Goal: Task Accomplishment & Management: Use online tool/utility

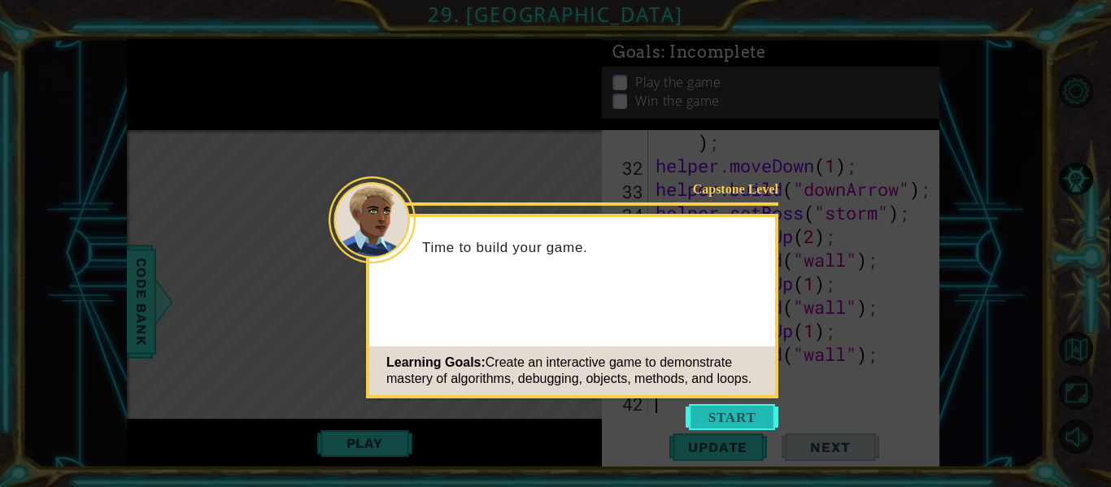
click at [748, 409] on button "Start" at bounding box center [731, 417] width 93 height 26
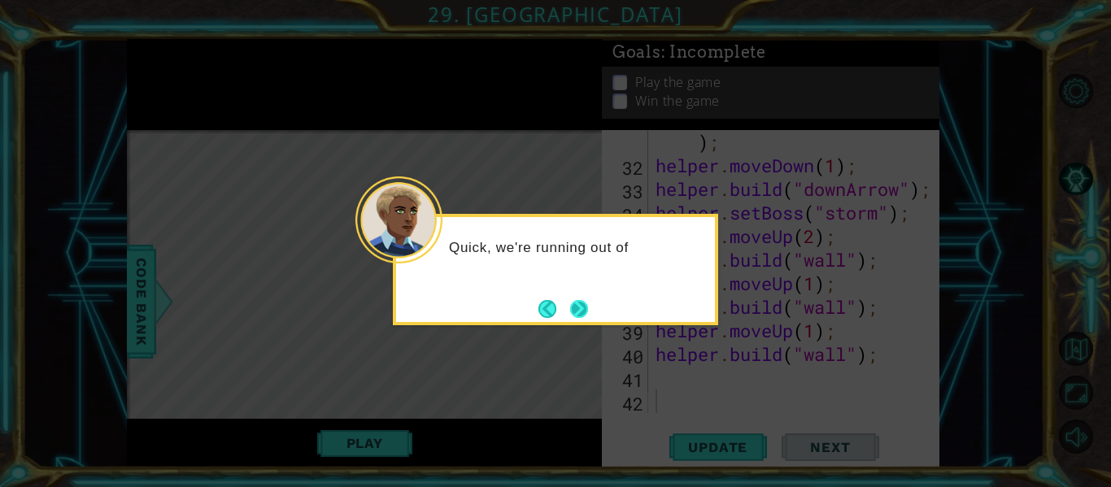
click at [570, 309] on button "Next" at bounding box center [579, 309] width 18 height 18
click at [576, 306] on button "Next" at bounding box center [579, 309] width 18 height 18
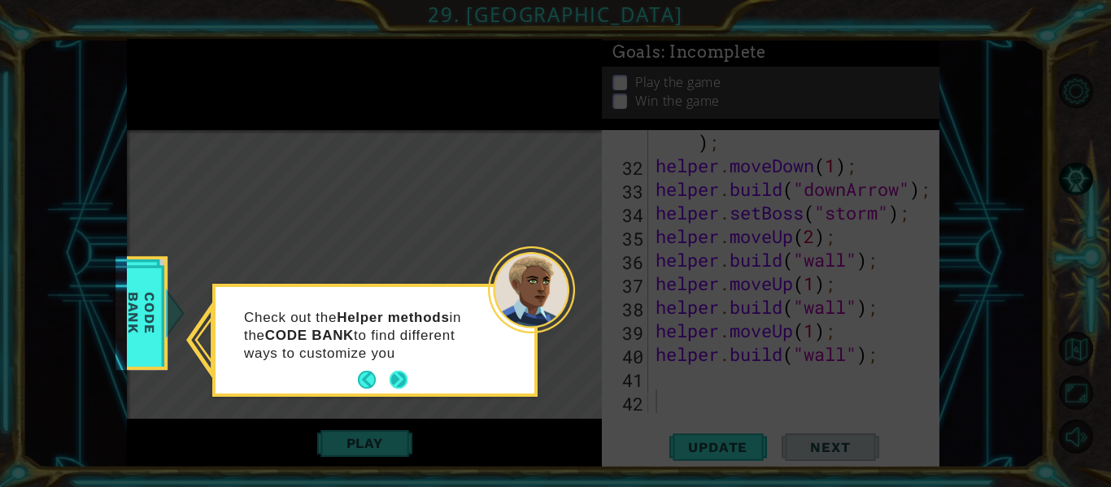
click at [399, 376] on button "Next" at bounding box center [398, 380] width 18 height 18
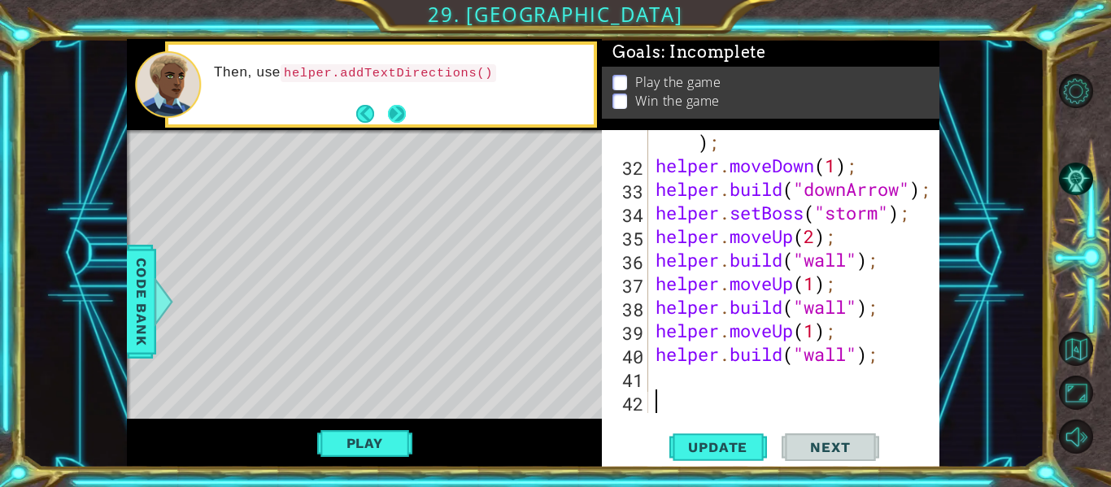
click at [397, 120] on button "Next" at bounding box center [397, 114] width 18 height 18
click at [398, 110] on button "Next" at bounding box center [397, 114] width 18 height 18
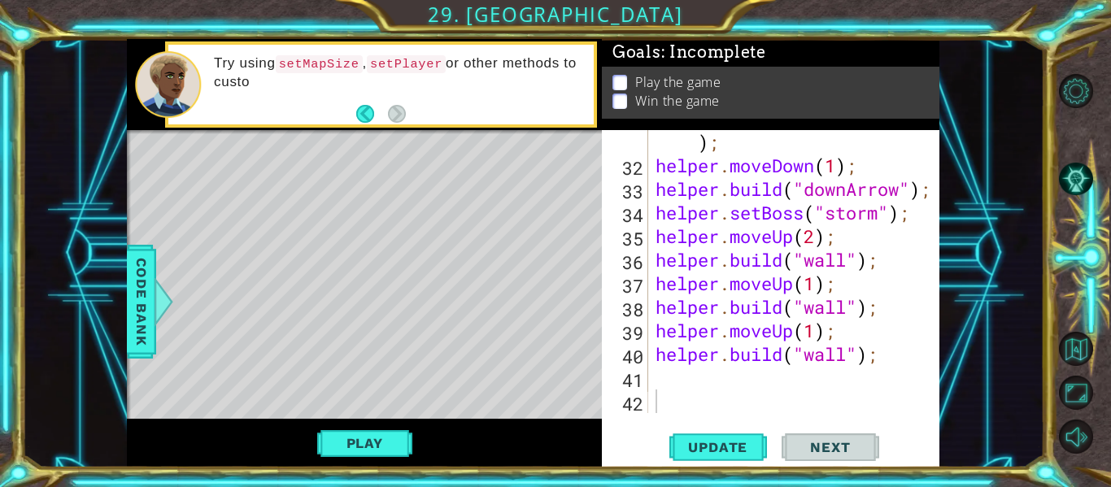
click at [459, 80] on p "Try using setMapSize , setPlayer or other methods to custo" at bounding box center [398, 72] width 368 height 37
click at [459, 80] on p "Try using setMapSize , setPlayer or other methods to customize y" at bounding box center [398, 72] width 368 height 37
click at [661, 380] on div "helper . build ( "rightArrow" ) ; helper . moveDown ( 1 ) ; helper . build ( "d…" at bounding box center [798, 283] width 292 height 354
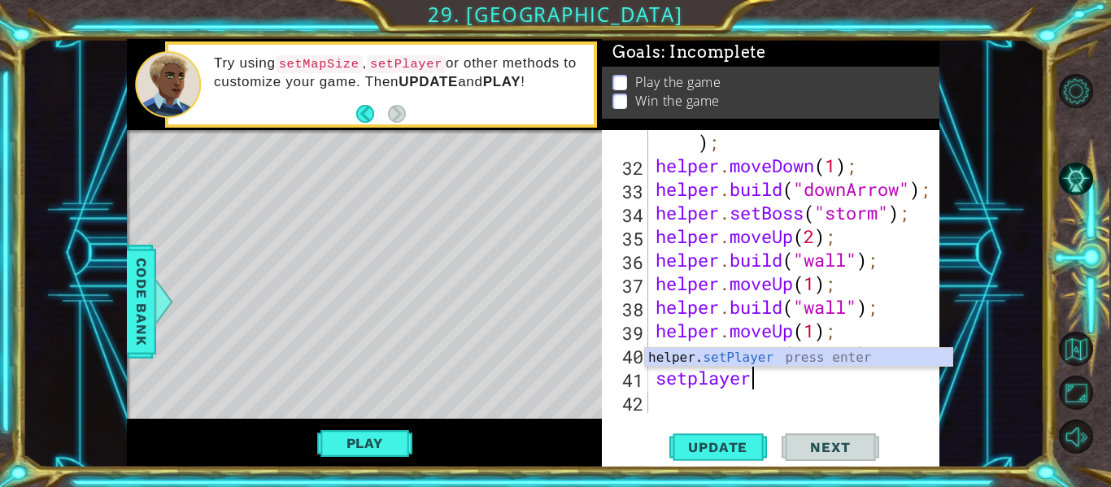
scroll to position [990, 0]
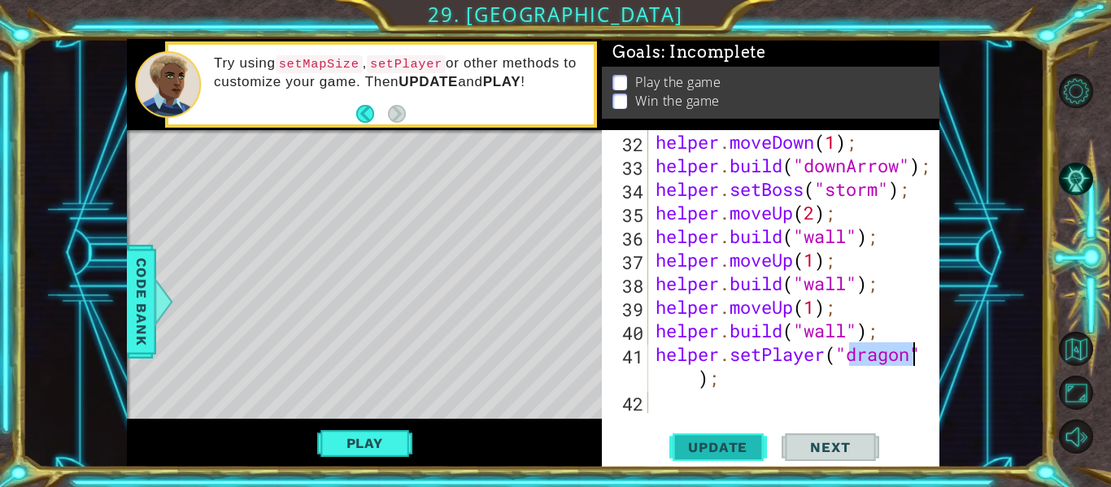
type textarea "helper.setPlayer("dragon");"
click at [728, 443] on span "Update" at bounding box center [718, 447] width 92 height 16
click at [663, 408] on div "helper . moveDown ( 1 ) ; helper . build ( "downArrow" ) ; helper . setBoss ( "…" at bounding box center [798, 295] width 292 height 330
type textarea "d"
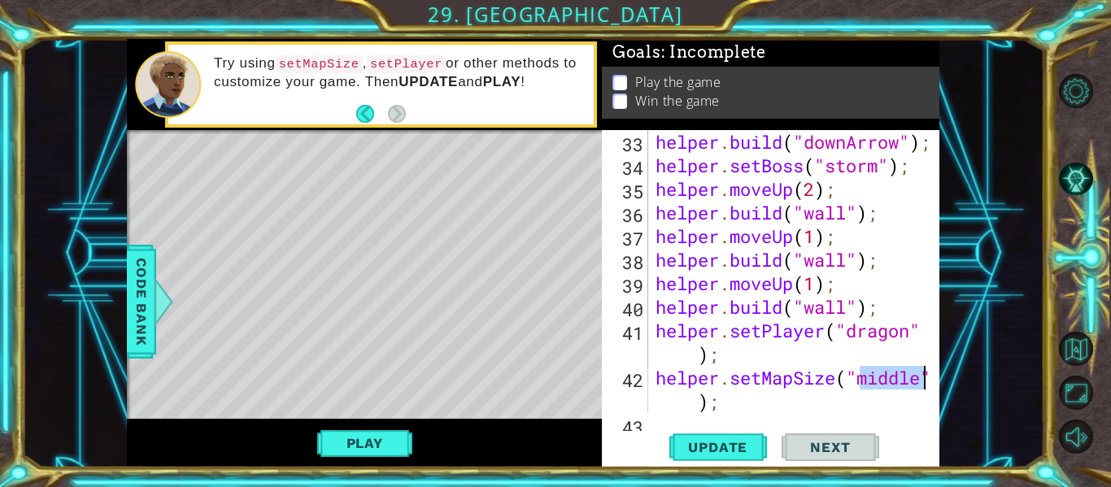
scroll to position [1037, 0]
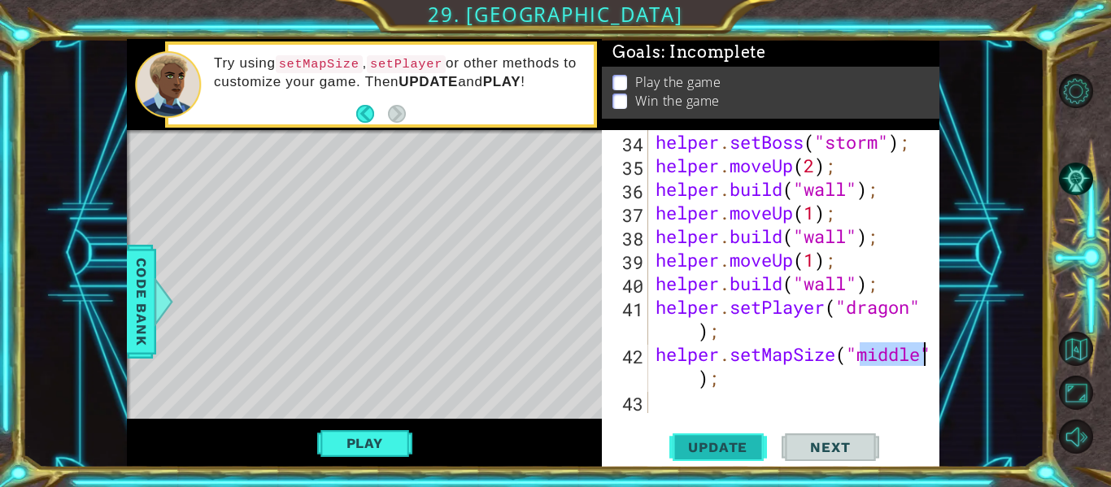
type textarea "helper.setMapSize("middle");"
click at [736, 454] on span "Update" at bounding box center [718, 447] width 92 height 16
click at [668, 402] on div "helper . setBoss ( "storm" ) ; helper . moveUp ( 2 ) ; helper . build ( "wall" …" at bounding box center [798, 295] width 292 height 330
type textarea "helper.setMapSize("middle");"
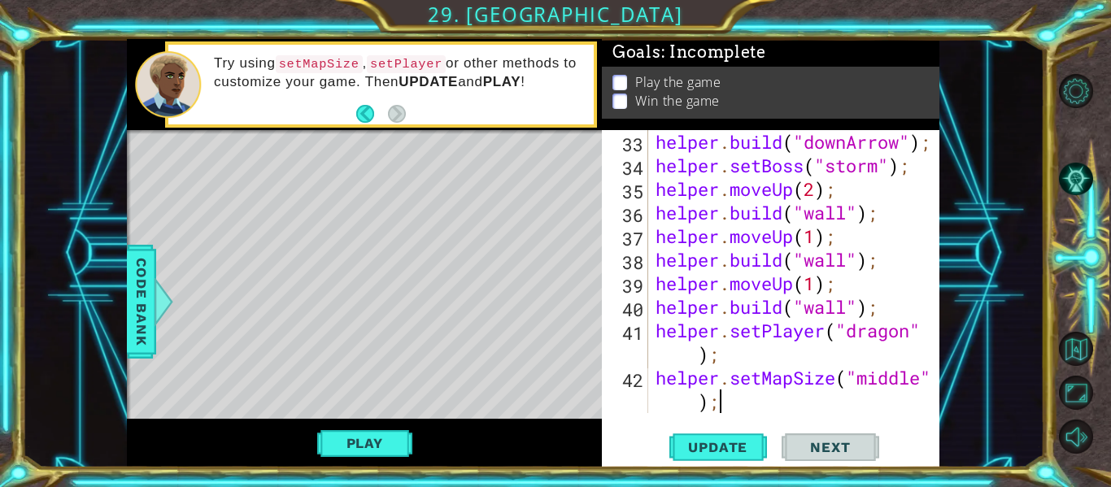
scroll to position [1037, 0]
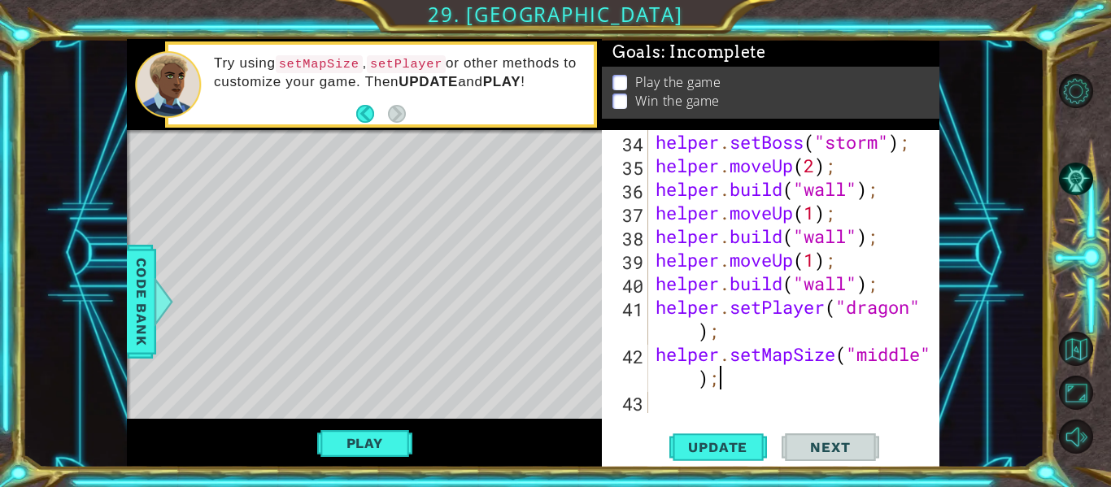
click at [670, 406] on div "helper . setBoss ( "storm" ) ; helper . moveUp ( 2 ) ; helper . build ( "wall" …" at bounding box center [798, 295] width 292 height 330
type textarea "helper.setMapSize("middle");"
click at [658, 413] on div "helper . setBoss ( "storm" ) ; helper . moveUp ( 2 ) ; helper . build ( "wall" …" at bounding box center [798, 295] width 292 height 330
type textarea "\"
click at [344, 435] on button "Play" at bounding box center [364, 443] width 95 height 31
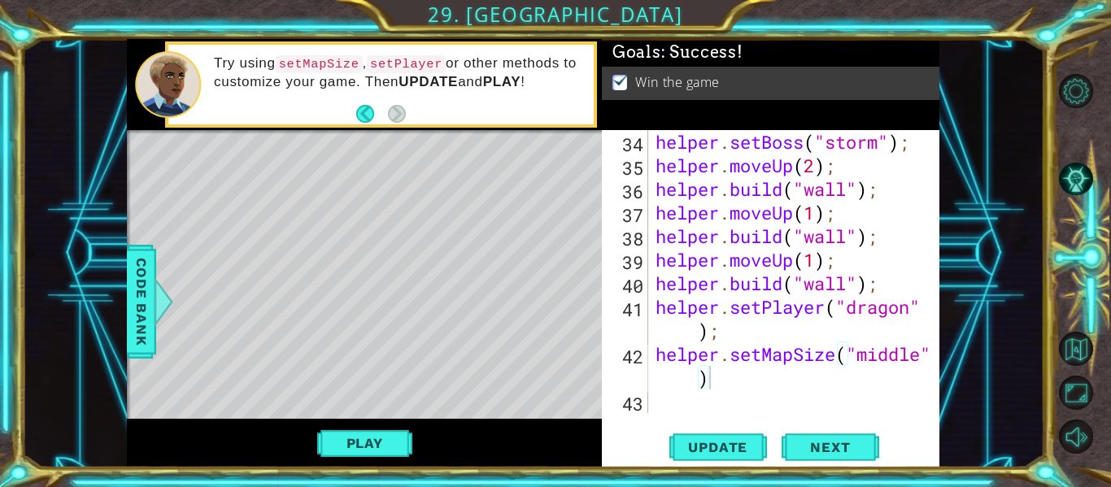
click at [454, 289] on div "Level Map" at bounding box center [502, 369] width 751 height 479
click at [261, 326] on div "Level Map" at bounding box center [502, 369] width 751 height 479
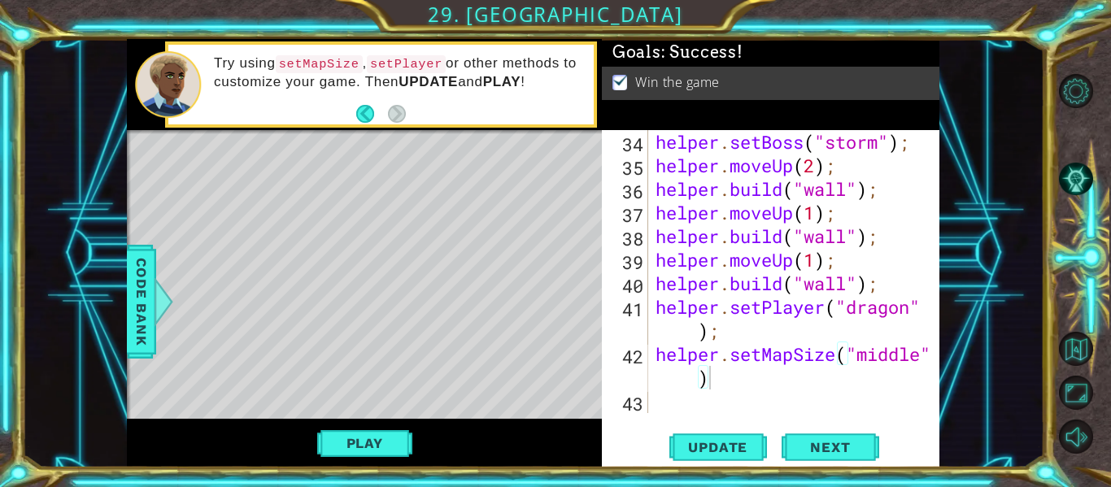
click at [261, 326] on div "Level Map" at bounding box center [502, 369] width 751 height 479
click at [149, 307] on span "Code Bank" at bounding box center [141, 301] width 26 height 99
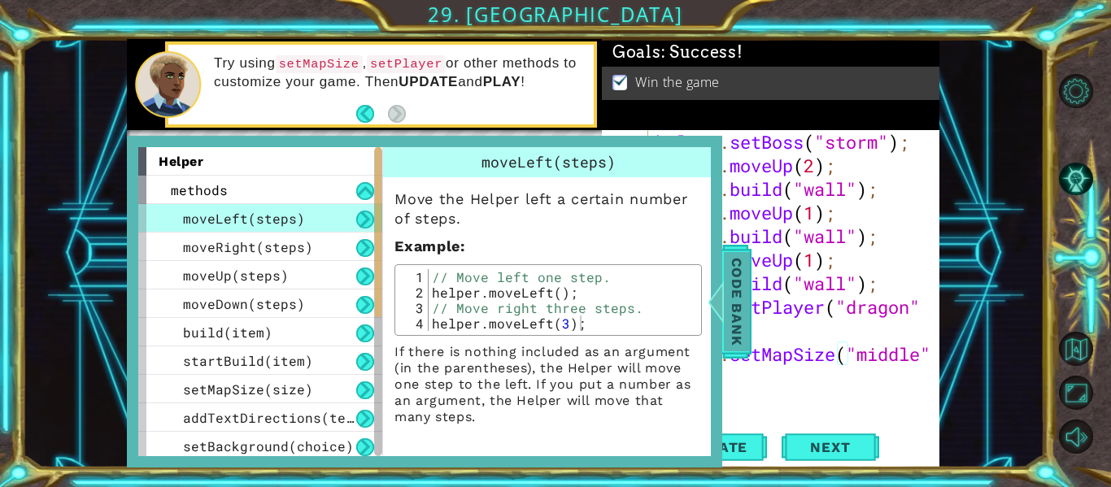
click at [736, 293] on span "Code Bank" at bounding box center [737, 301] width 26 height 99
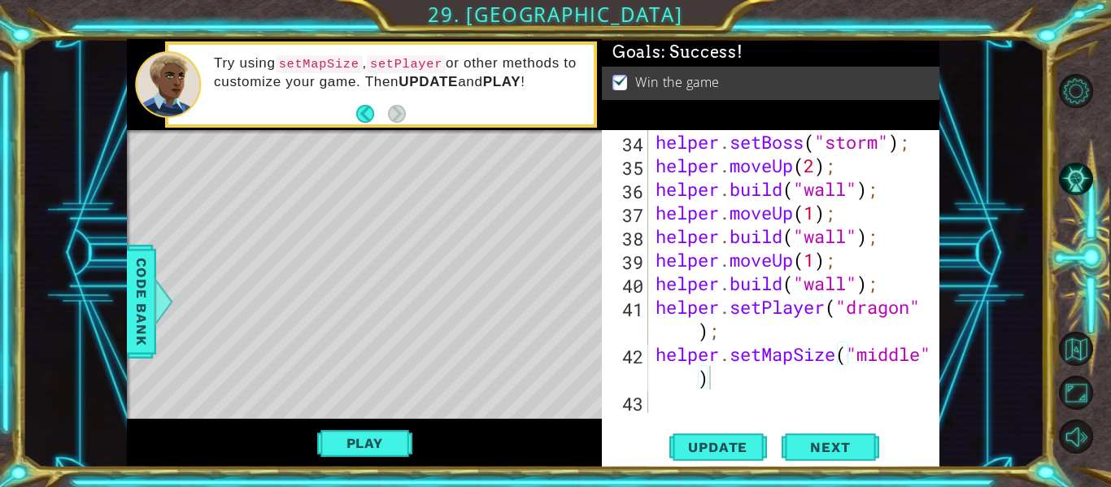
click at [500, 334] on div "Level Map" at bounding box center [502, 369] width 751 height 479
click at [687, 335] on div "helper . setBoss ( "storm" ) ; helper . moveUp ( 2 ) ; helper . build ( "wall" …" at bounding box center [798, 295] width 292 height 330
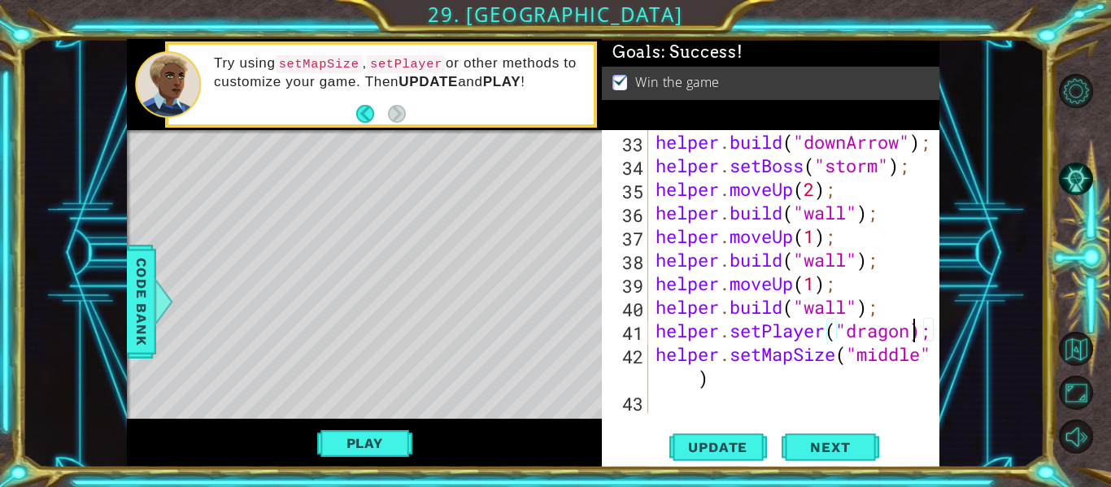
scroll to position [1014, 0]
click at [687, 380] on div "helper . build ( "downArrow" ) ; helper . setBoss ( "storm" ) ; helper . moveUp…" at bounding box center [798, 295] width 292 height 330
type textarea "helper.setMapSize("middle)"
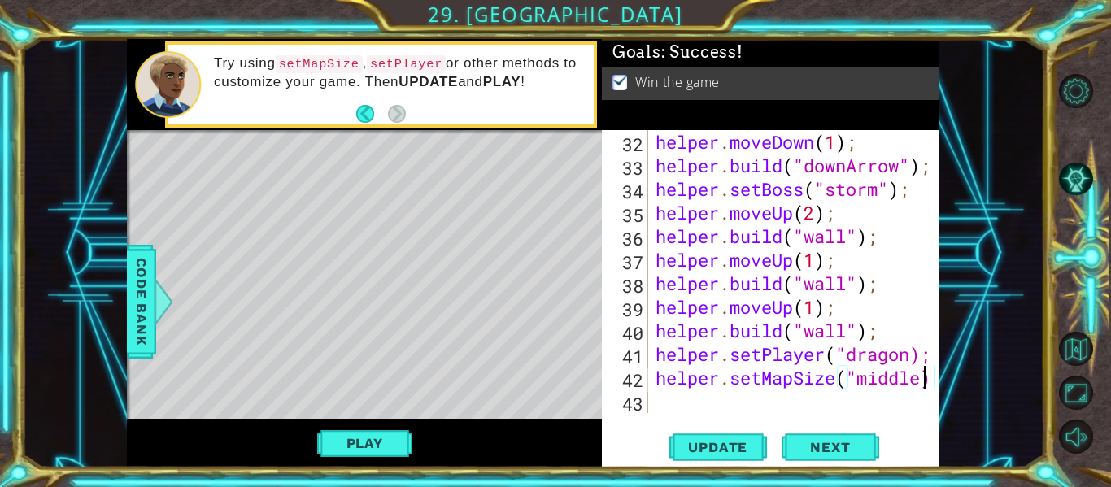
scroll to position [990, 0]
click at [662, 405] on div "helper . moveDown ( 1 ) ; helper . build ( "downArrow" ) ; helper . setBoss ( "…" at bounding box center [798, 295] width 292 height 330
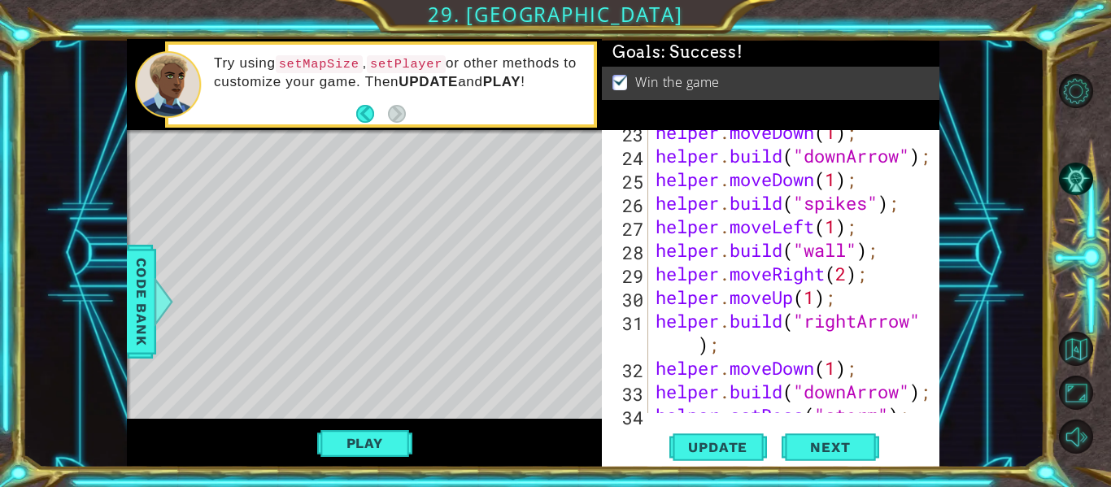
scroll to position [746, 0]
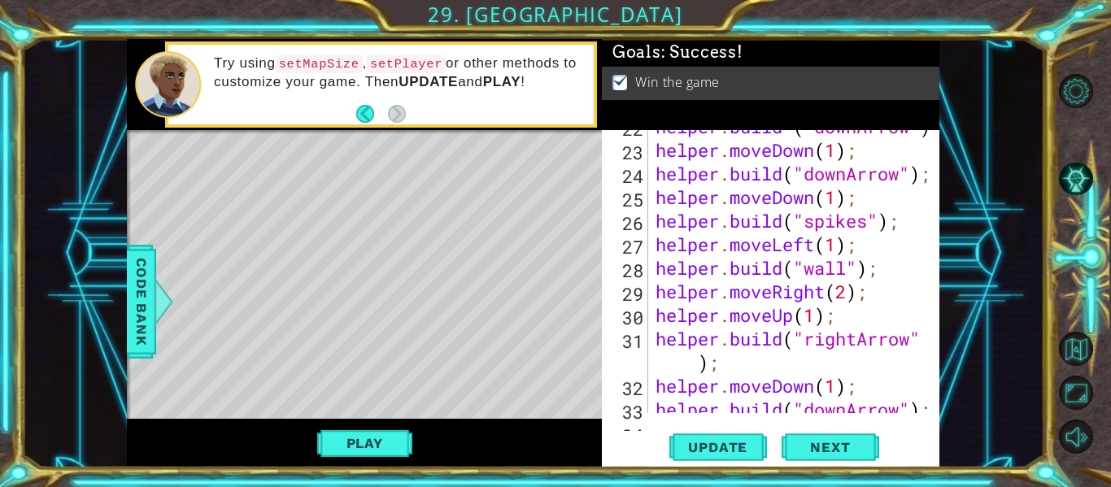
click at [693, 359] on div "helper . build ( "downArrow" ) helper . moveDown ( 1 ) ; helper . build ( "down…" at bounding box center [798, 280] width 292 height 330
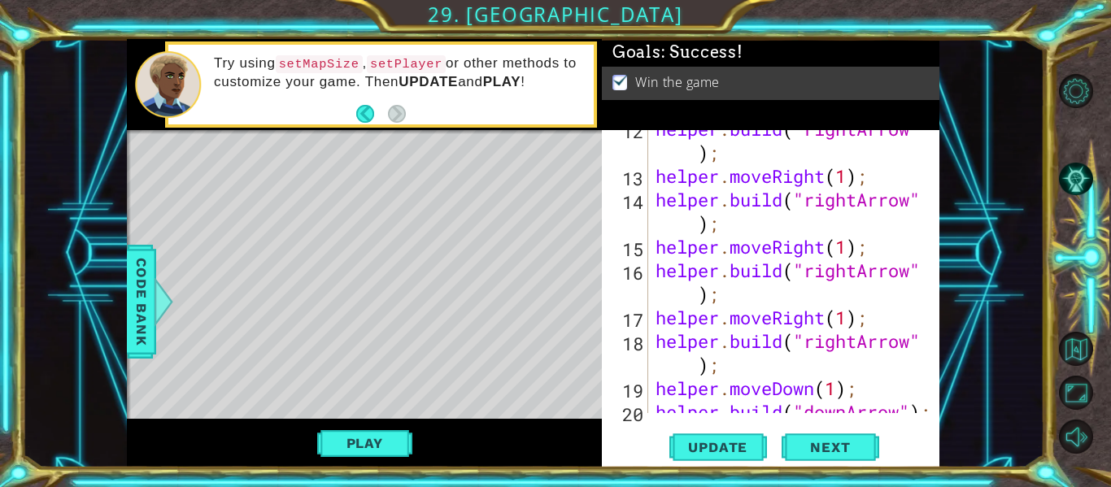
scroll to position [415, 0]
click at [687, 365] on div "helper . build ( "rightArrow" ) ; helper . moveRight ( 1 ) ; helper . build ( "…" at bounding box center [798, 294] width 292 height 354
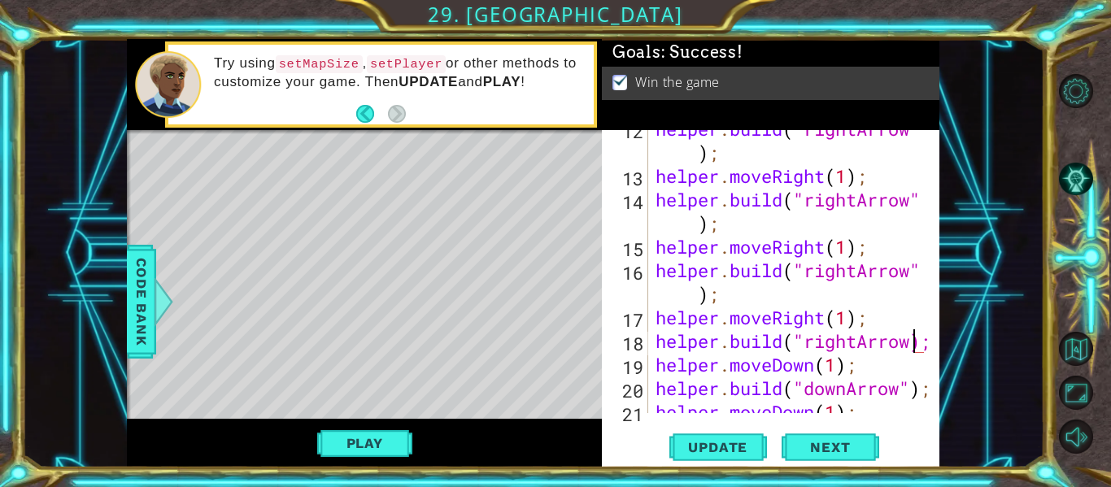
click at [687, 295] on div "helper . build ( "rightArrow" ) ; helper . moveRight ( 1 ) ; helper . build ( "…" at bounding box center [798, 294] width 292 height 354
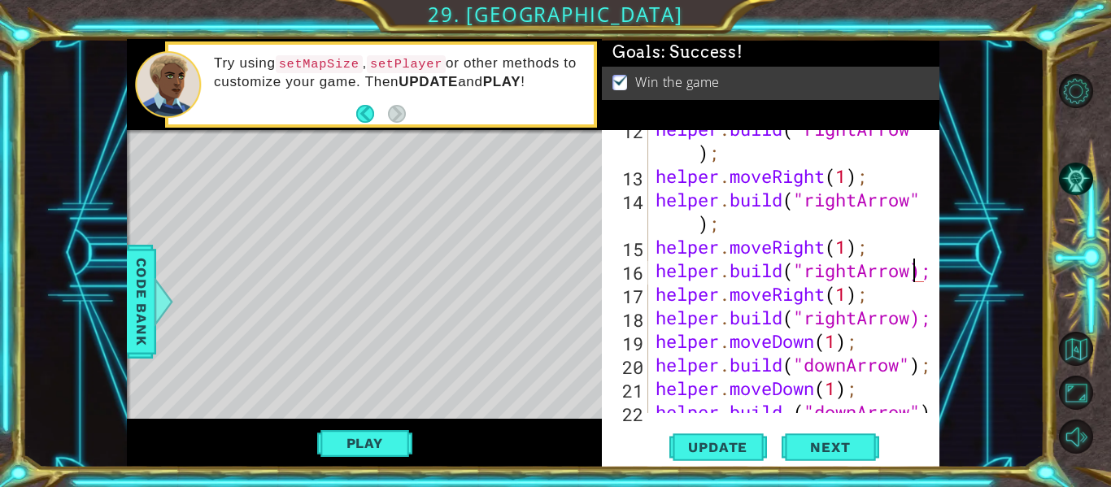
click at [698, 227] on div "helper . build ( "rightArrow" ) ; helper . moveRight ( 1 ) ; helper . build ( "…" at bounding box center [798, 294] width 292 height 354
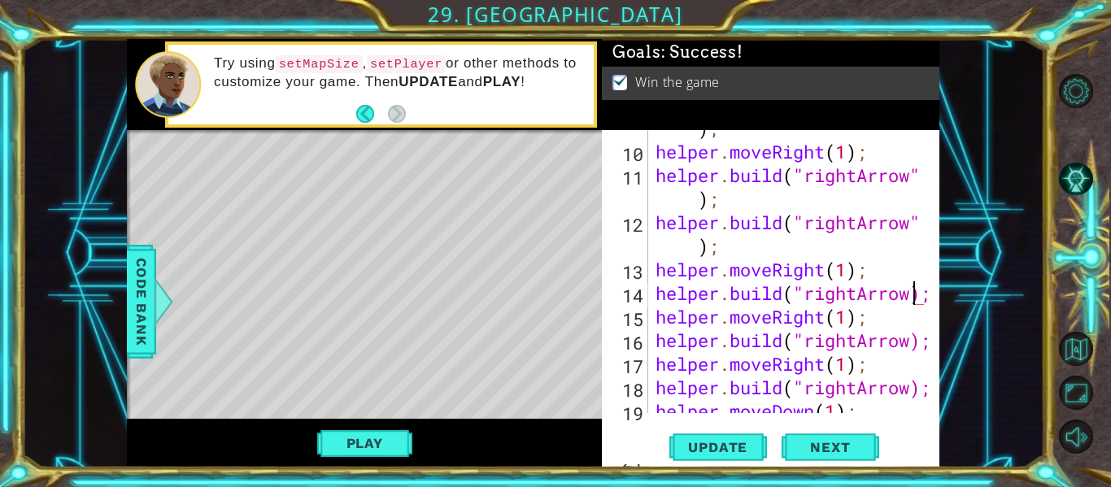
scroll to position [319, 0]
click at [688, 255] on div "helper . build ( "rightArrow" ) ; helper . moveRight ( 1 ) ; helper . build ( "…" at bounding box center [798, 270] width 292 height 354
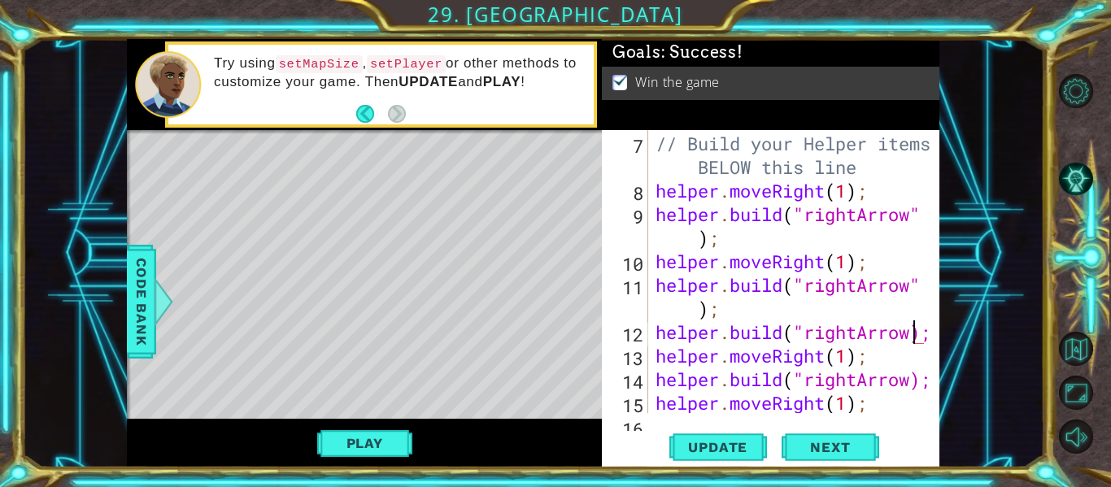
scroll to position [211, 0]
click at [696, 310] on div "// Build your Helper items BELOW this line helper . moveRight ( 1 ) ; helper . …" at bounding box center [798, 273] width 292 height 330
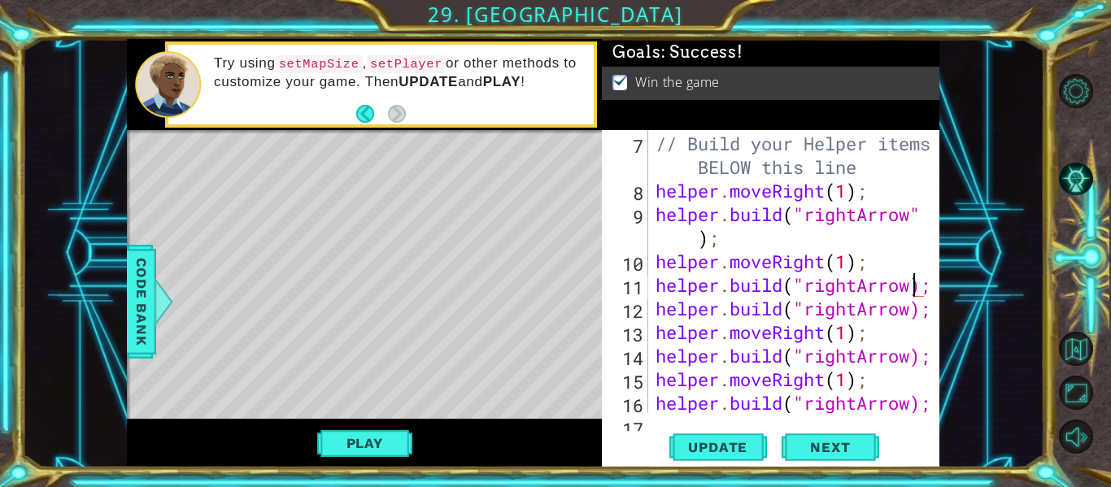
click at [698, 236] on div "// Build your Helper items BELOW this line helper . moveRight ( 1 ) ; helper . …" at bounding box center [798, 273] width 292 height 330
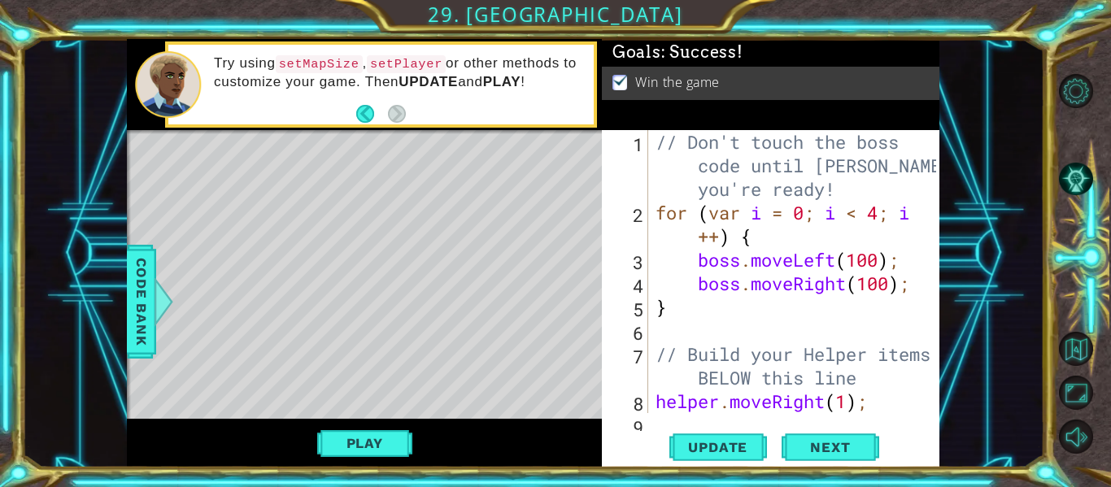
scroll to position [1, 0]
click at [690, 233] on div "// Don't touch the boss code until Vega says you're ready! for ( var i = 0 ; i …" at bounding box center [798, 317] width 292 height 377
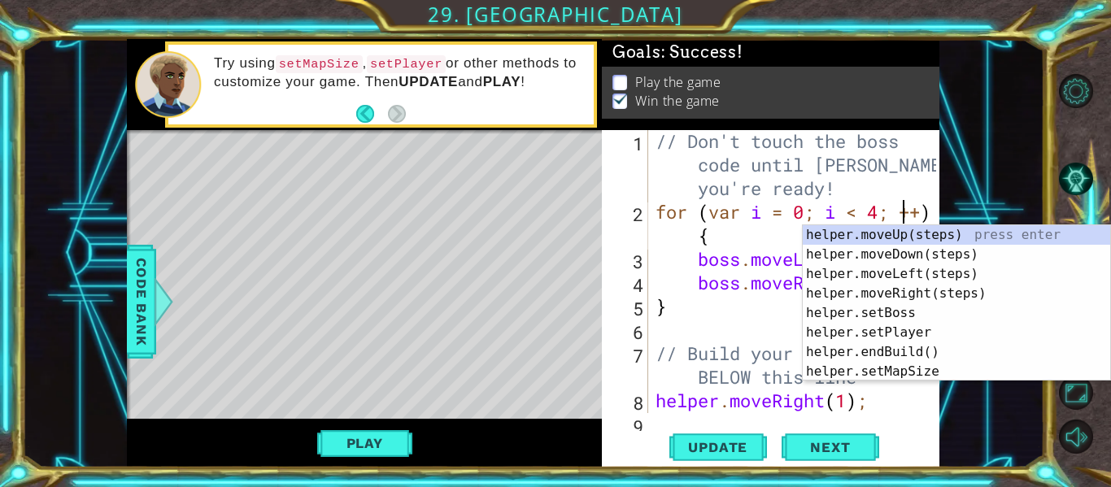
type textarea "for (var i = 0; i < 4; ++) {"
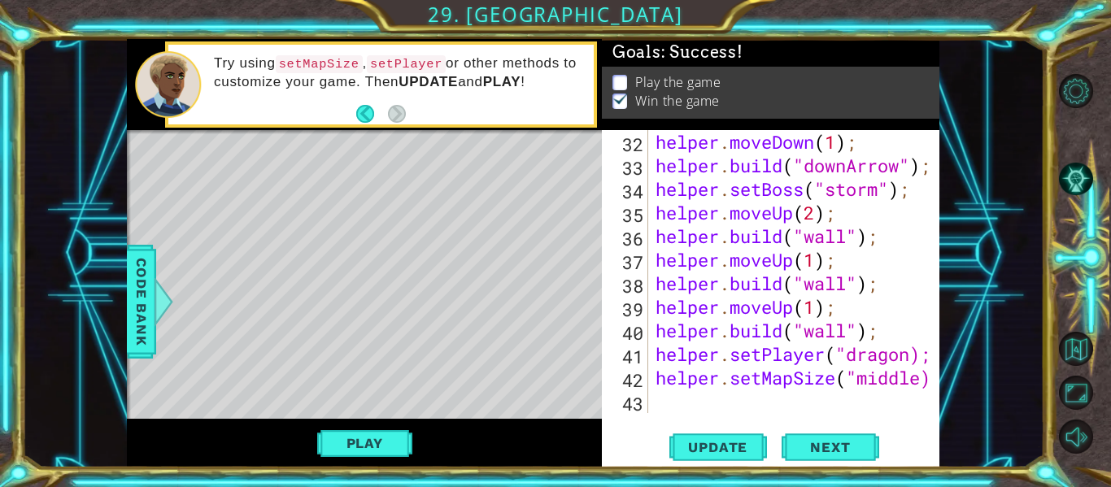
scroll to position [825, 0]
click at [667, 399] on div "helper . moveDown ( 1 ) ; helper . build ( "downArrow" ) ; helper . setBoss ( "…" at bounding box center [798, 295] width 292 height 330
type textarea "helper.setMapSize("middle)"
click at [657, 415] on div "helper.setMapSize("middle) 32 33 34 35 36 37 38 39 40 41 42 43 helper . moveDow…" at bounding box center [770, 298] width 337 height 337
click at [679, 399] on div "helper . moveDown ( 1 ) ; helper . build ( "downArrow" ) ; helper . setBoss ( "…" at bounding box center [798, 295] width 292 height 330
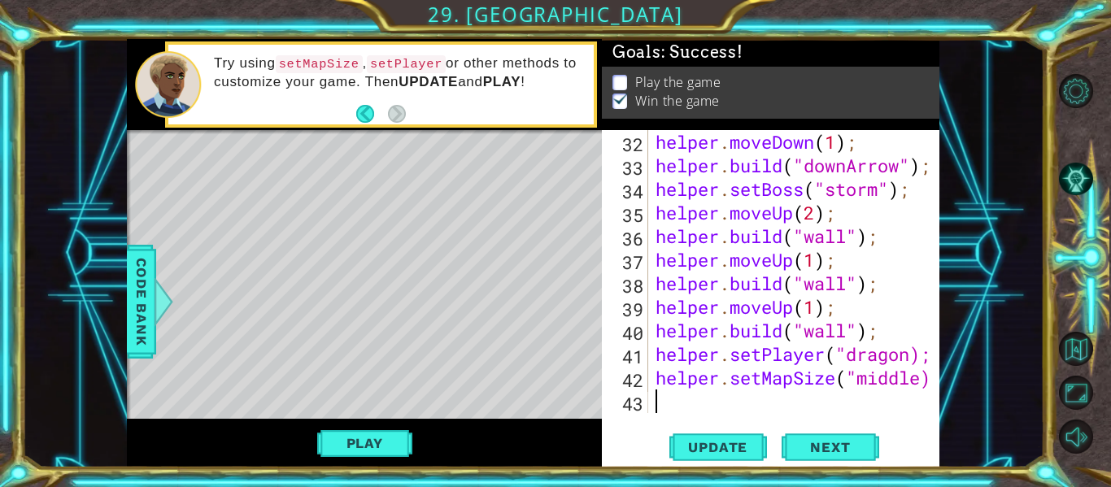
type textarea "helper.setMapSize("middle)"
click at [663, 402] on div "helper . moveDown ( 1 ) ; helper . build ( "downArrow" ) ; helper . setBoss ( "…" at bounding box center [798, 295] width 292 height 330
click at [380, 444] on button "Play" at bounding box center [364, 443] width 95 height 31
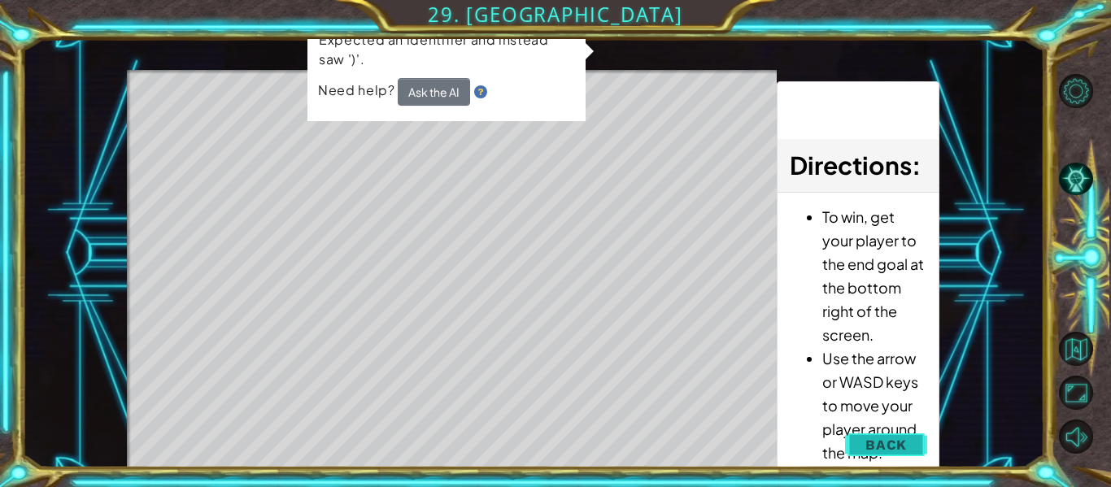
click at [875, 451] on span "Back" at bounding box center [885, 445] width 41 height 16
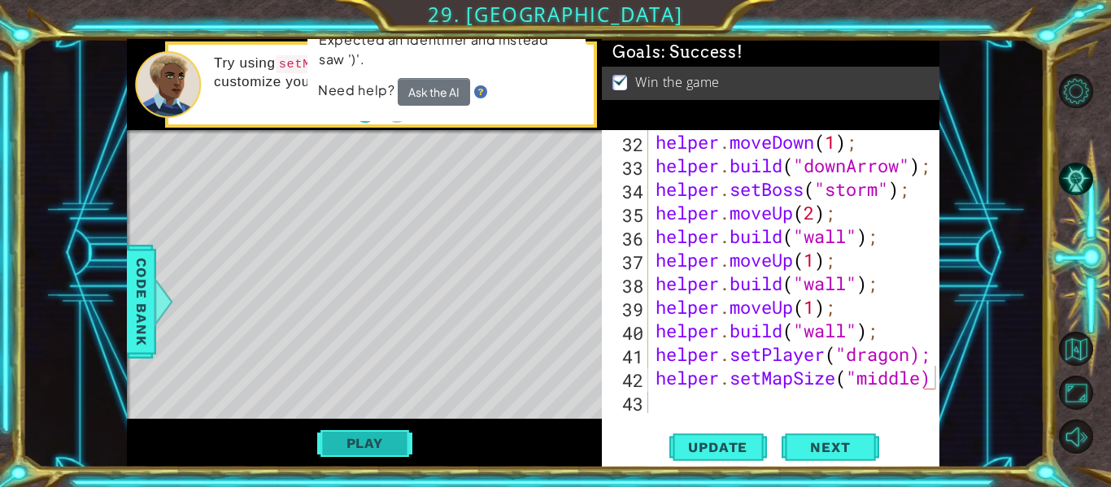
click at [370, 452] on button "Play" at bounding box center [364, 443] width 95 height 31
click at [370, 452] on div "helper methods moveLeft(steps) moveRight(steps) moveUp(steps) moveDown(steps) b…" at bounding box center [533, 253] width 812 height 428
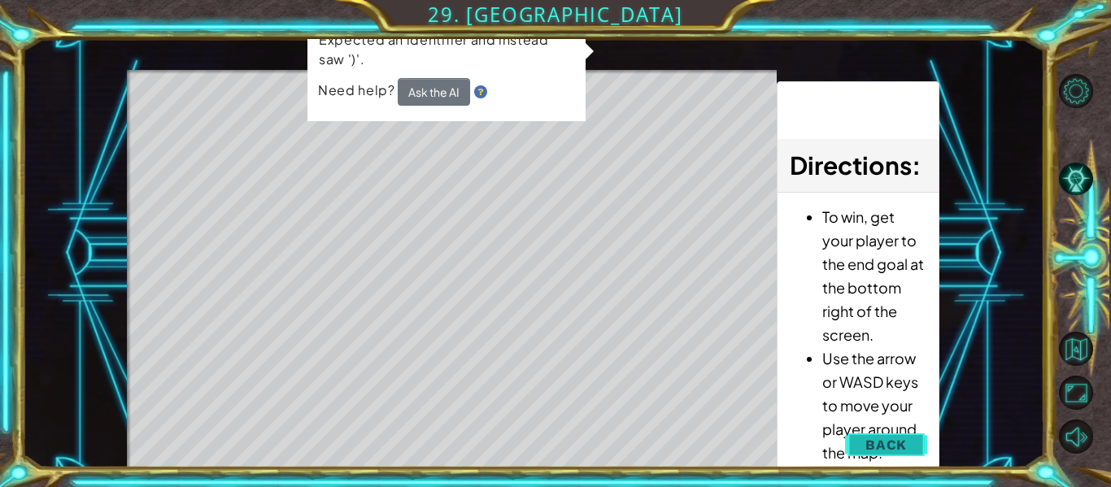
click at [900, 437] on span "Back" at bounding box center [885, 445] width 41 height 16
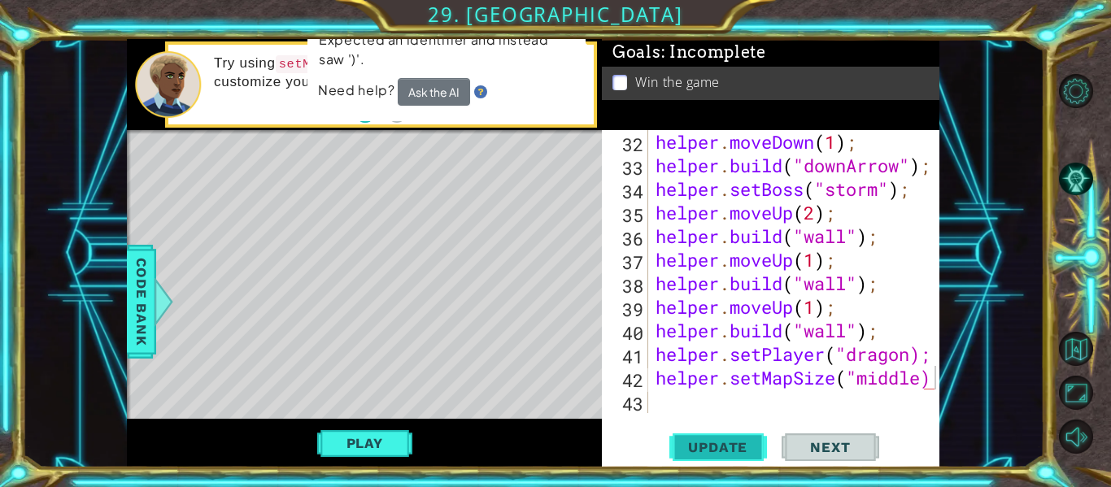
click at [698, 437] on button "Update" at bounding box center [718, 447] width 98 height 33
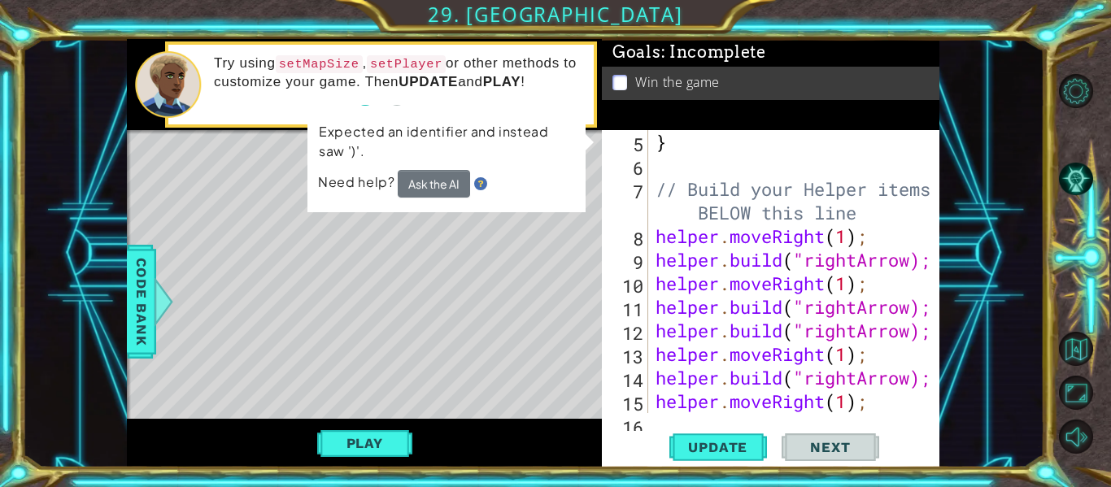
scroll to position [165, 0]
click at [914, 260] on div "} // Build your Helper items BELOW this line helper . moveRight ( 1 ) ; helper …" at bounding box center [798, 295] width 292 height 330
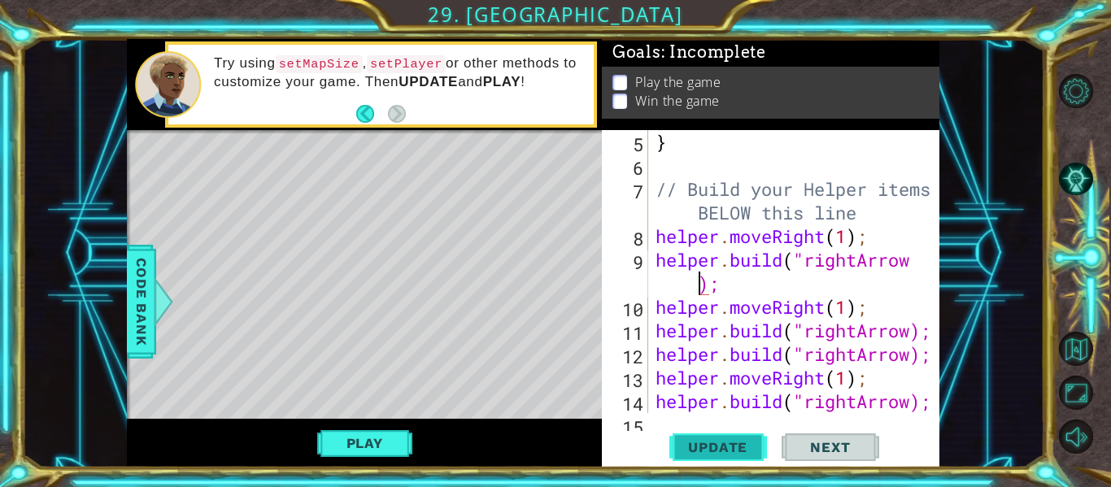
click at [725, 441] on span "Update" at bounding box center [718, 447] width 92 height 16
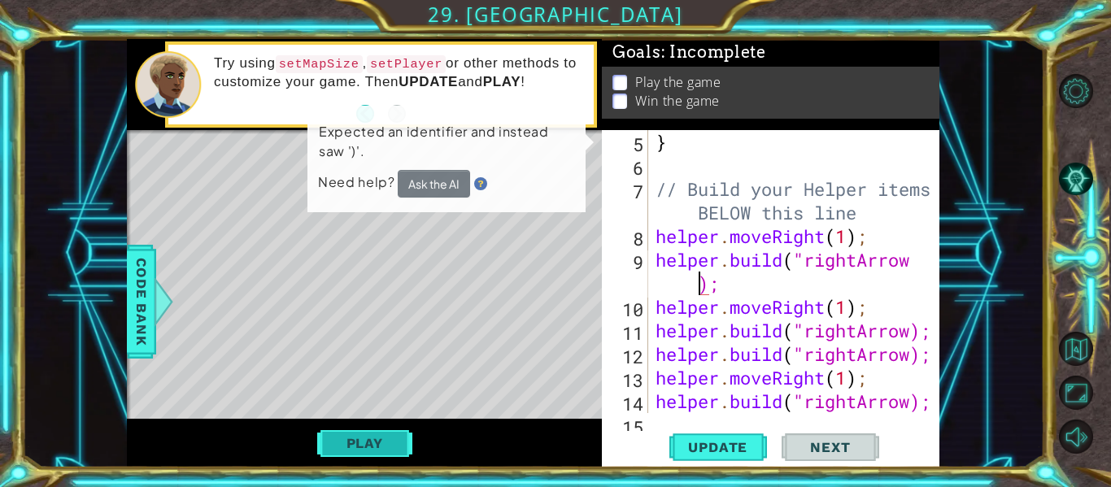
click at [354, 446] on button "Play" at bounding box center [364, 443] width 95 height 31
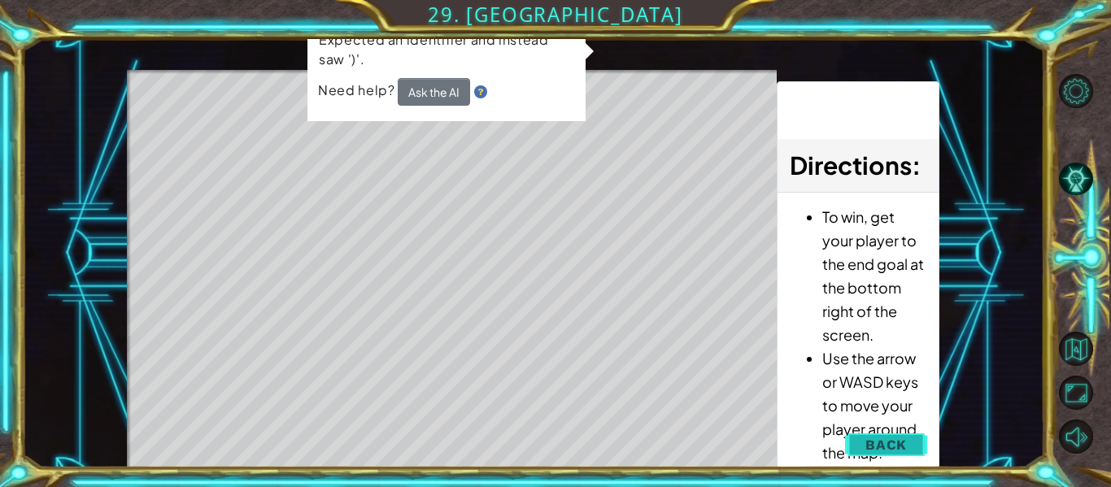
click at [889, 434] on button "Back" at bounding box center [886, 444] width 82 height 33
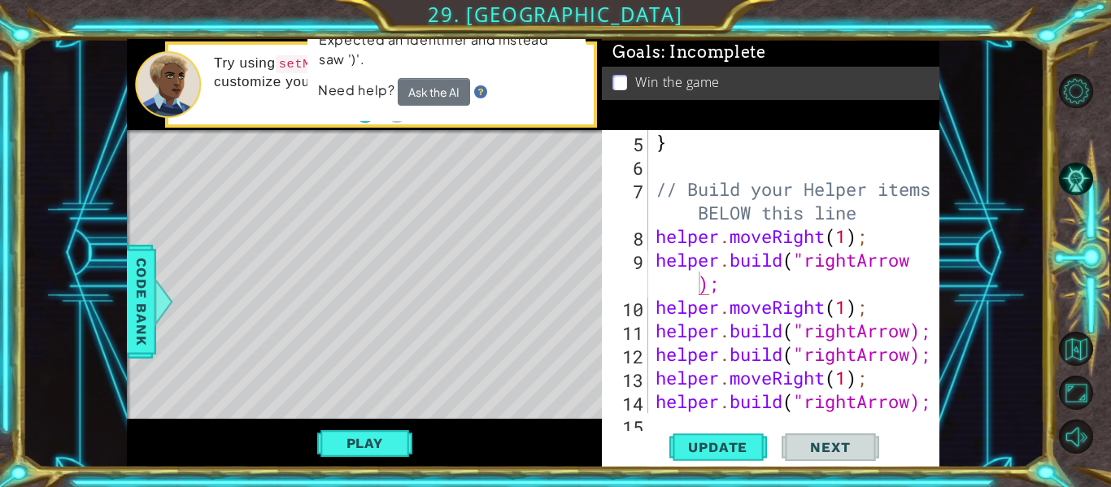
click at [852, 308] on div "} // Build your Helper items BELOW this line helper . moveRight ( 1 ) ; helper …" at bounding box center [798, 295] width 292 height 330
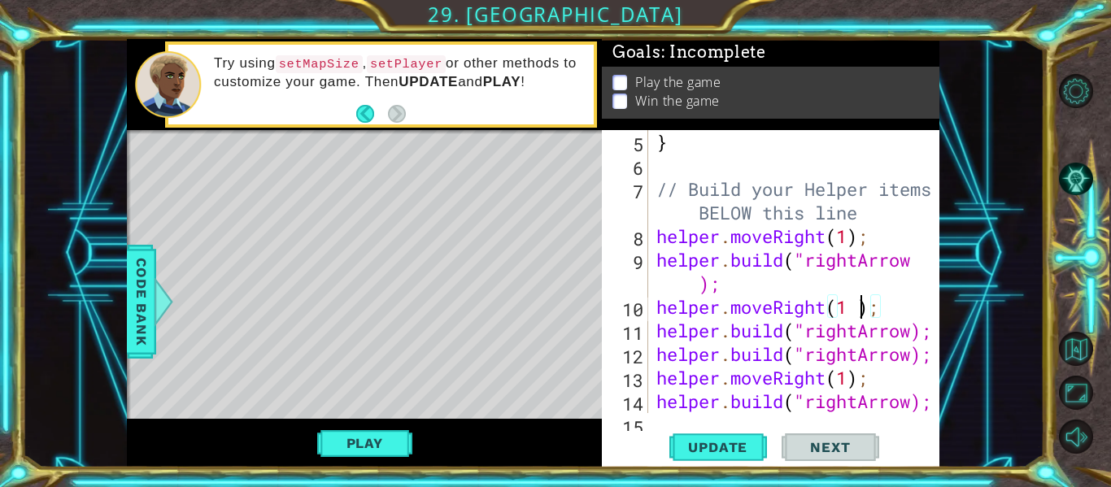
type textarea "helper.moveRight(1);"
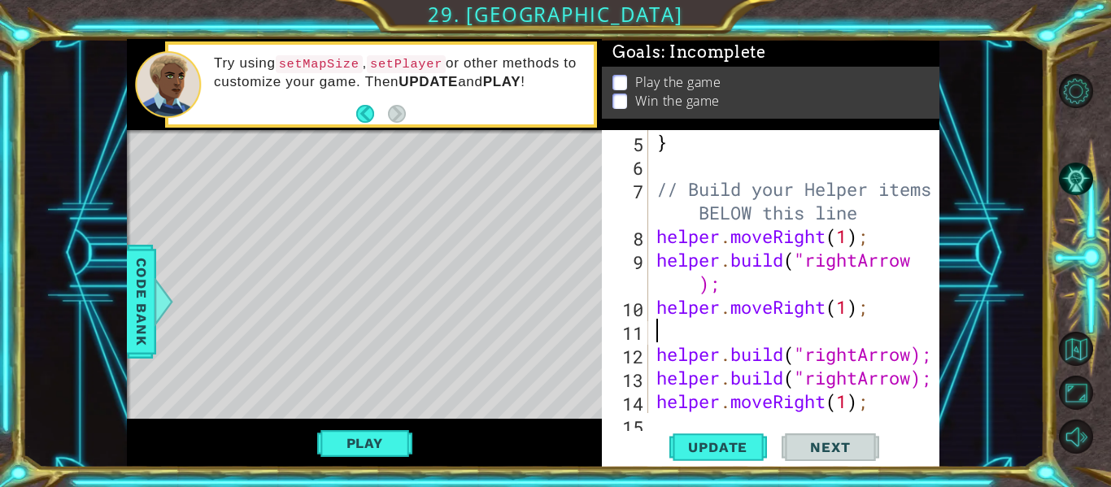
click at [915, 355] on div "} // Build your Helper items BELOW this line helper . moveRight ( 1 ) ; helper …" at bounding box center [798, 295] width 291 height 330
type textarea "helper.build("rightArrow);"
click at [914, 355] on div "} // Build your Helper items BELOW this line helper . moveRight ( 1 ) ; helper …" at bounding box center [798, 295] width 291 height 330
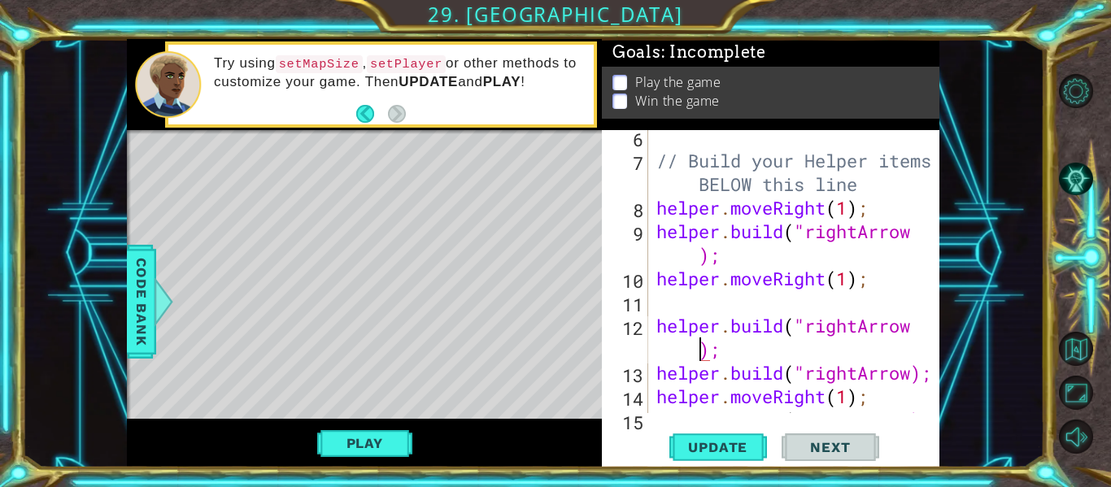
scroll to position [187, 0]
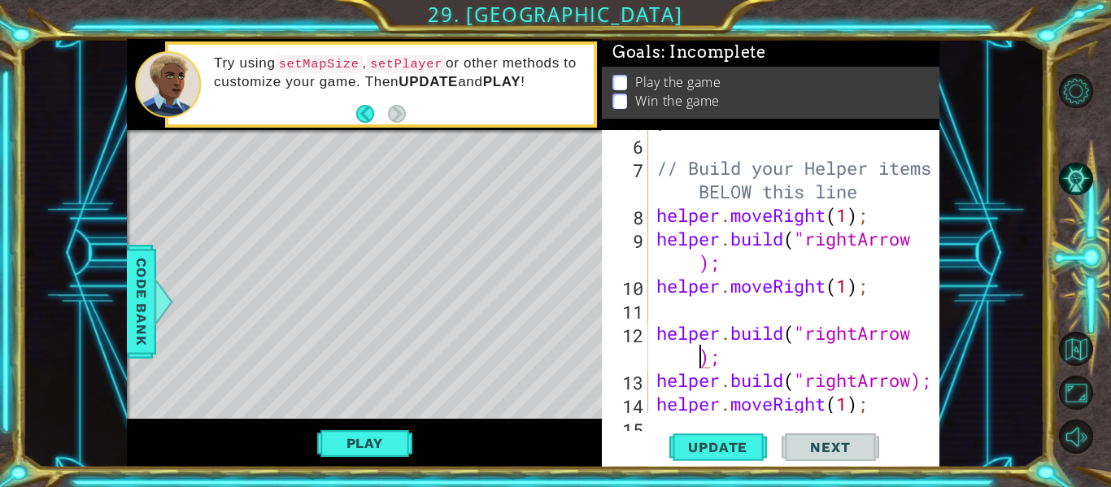
click at [916, 377] on div "} // Build your Helper items BELOW this line helper . moveRight ( 1 ) ; helper …" at bounding box center [798, 274] width 291 height 330
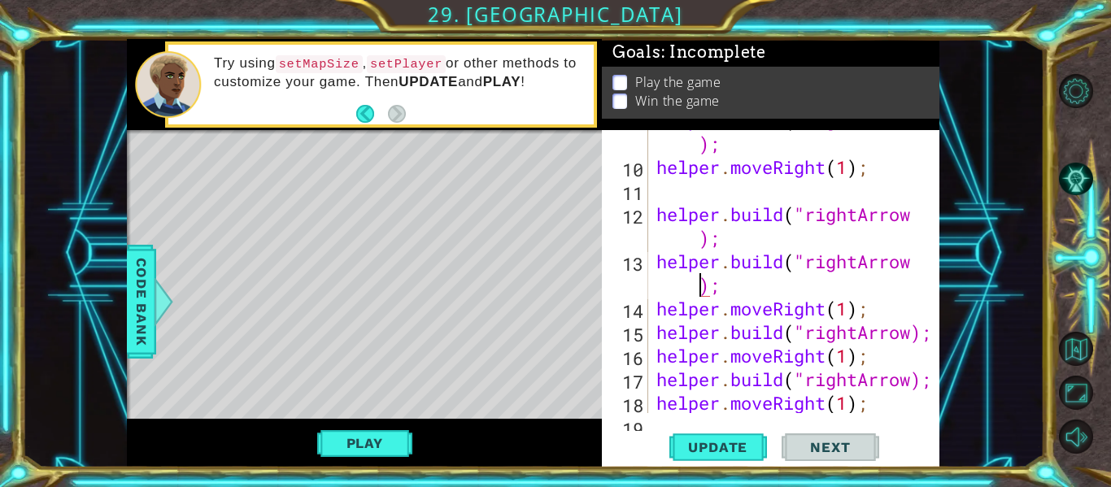
scroll to position [315, 0]
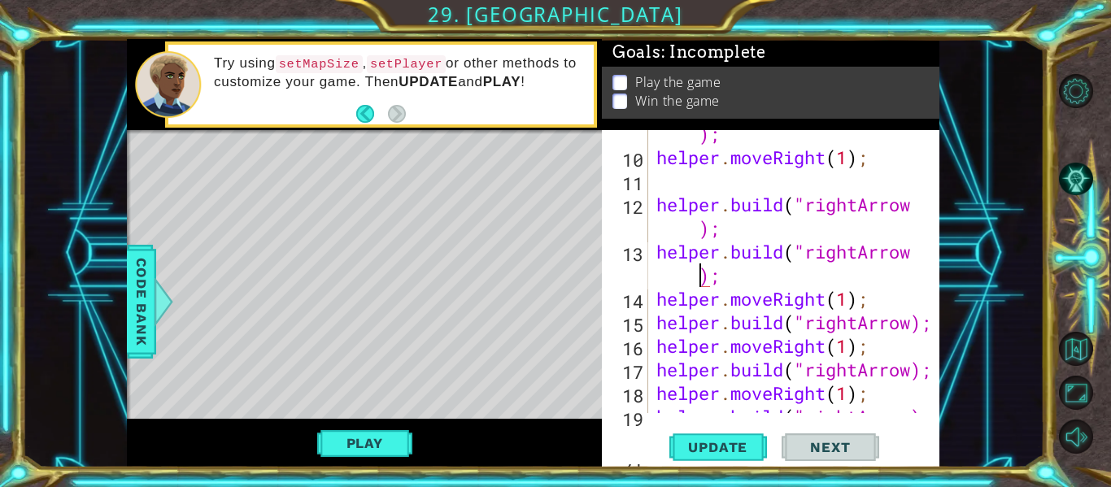
click at [853, 298] on div "helper . build ( "rightArrow ); helper . moveRight ( 1 ) ; helper . build ( "ri…" at bounding box center [798, 275] width 291 height 354
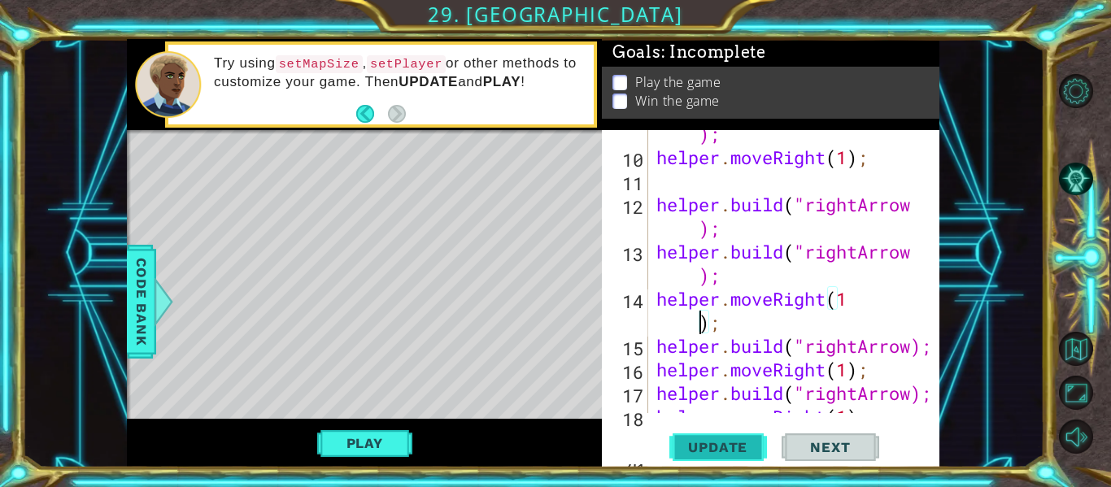
click at [691, 446] on span "Update" at bounding box center [718, 447] width 92 height 16
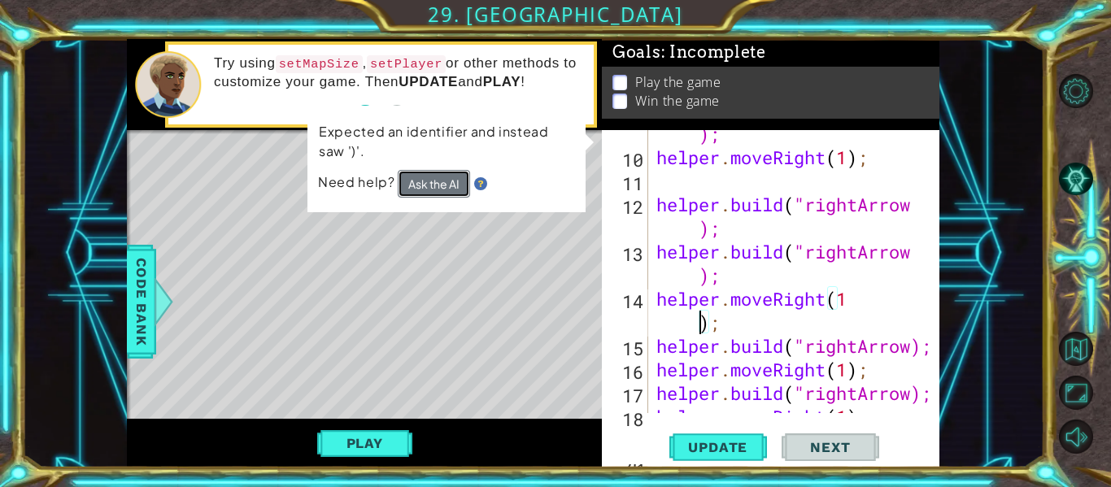
click at [434, 180] on button "Ask the AI" at bounding box center [434, 183] width 72 height 28
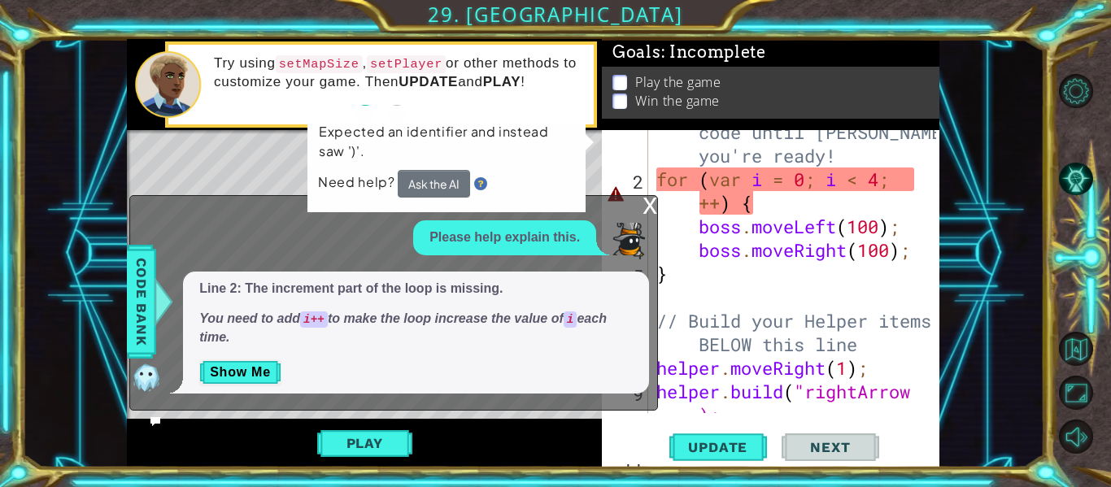
scroll to position [0, 0]
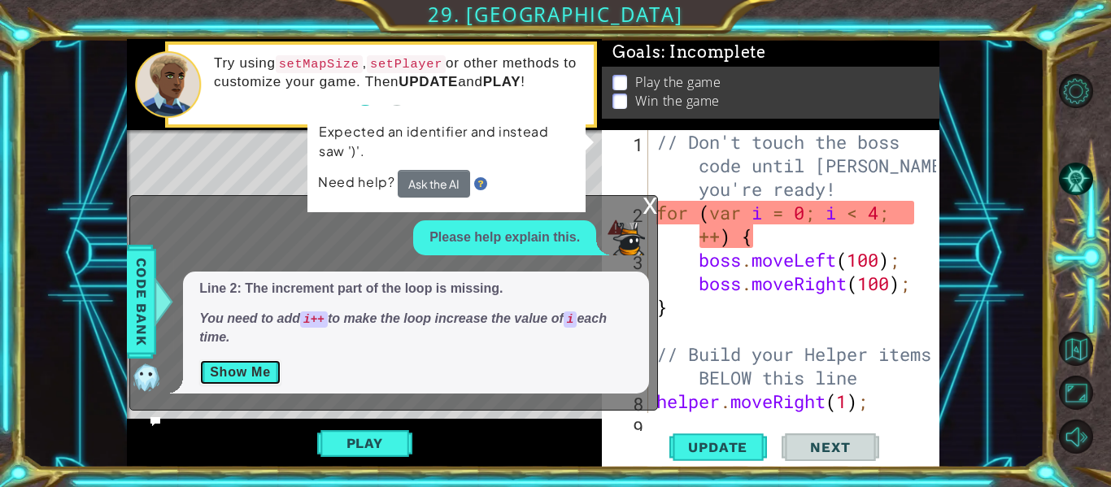
click at [240, 365] on button "Show Me" at bounding box center [240, 372] width 82 height 26
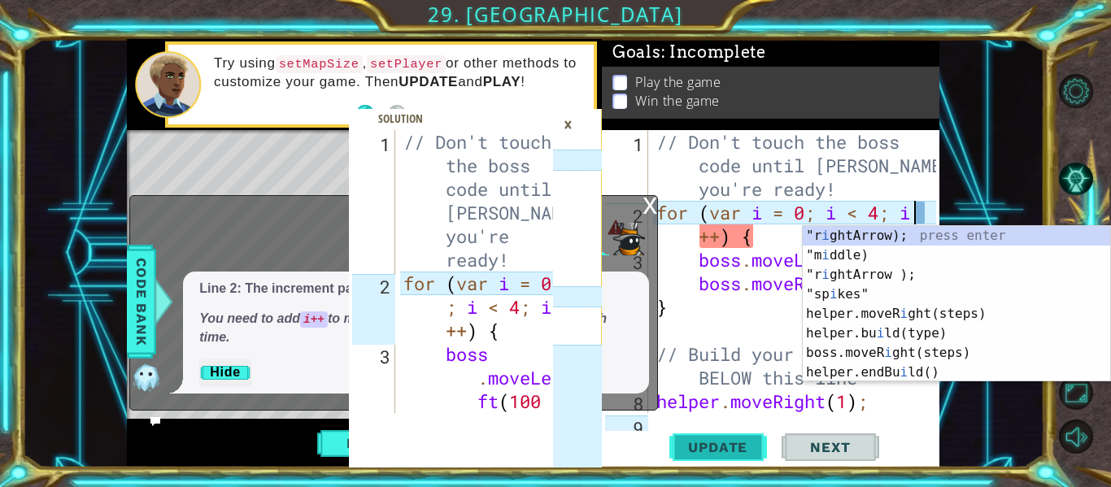
click at [706, 452] on span "Update" at bounding box center [718, 447] width 92 height 16
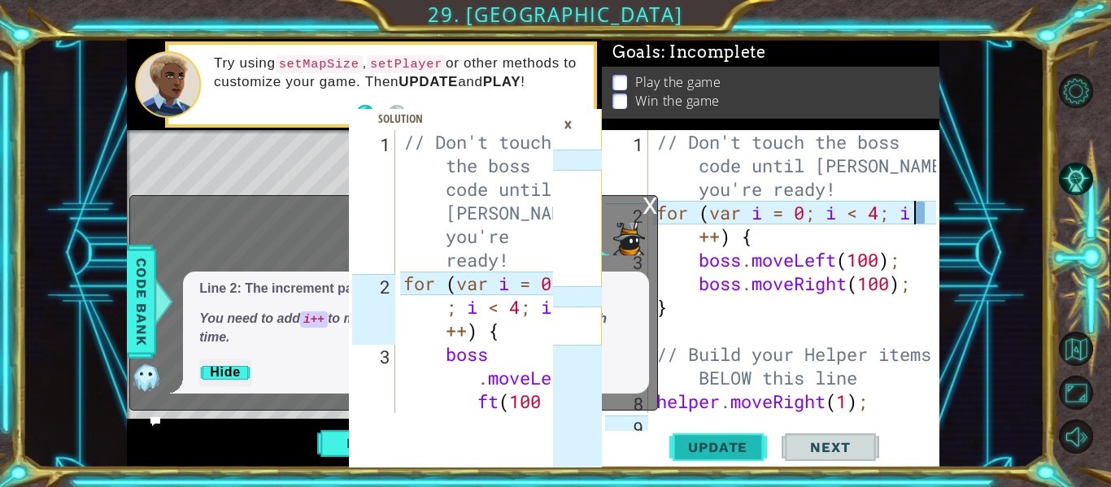
click at [706, 452] on span "Update" at bounding box center [718, 447] width 92 height 16
click at [650, 200] on div "x" at bounding box center [649, 204] width 15 height 16
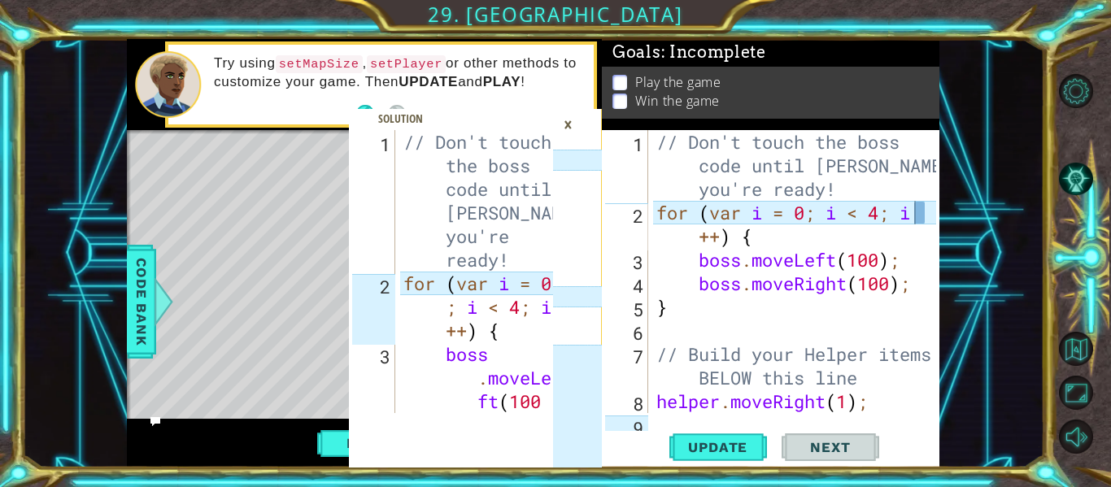
click at [916, 213] on div "// Don't touch the boss code until Vega says you're ready! for ( var i = 0 ; i …" at bounding box center [798, 330] width 291 height 401
click at [918, 206] on div "// Don't touch the boss code until Vega says you're ready! for ( var i = 0 ; i …" at bounding box center [798, 330] width 291 height 401
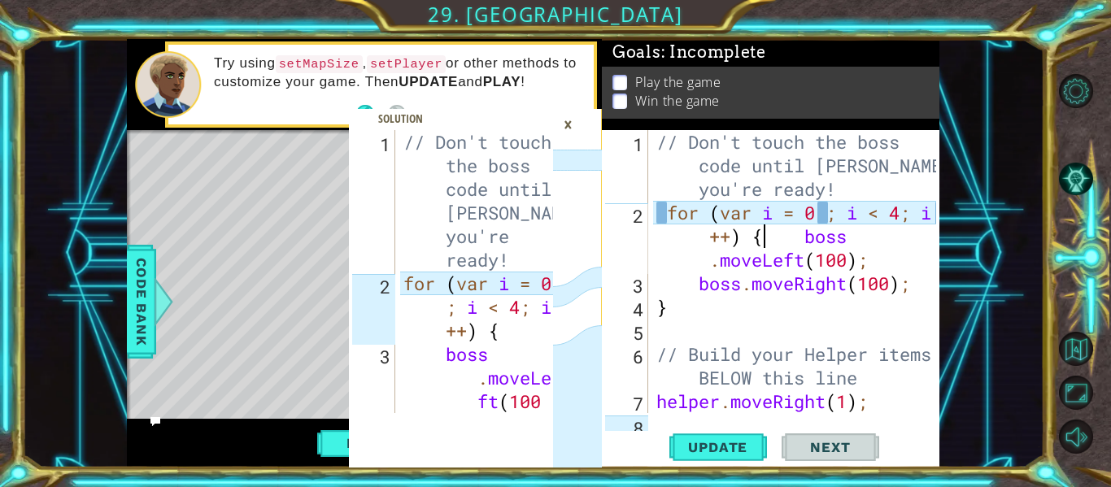
scroll to position [0, 16]
click at [703, 441] on span "Update" at bounding box center [718, 447] width 92 height 16
click at [567, 118] on div "×" at bounding box center [567, 125] width 25 height 28
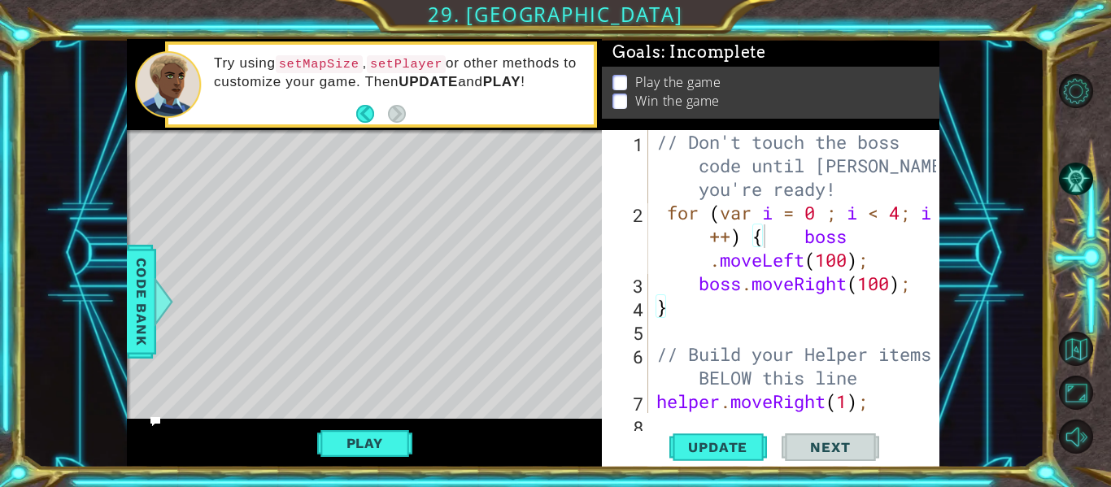
click at [677, 299] on div "// Don't touch the boss code until Vega says you're ready! for ( var i = 0 ; i …" at bounding box center [798, 330] width 291 height 401
type textarea "}"
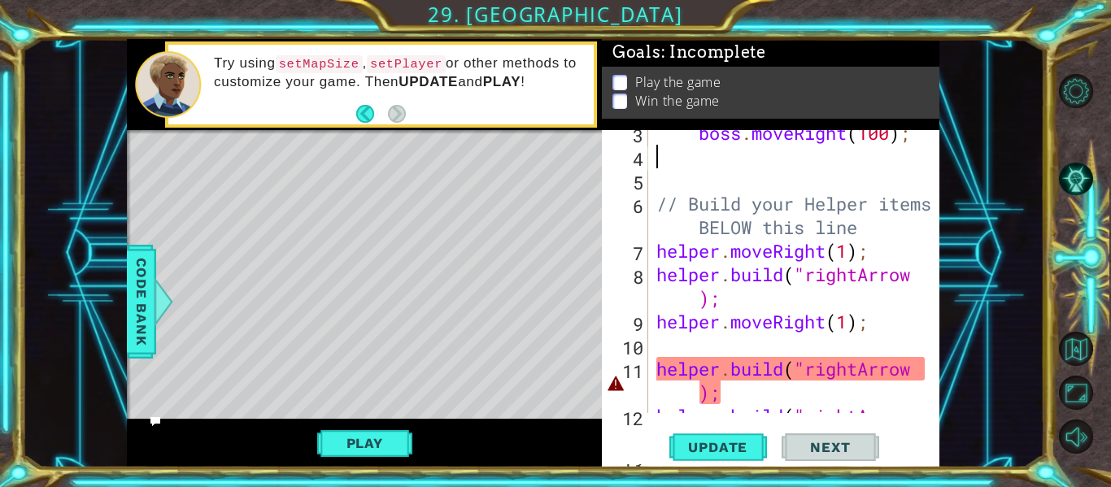
scroll to position [185, 0]
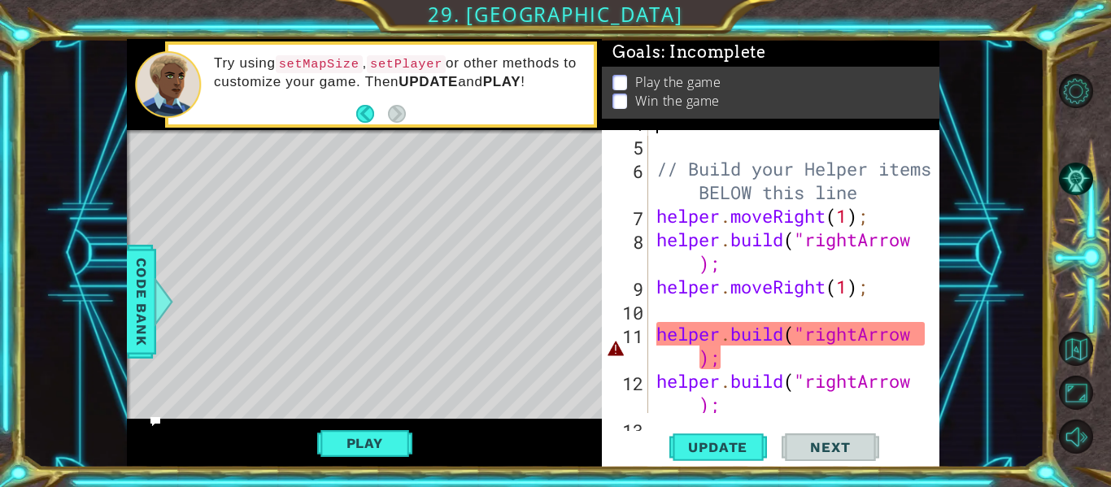
click at [667, 358] on div "// Build your Helper items BELOW this line helper . moveRight ( 1 ) ; helper . …" at bounding box center [798, 287] width 291 height 354
type textarea "helper.build("rightArrow);"
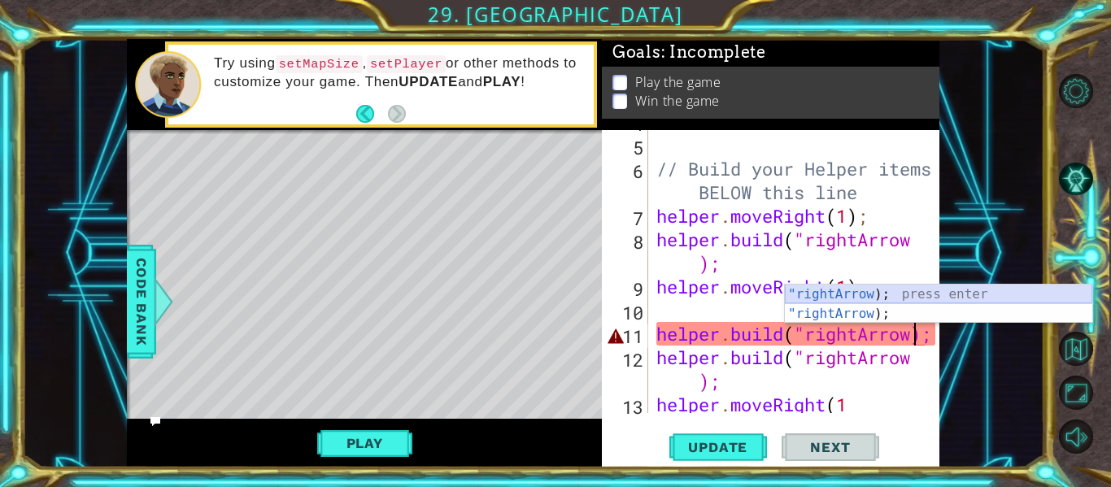
click at [872, 289] on div ""rightArrow ); press enter "rightArrow ); press enter" at bounding box center [938, 324] width 307 height 78
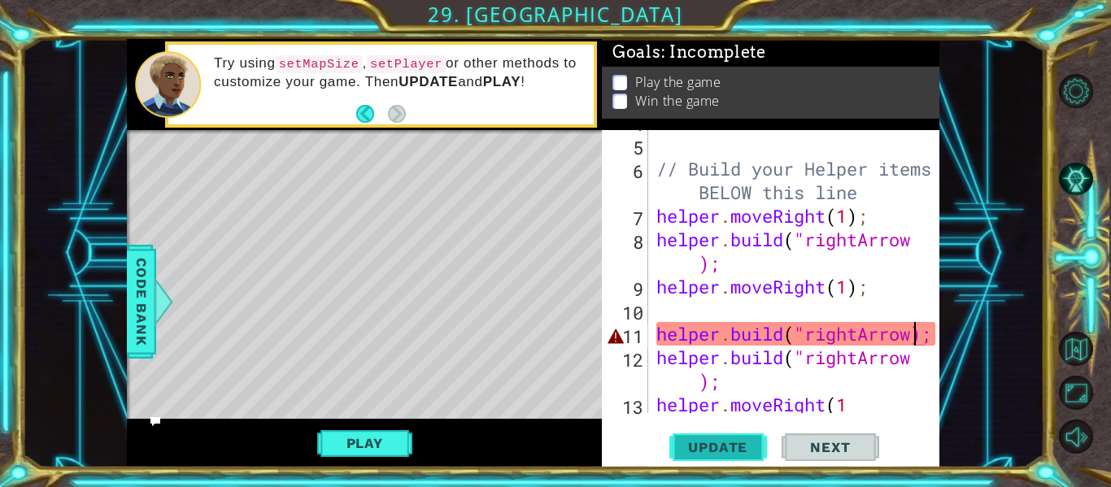
click at [719, 444] on span "Update" at bounding box center [718, 447] width 92 height 16
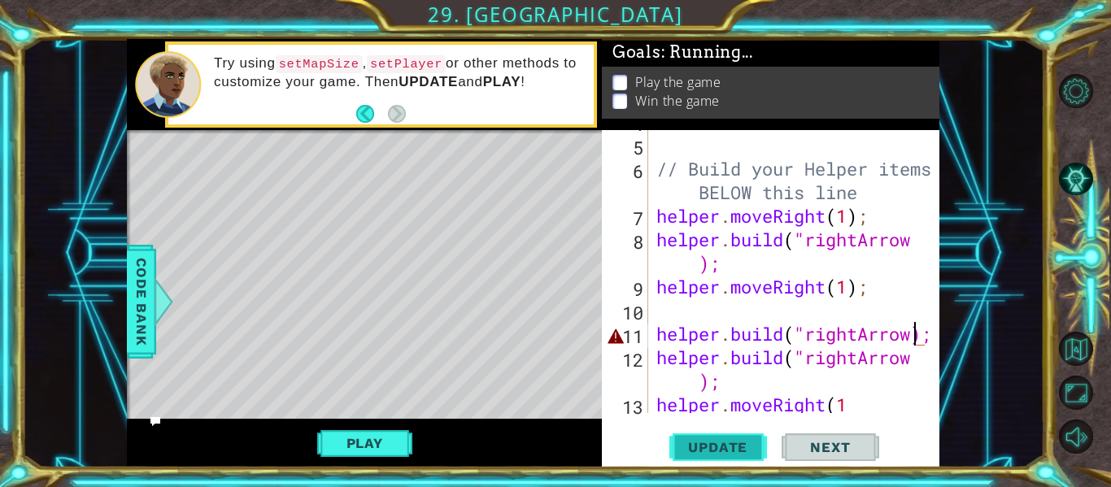
click at [719, 444] on span "Update" at bounding box center [718, 447] width 92 height 16
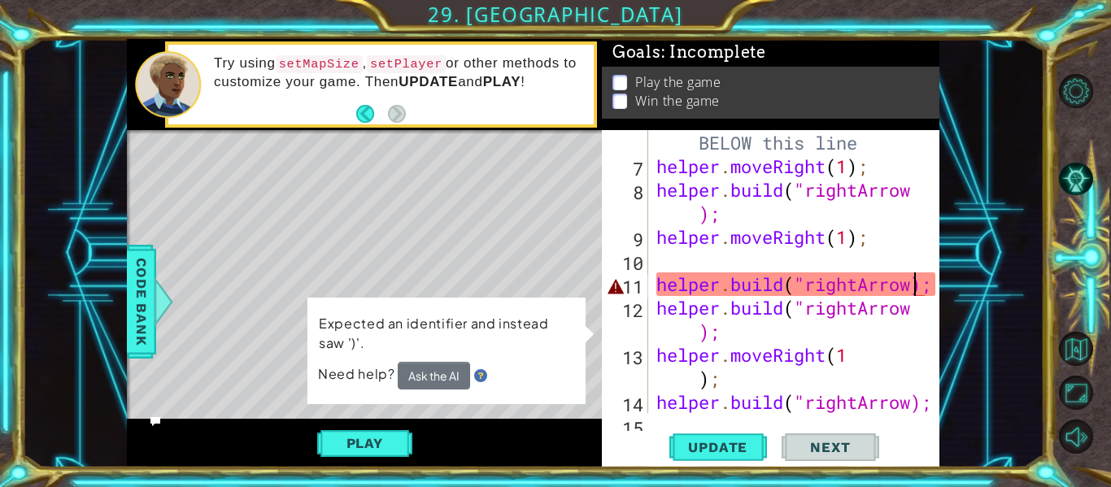
scroll to position [246, 0]
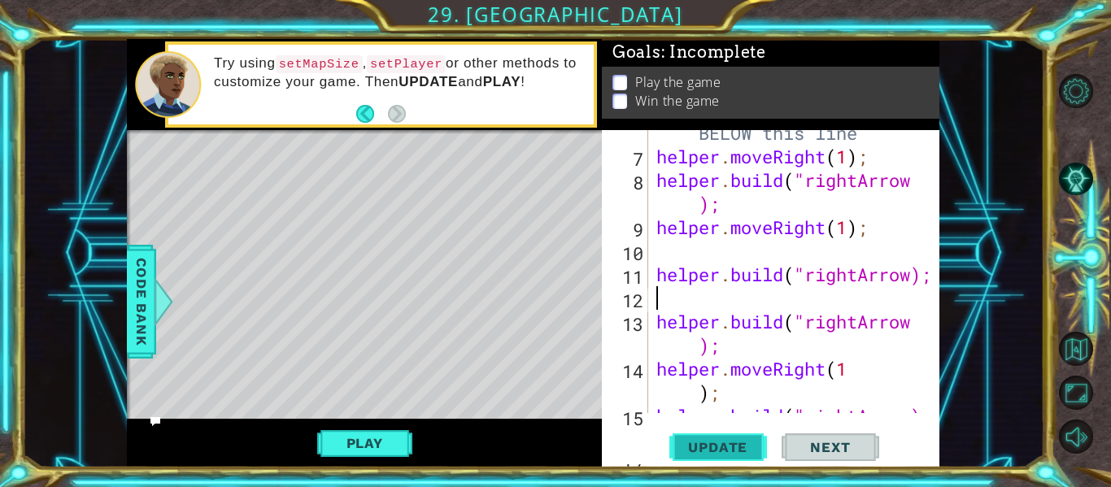
click at [690, 449] on span "Update" at bounding box center [718, 447] width 92 height 16
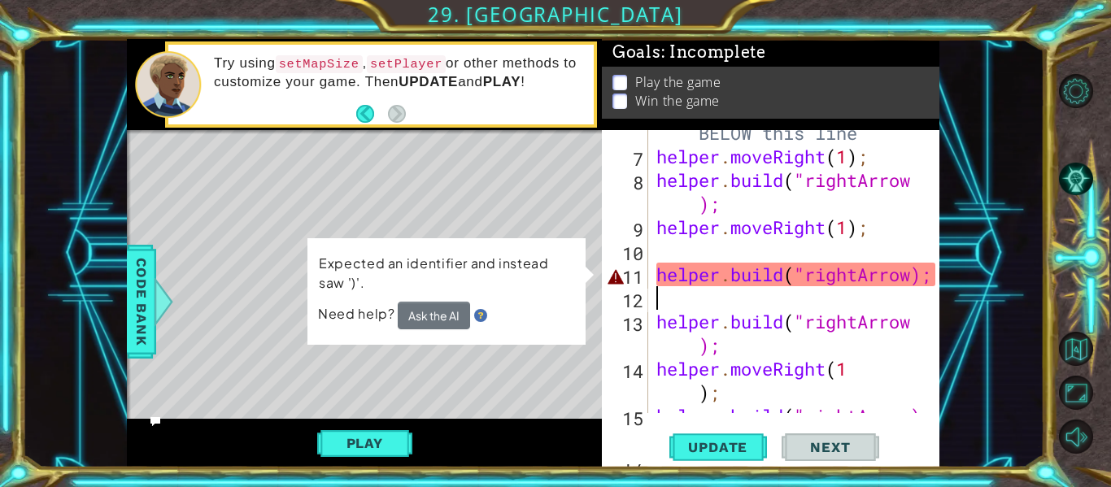
click at [693, 344] on div "// Build your Helper items BELOW this line helper . moveRight ( 1 ) ; helper . …" at bounding box center [798, 275] width 291 height 354
type textarea "helper.build("rightArrow);"
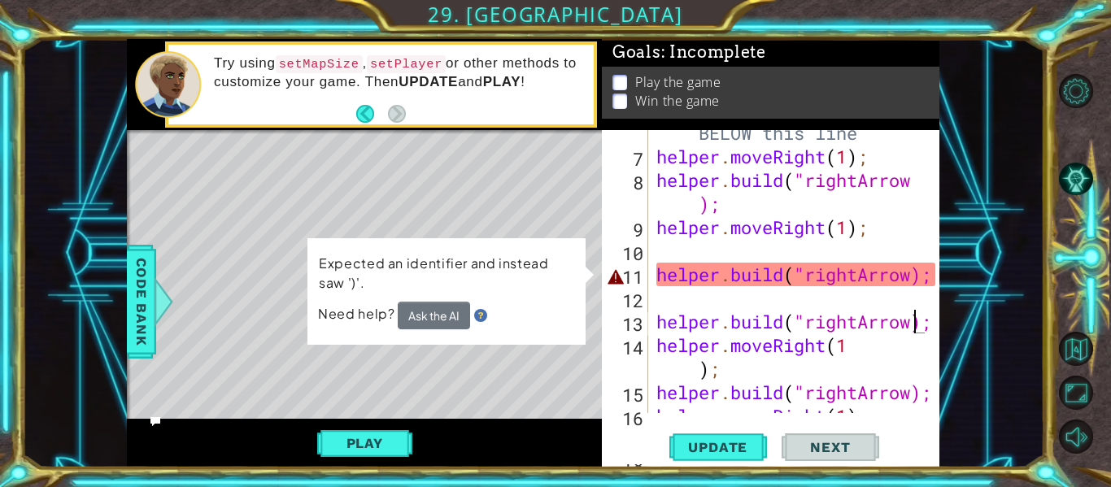
click at [919, 276] on div at bounding box center [927, 486] width 16 height 1202
click at [915, 271] on div "// Build your Helper items BELOW this line helper . moveRight ( 1 ) ; helper . …" at bounding box center [798, 275] width 291 height 354
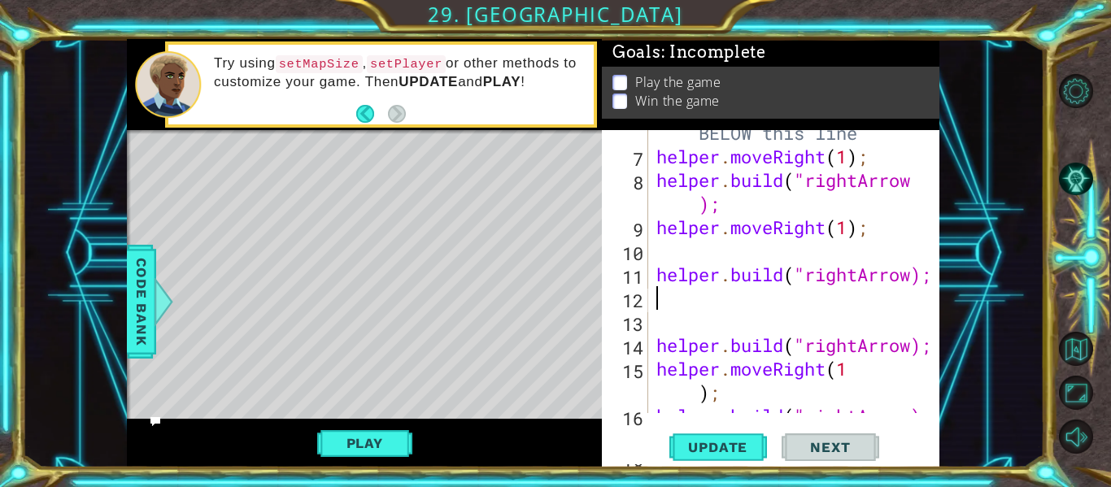
type textarea "helper.build("rightArrow);"
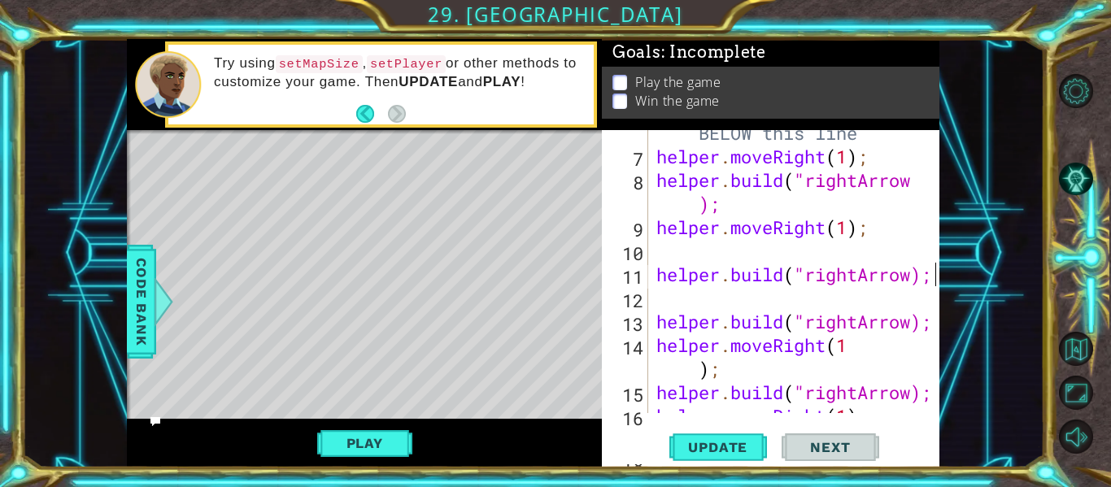
click at [802, 303] on div "// Build your Helper items BELOW this line helper . moveRight ( 1 ) ; helper . …" at bounding box center [798, 275] width 291 height 354
type textarea "helper.build("rightArrow);"
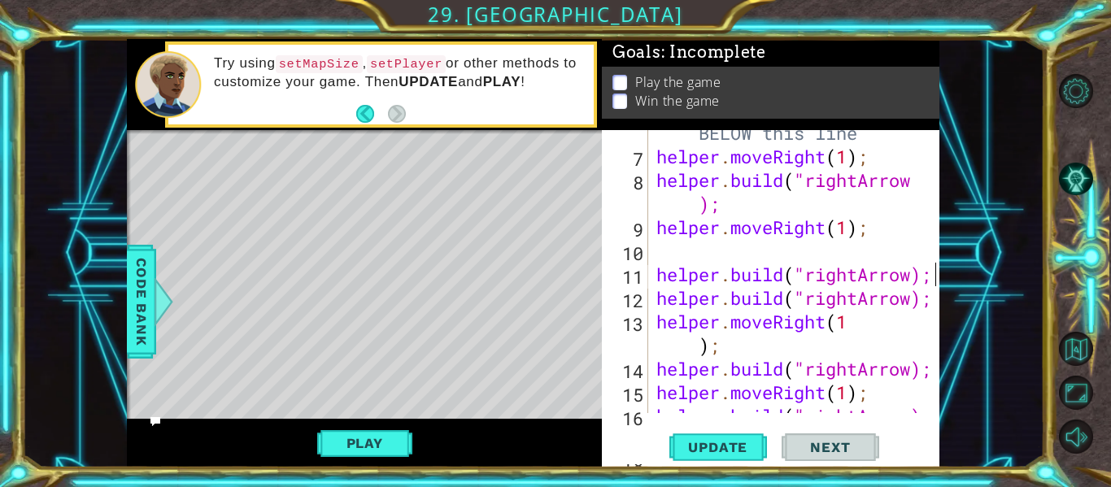
click at [828, 258] on div "// Build your Helper items BELOW this line helper . moveRight ( 1 ) ; helper . …" at bounding box center [798, 275] width 291 height 354
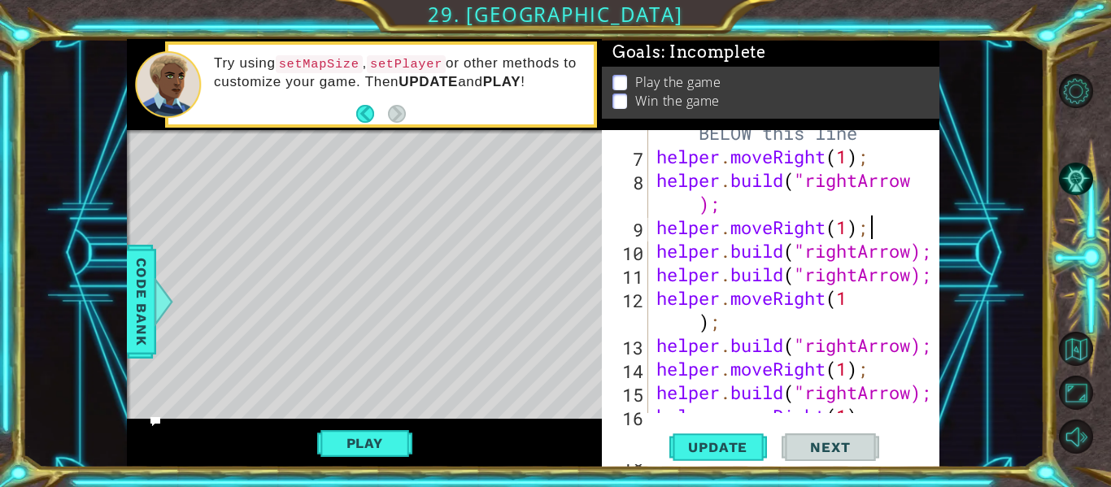
click at [852, 218] on div "// Build your Helper items BELOW this line helper . moveRight ( 1 ) ; helper . …" at bounding box center [798, 275] width 291 height 354
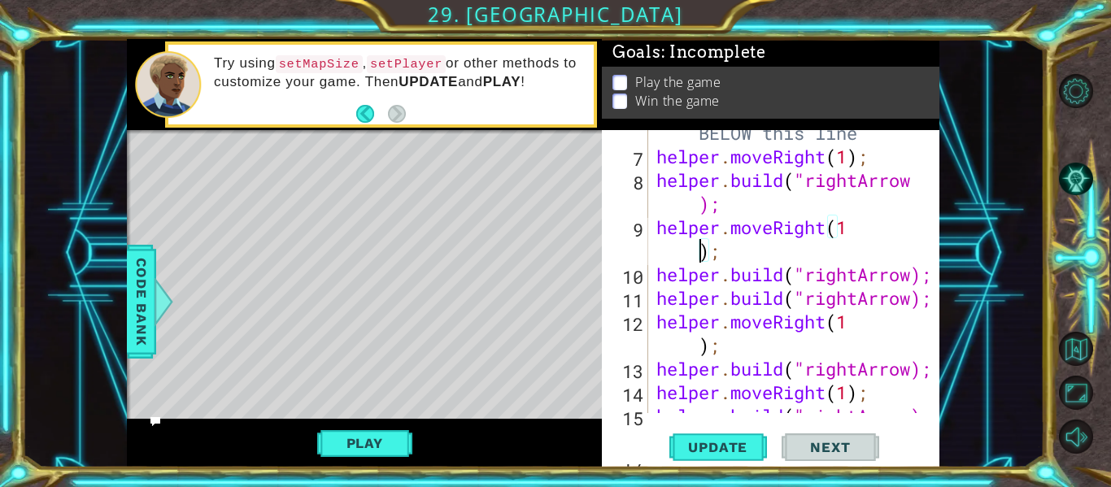
click at [919, 272] on div at bounding box center [927, 474] width 16 height 1179
click at [907, 276] on div "// Build your Helper items BELOW this line helper . moveRight ( 1 ) ; helper . …" at bounding box center [798, 275] width 291 height 354
click at [918, 276] on div "// Build your Helper items BELOW this line helper . moveRight ( 1 ) ; helper . …" at bounding box center [798, 275] width 291 height 354
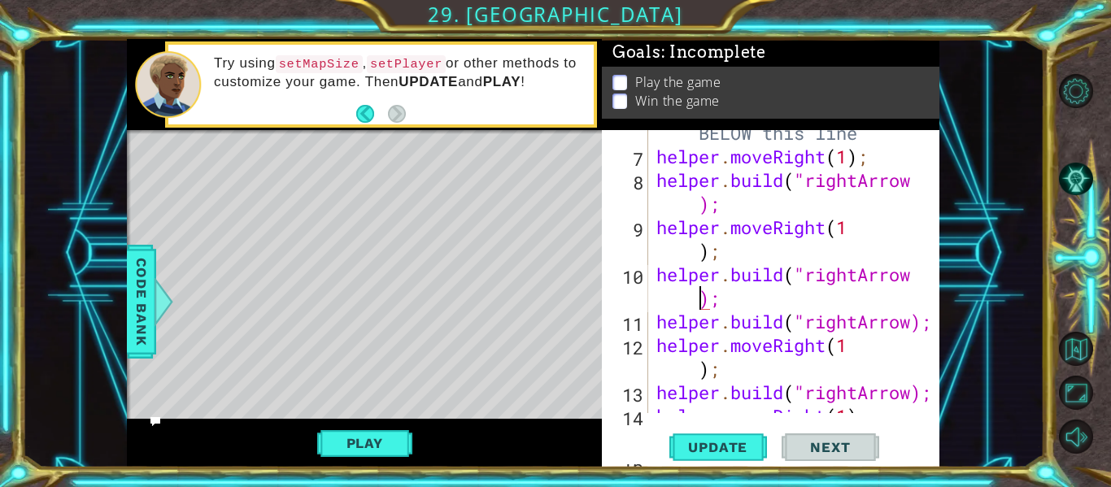
click at [915, 325] on div "// Build your Helper items BELOW this line helper . moveRight ( 1 ) ; helper . …" at bounding box center [798, 275] width 291 height 354
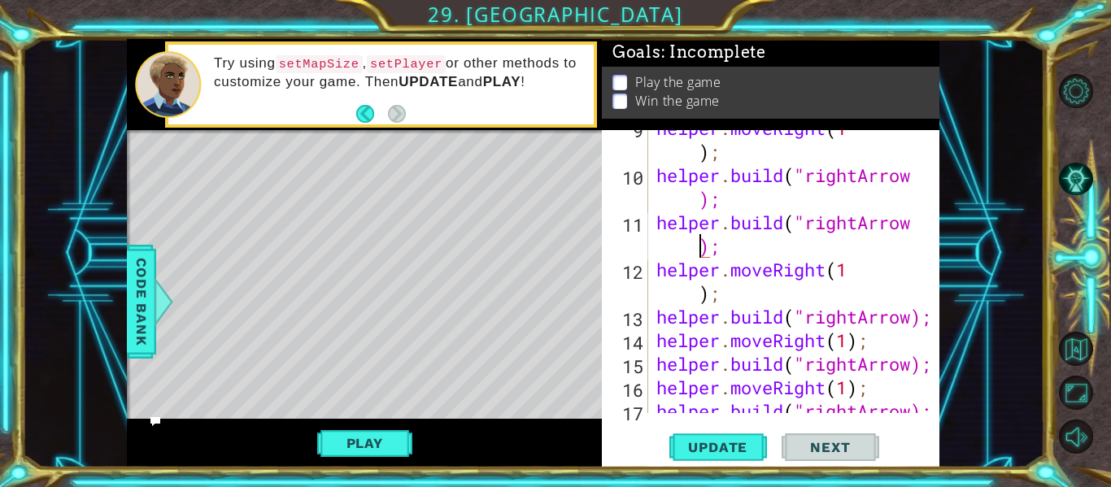
scroll to position [345, 0]
click at [915, 319] on div "helper . moveRight ( 1 ) ; helper . build ( "rightArrow ); helper . build ( "ri…" at bounding box center [798, 292] width 291 height 354
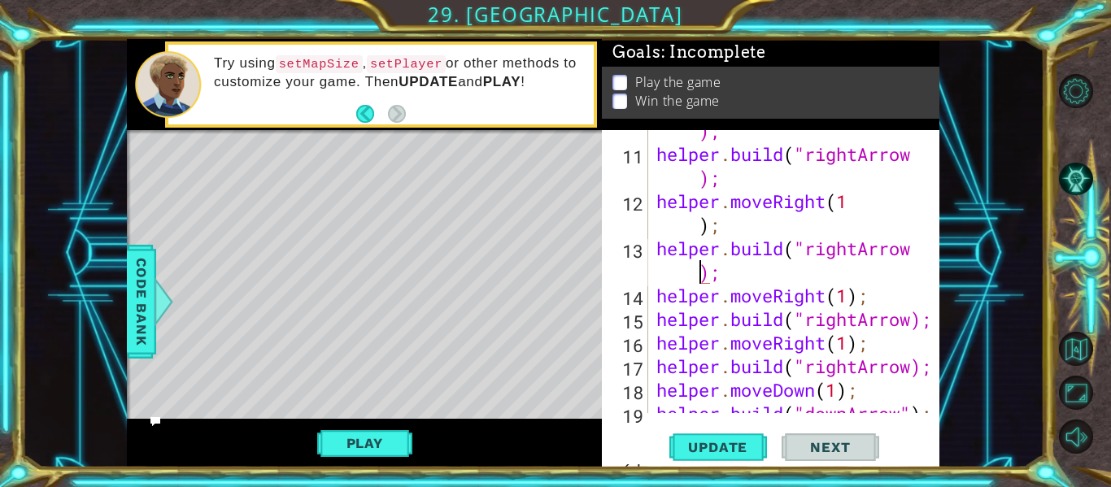
scroll to position [451, 0]
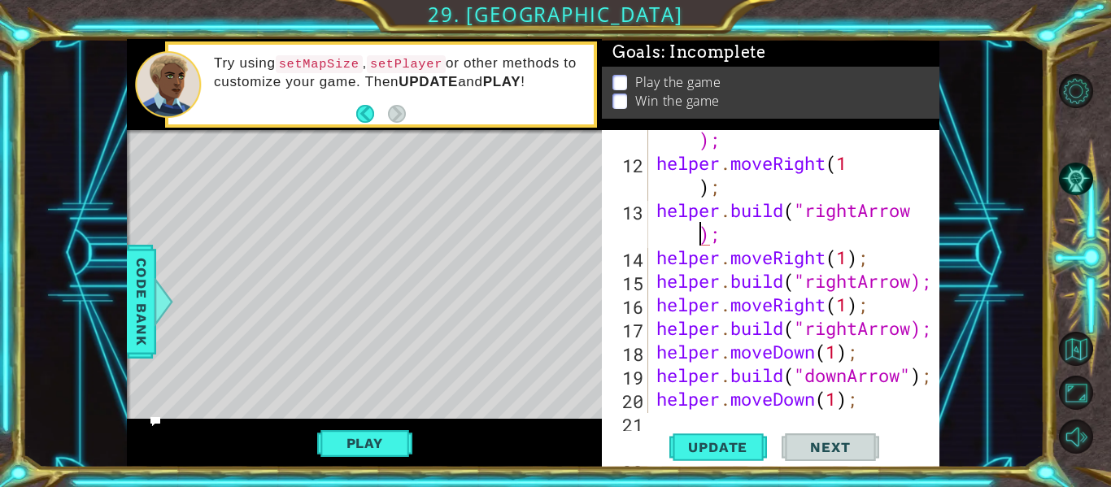
click at [916, 283] on div "helper . build ( "rightArrow ); helper . moveRight ( 1 ) ; helper . build ( "ri…" at bounding box center [798, 281] width 291 height 354
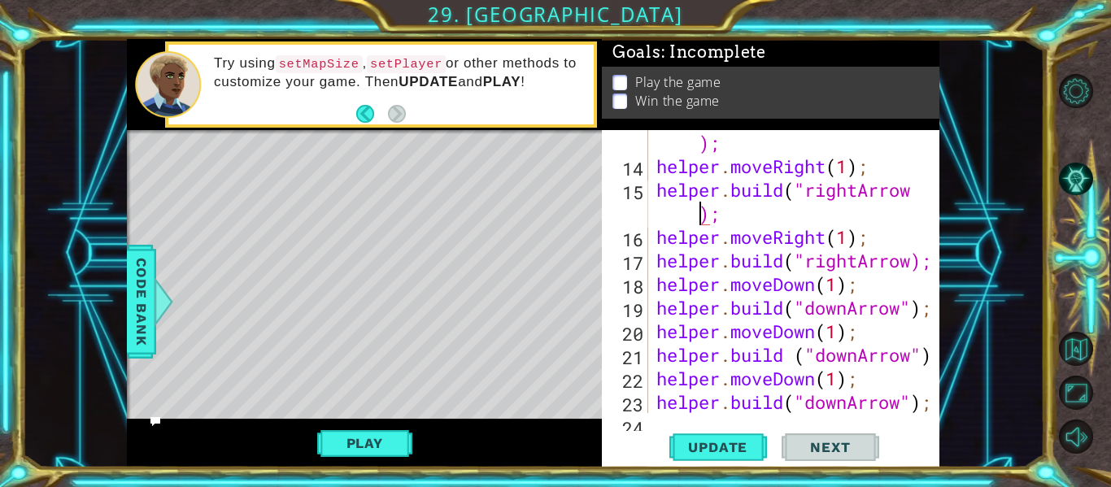
scroll to position [541, 0]
click at [916, 256] on div "helper . build ( "rightArrow ); helper . moveRight ( 1 ) ; helper . build ( "ri…" at bounding box center [798, 284] width 291 height 354
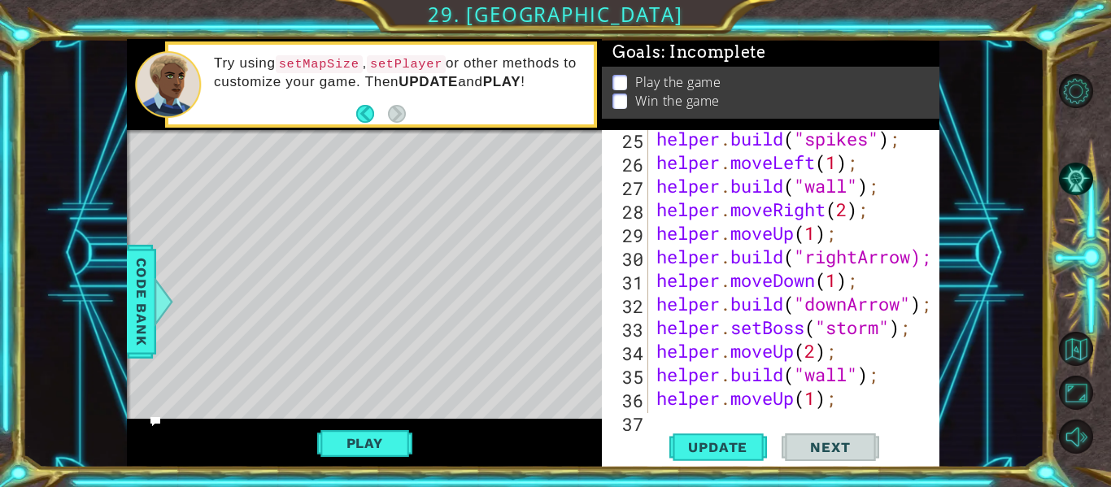
scroll to position [876, 0]
click at [916, 254] on div "helper . build ( "spikes" ) ; helper . moveLeft ( 1 ) ; helper . build ( "wall"…" at bounding box center [798, 292] width 291 height 330
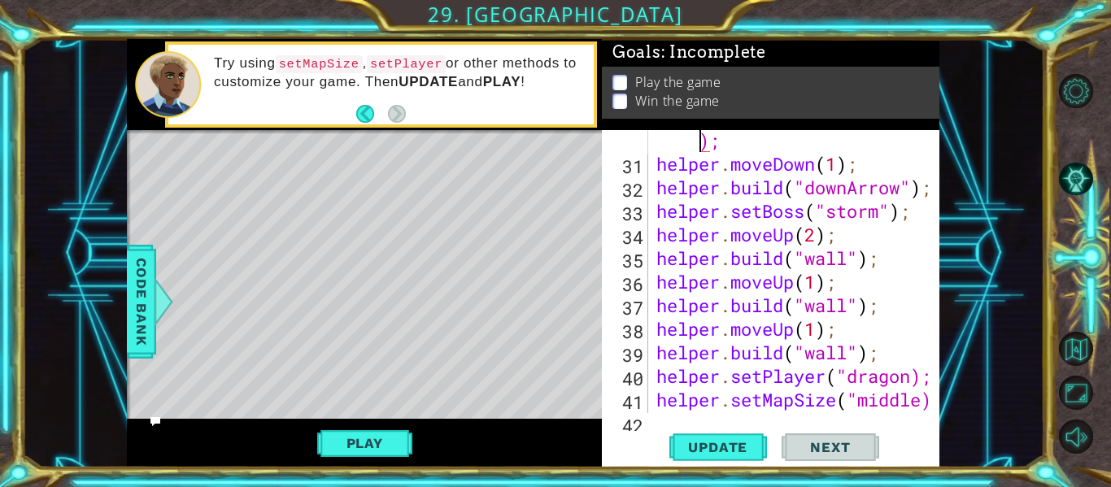
scroll to position [1037, 0]
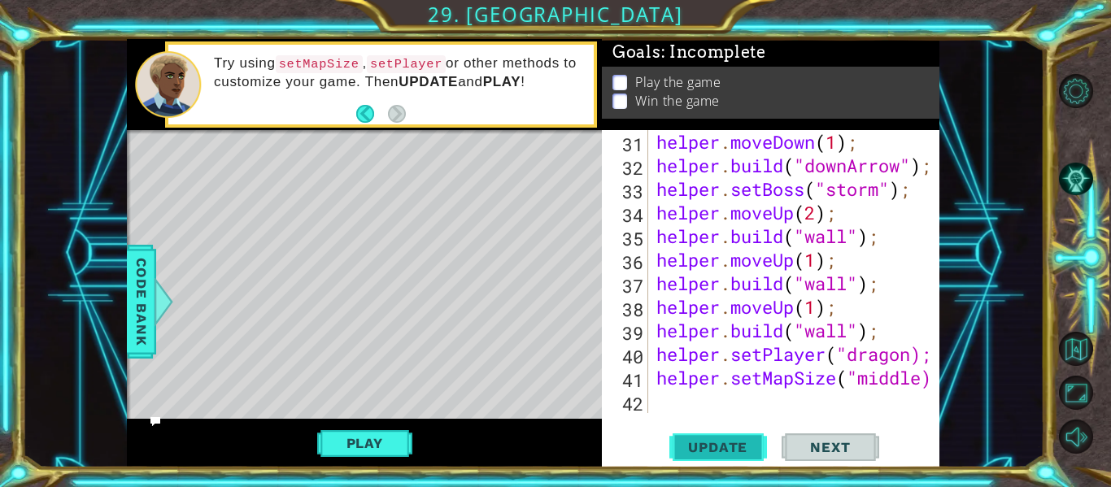
click at [716, 446] on span "Update" at bounding box center [718, 447] width 92 height 16
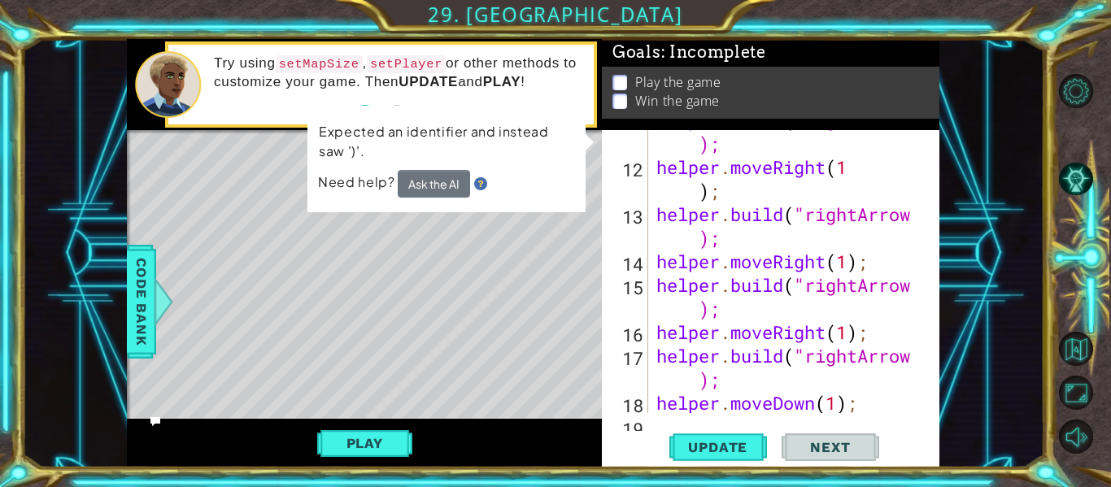
scroll to position [283, 0]
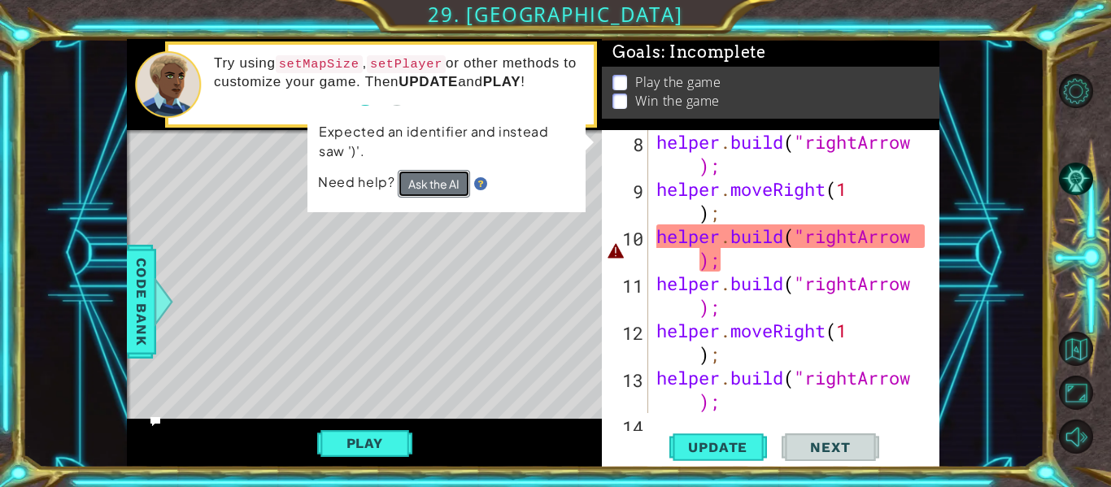
click at [424, 181] on button "Ask the AI" at bounding box center [434, 183] width 72 height 28
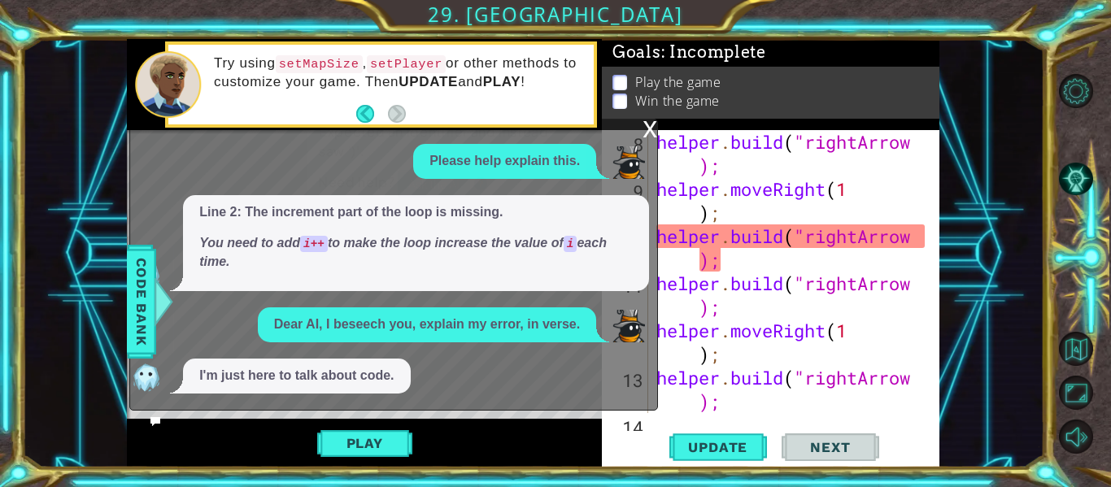
click at [433, 184] on button "Ask the AI" at bounding box center [433, 183] width 73 height 28
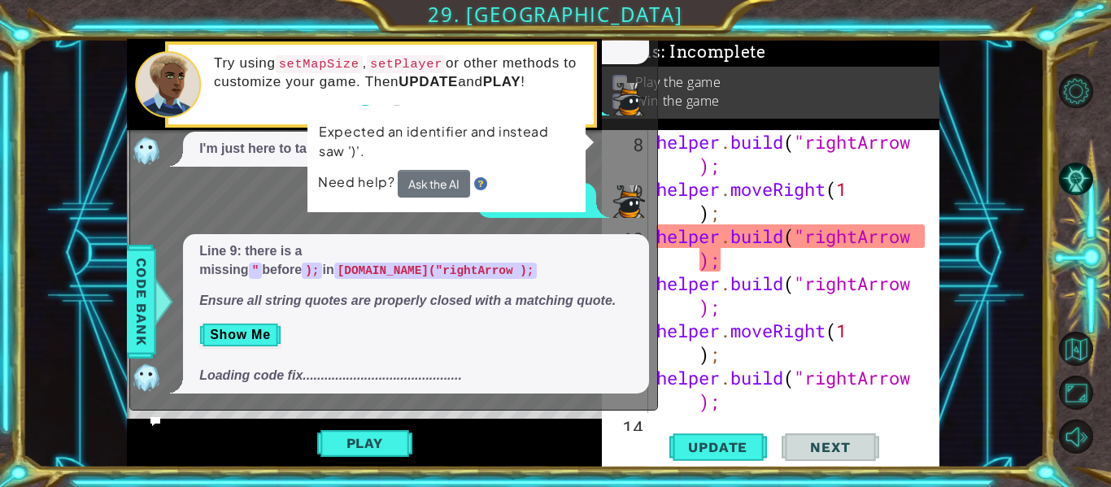
scroll to position [0, 0]
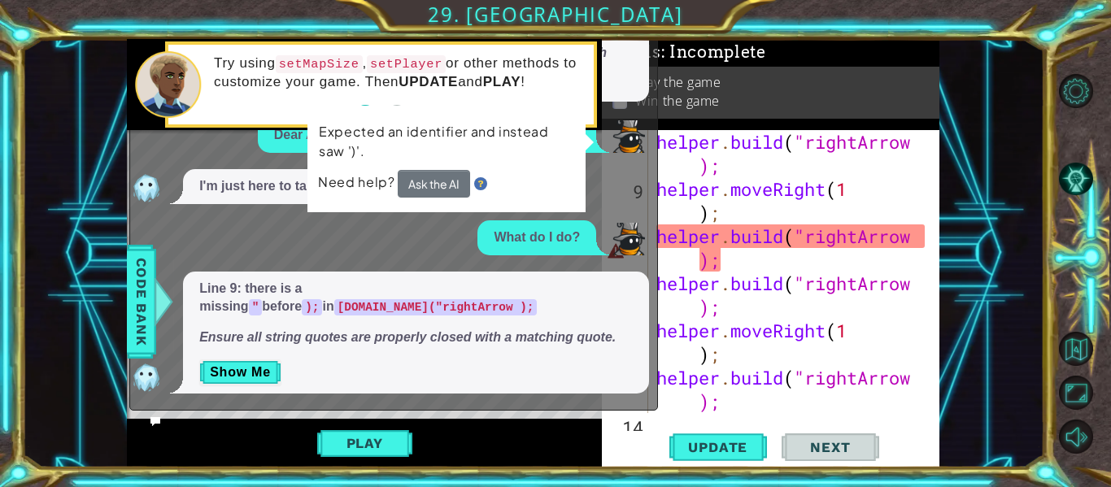
click at [694, 262] on div "helper . build ( "rightArrow ); helper . moveRight ( 1 ) ; helper . build ( "ri…" at bounding box center [798, 307] width 291 height 354
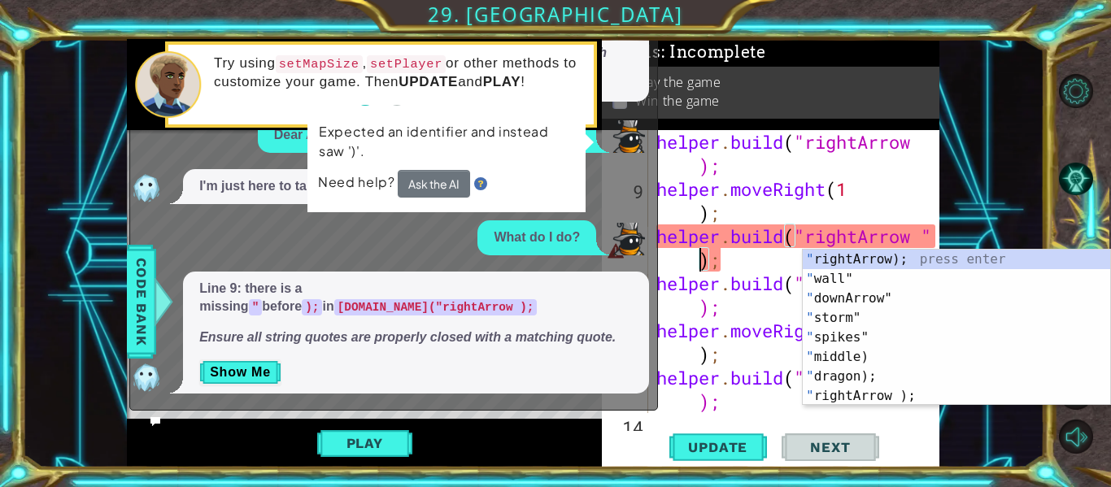
scroll to position [0, 13]
click at [704, 439] on span "Update" at bounding box center [718, 447] width 92 height 16
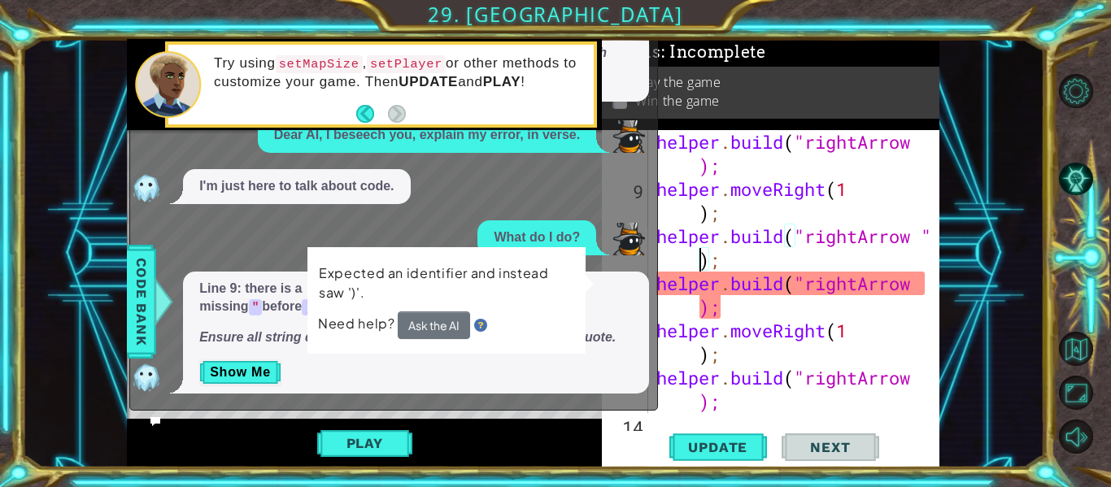
click at [695, 315] on div "helper . build ( "rightArrow ); helper . moveRight ( 1 ) ; helper . build ( "ri…" at bounding box center [798, 307] width 291 height 354
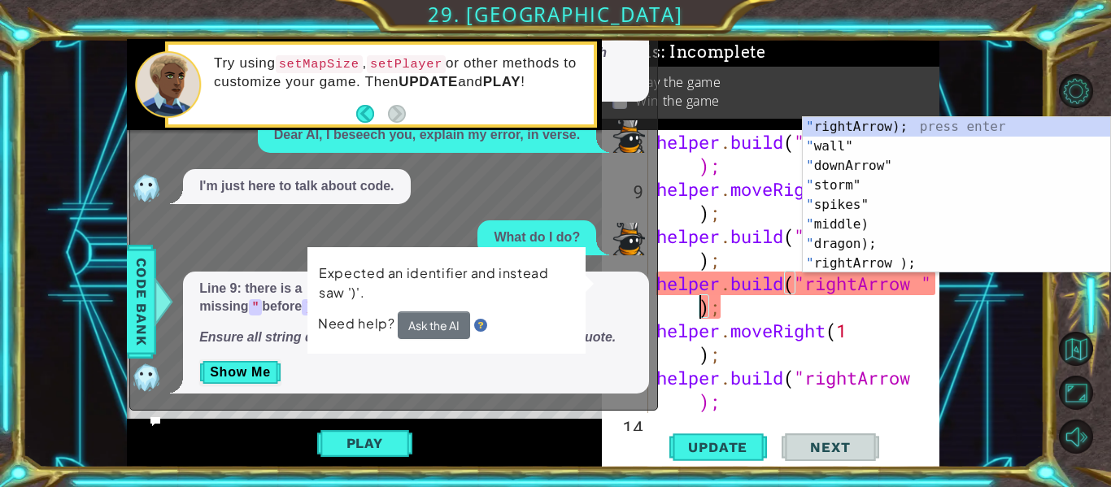
click at [697, 400] on div "helper . build ( "rightArrow ); helper . moveRight ( 1 ) ; helper . build ( "ri…" at bounding box center [798, 307] width 291 height 354
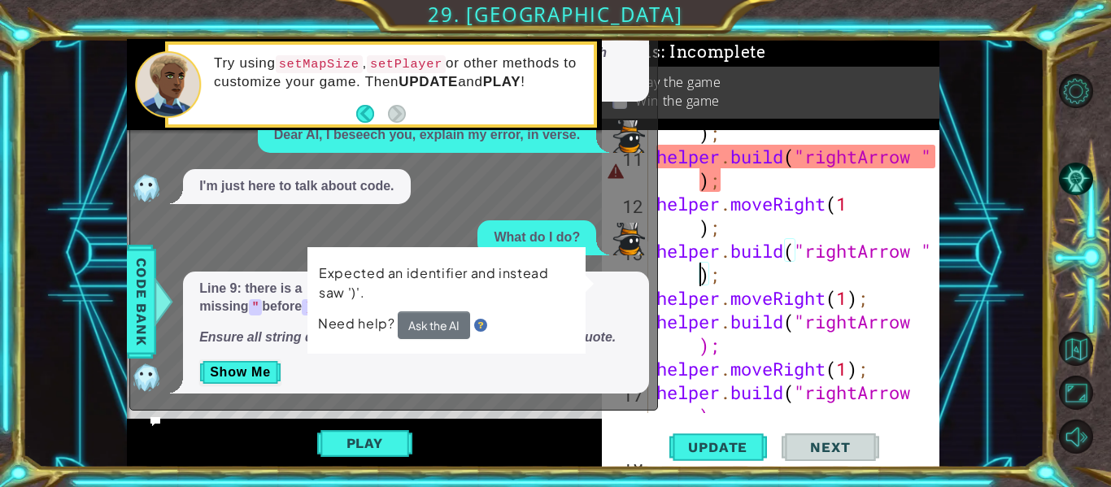
scroll to position [411, 0]
click at [690, 343] on div "helper . build ( "rightArrow " ) ; helper . build ( "rightArrow " ) ; helper . …" at bounding box center [798, 285] width 291 height 377
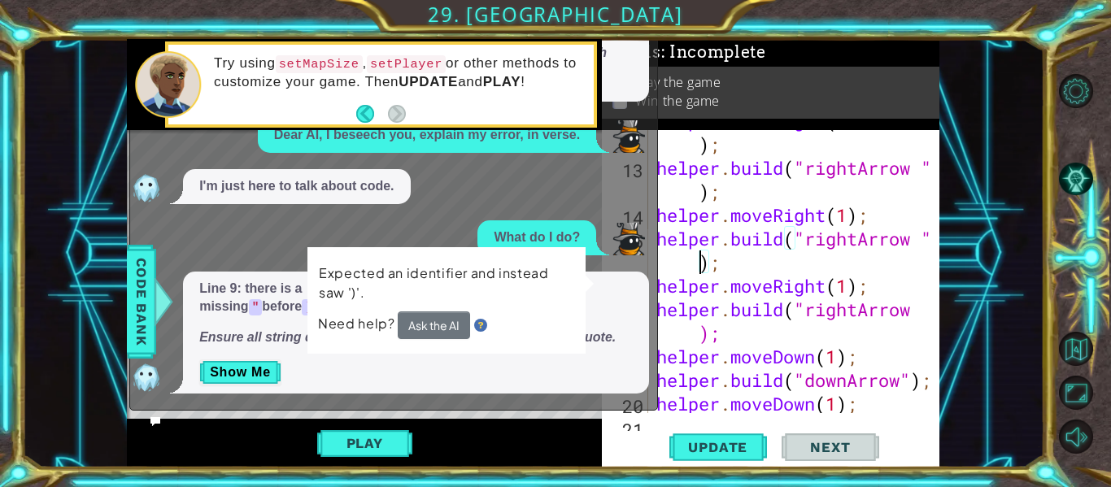
scroll to position [493, 0]
click at [690, 329] on div "helper . moveRight ( 1 ) ; helper . build ( "rightArrow " ) ; helper . moveRigh…" at bounding box center [798, 286] width 291 height 354
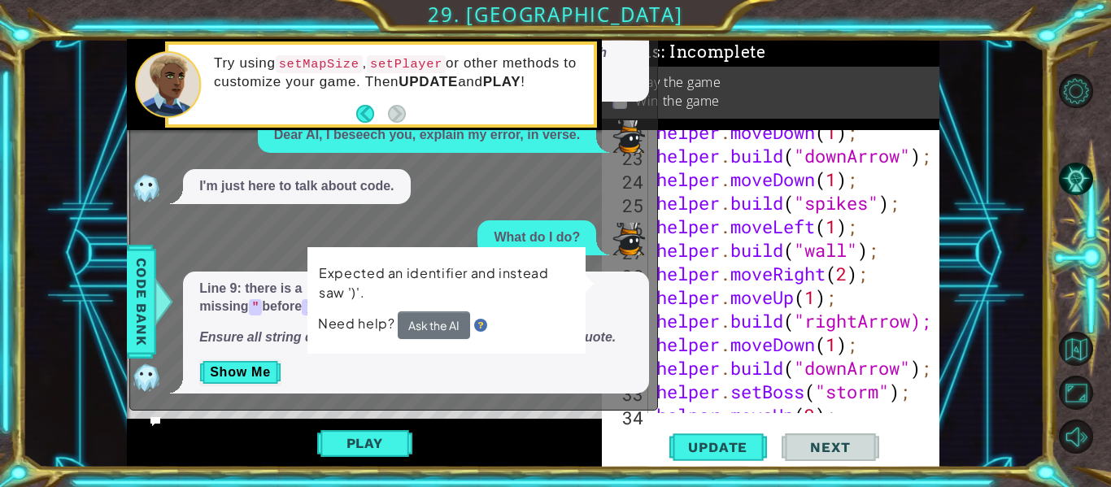
scroll to position [812, 0]
type textarea "helper.build("rightArrow ");"
click at [747, 475] on div "1 2 3 // Don't touch the boss code until Vega says you're ready! for ( var i = …" at bounding box center [555, 243] width 1111 height 487
click at [739, 452] on span "Update" at bounding box center [718, 447] width 92 height 16
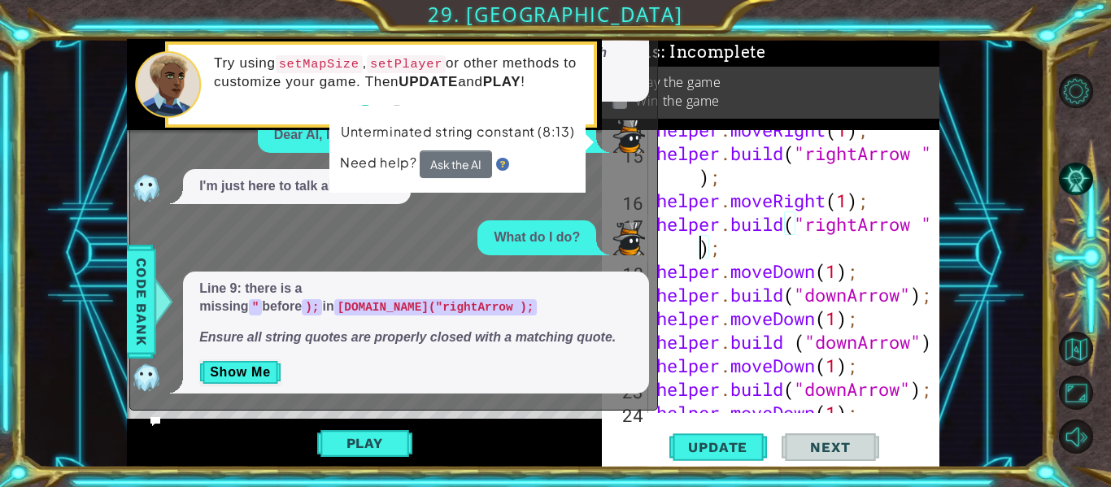
scroll to position [578, 0]
click at [732, 435] on button "Update" at bounding box center [718, 447] width 98 height 33
click at [265, 370] on button "Show Me" at bounding box center [240, 372] width 82 height 26
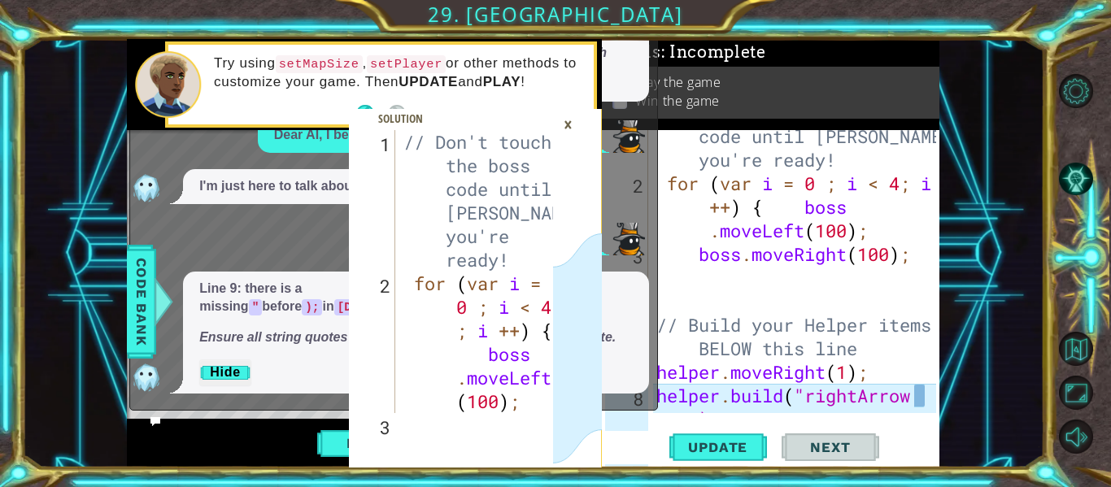
scroll to position [5, 0]
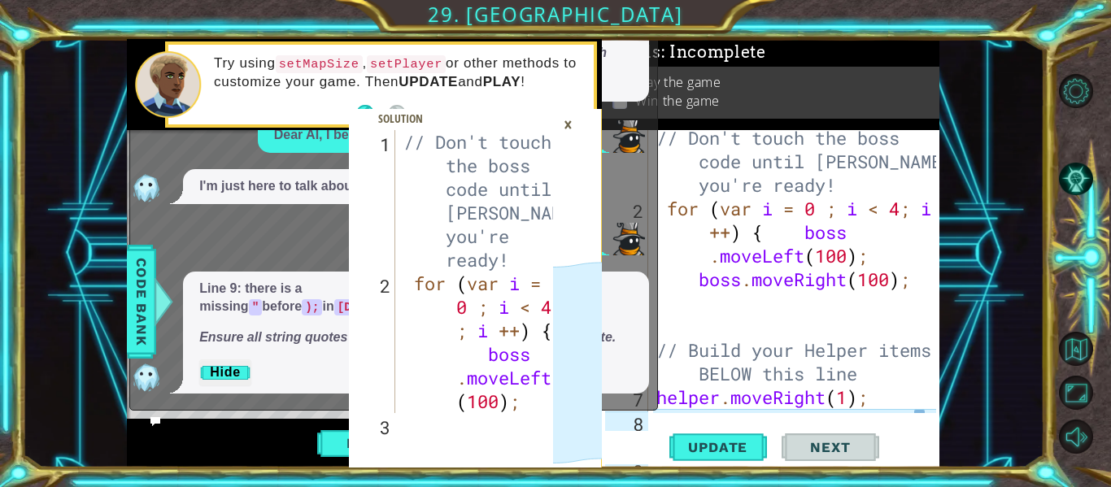
click at [463, 319] on div "// Don't touch the boss code until Vega says you're ready! for ( var i = 0 ; i …" at bounding box center [480, 389] width 161 height 519
click at [572, 123] on div "×" at bounding box center [567, 125] width 25 height 28
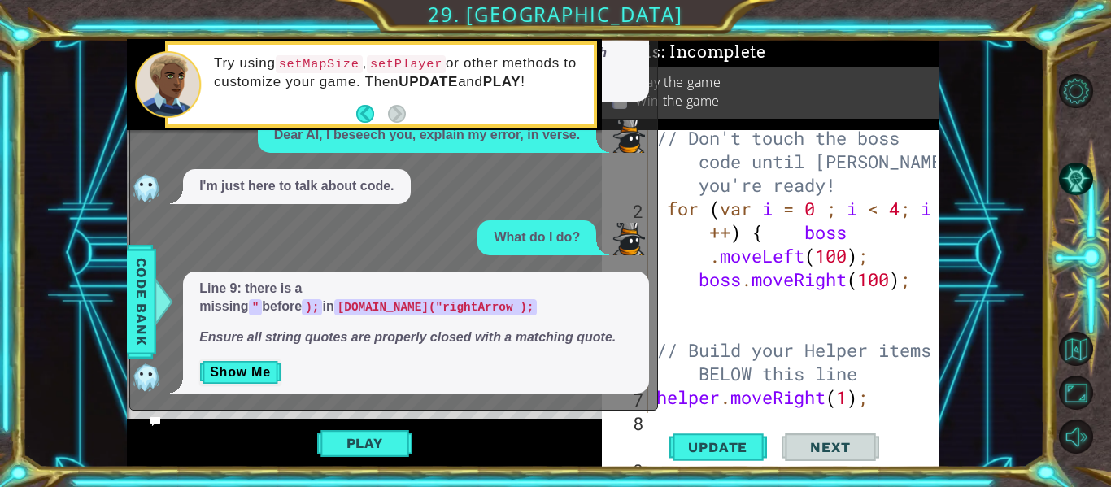
click at [572, 123] on div "Try using setMapSize , setPlayer or other methods to customize your game. Then …" at bounding box center [380, 85] width 425 height 80
click at [254, 373] on button "Show Me" at bounding box center [240, 372] width 82 height 26
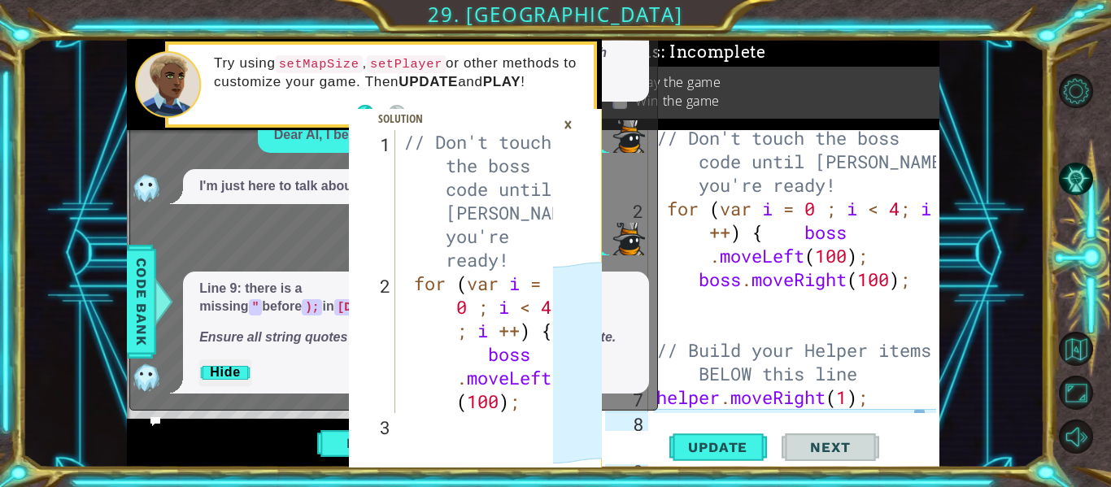
click at [575, 112] on div "×" at bounding box center [567, 125] width 25 height 28
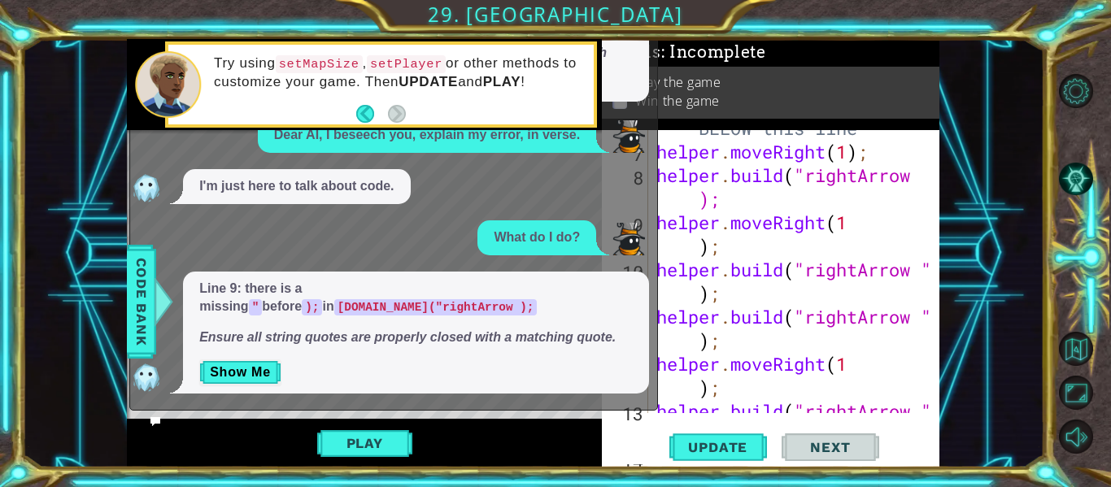
scroll to position [0, 0]
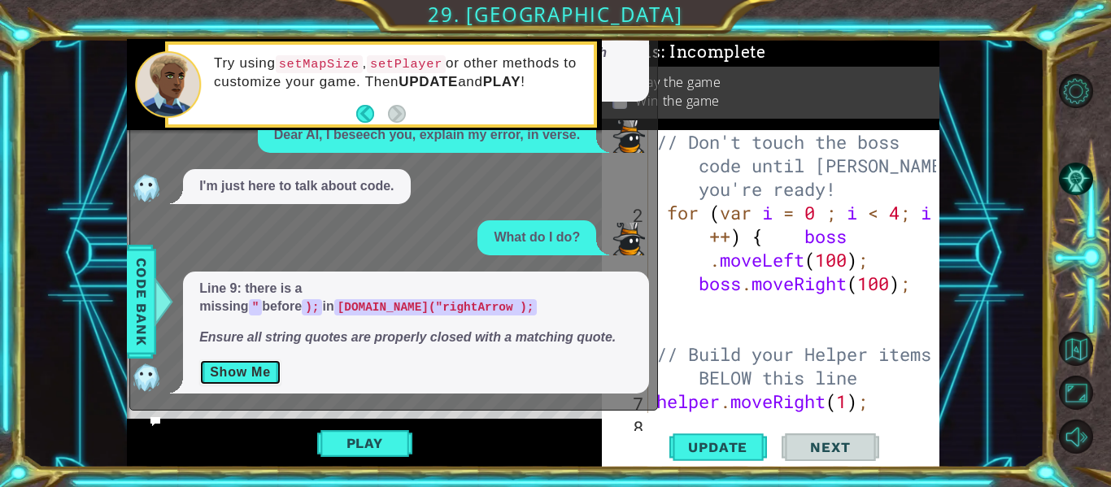
click at [231, 363] on button "Show Me" at bounding box center [240, 372] width 82 height 26
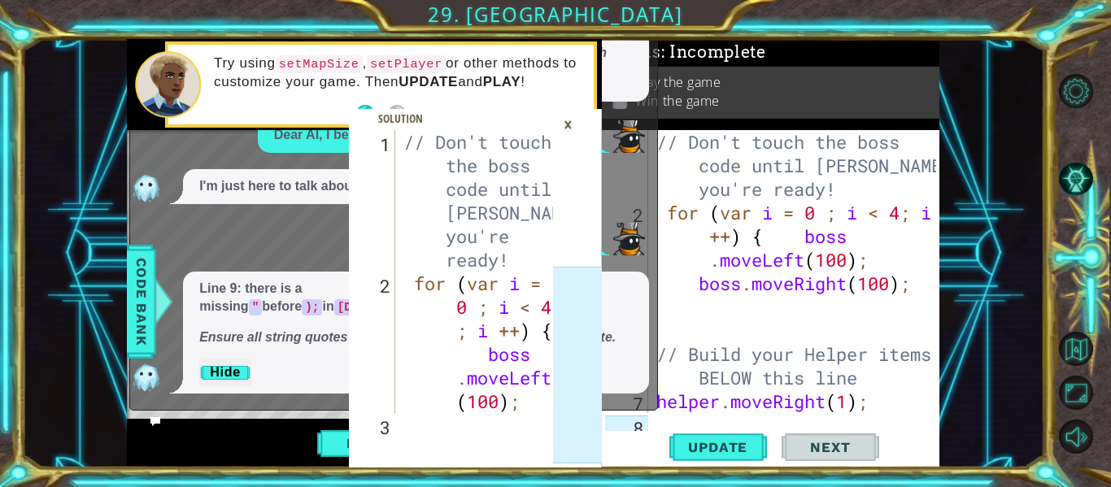
click at [563, 120] on div "×" at bounding box center [567, 125] width 25 height 28
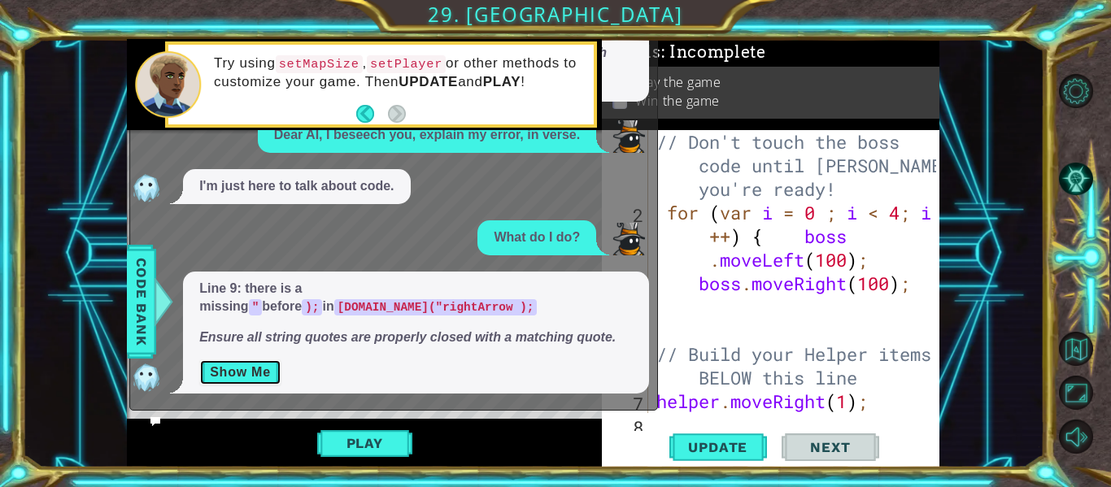
click at [252, 359] on button "Show Me" at bounding box center [240, 372] width 82 height 26
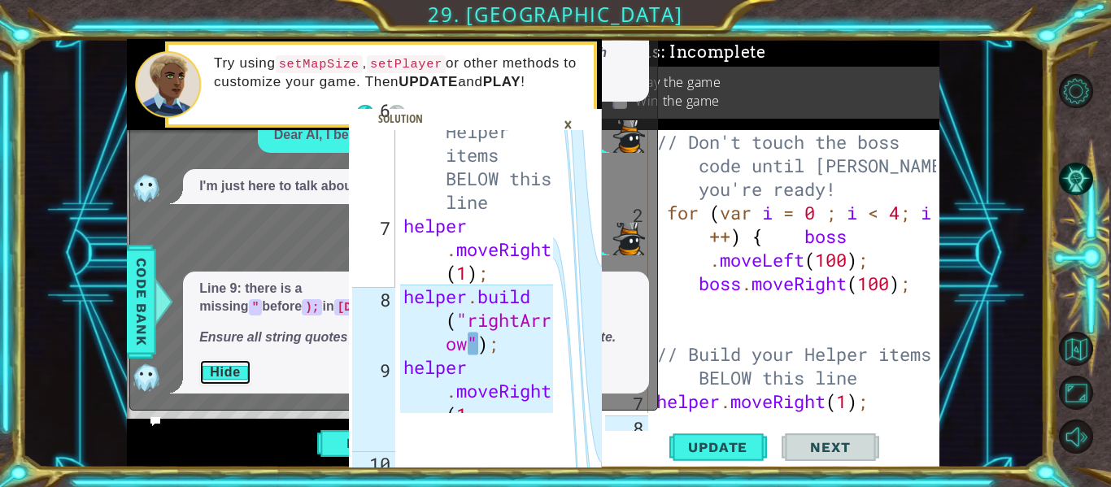
scroll to position [460, 0]
click at [473, 344] on div "// Build your Helper items BELOW this line helper . moveRight ( 1 ) ; helper . …" at bounding box center [480, 341] width 161 height 495
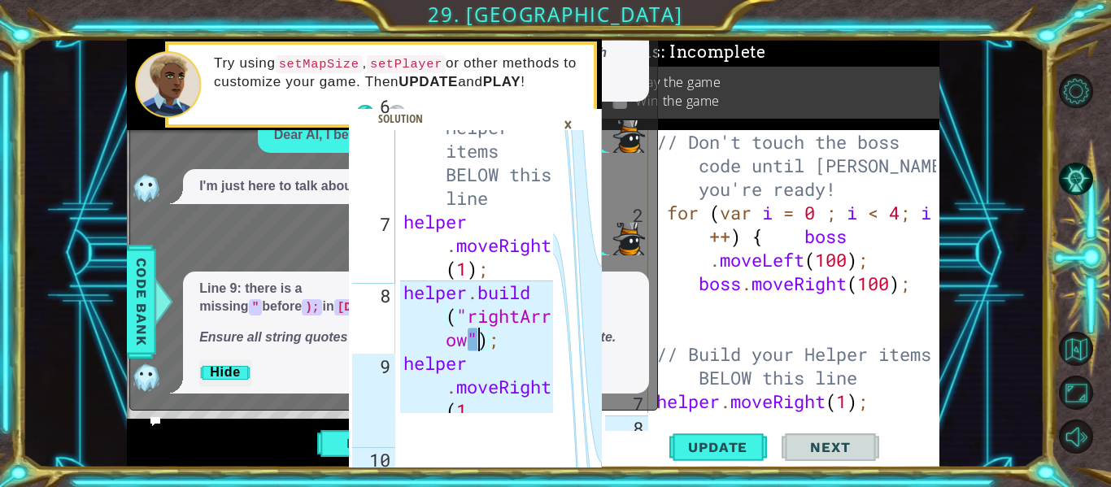
scroll to position [572, 0]
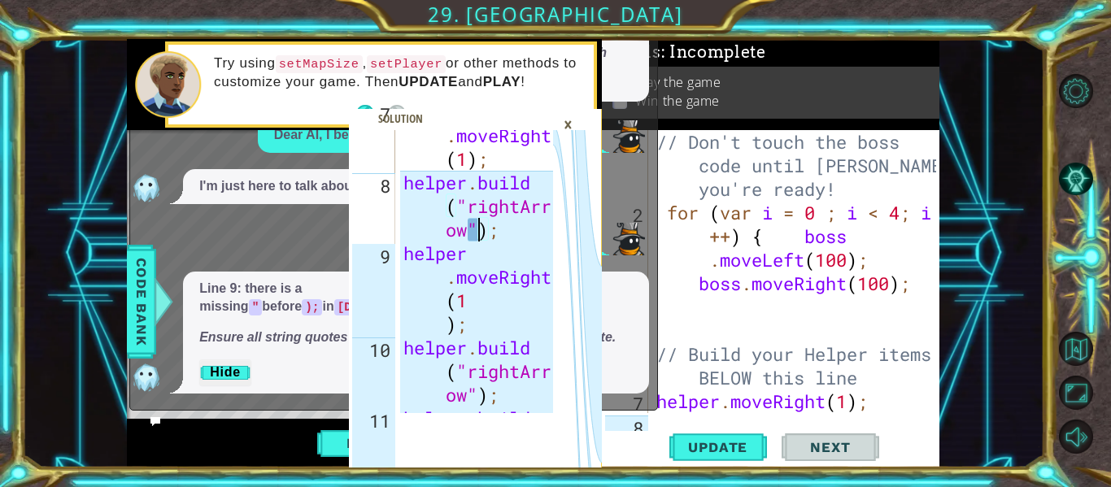
click at [553, 277] on div "helper . moveRight ( 1 ) ; helper . build ( "rightArr ow" ) ; helper . moveRigh…" at bounding box center [480, 312] width 161 height 424
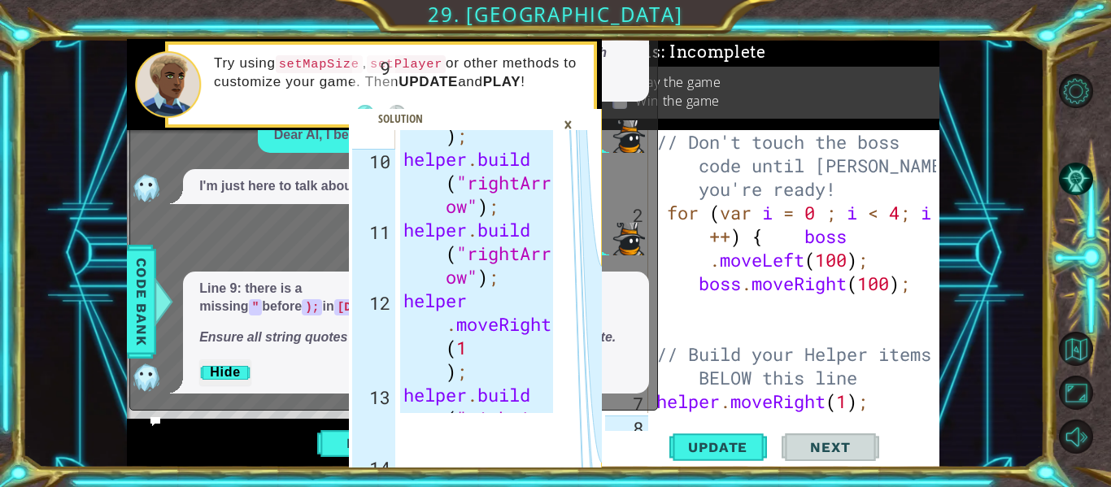
scroll to position [772, 0]
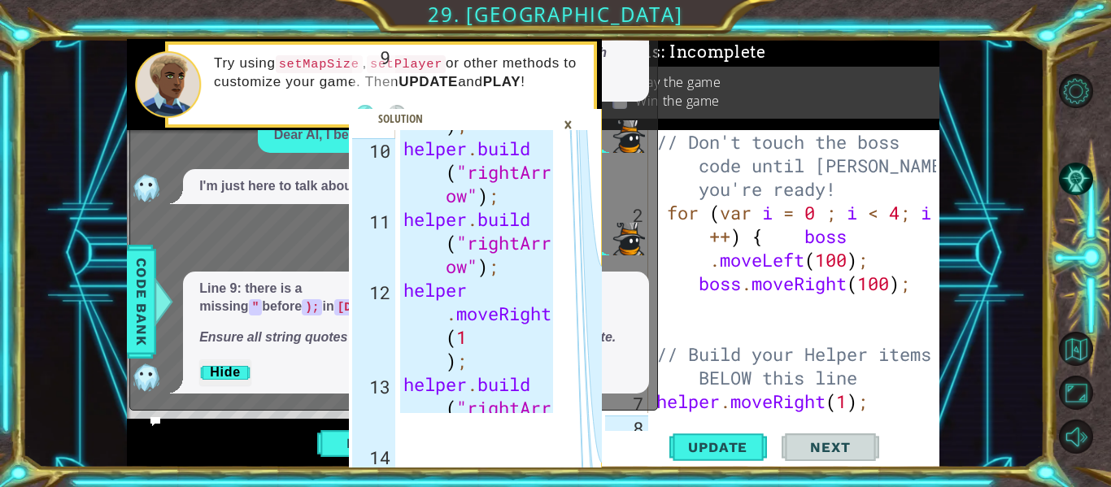
click at [572, 117] on div "×" at bounding box center [567, 125] width 25 height 28
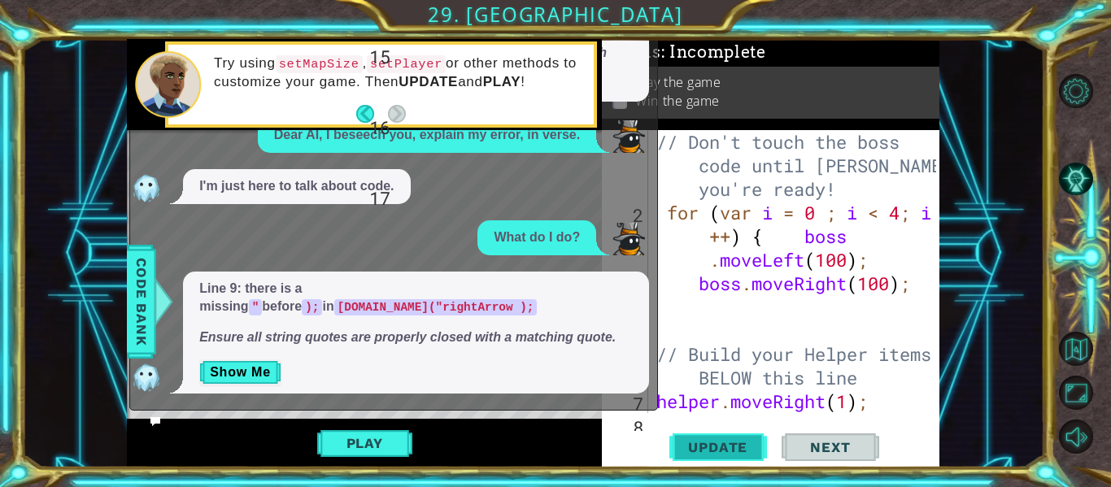
click at [700, 462] on button "Update" at bounding box center [718, 447] width 98 height 33
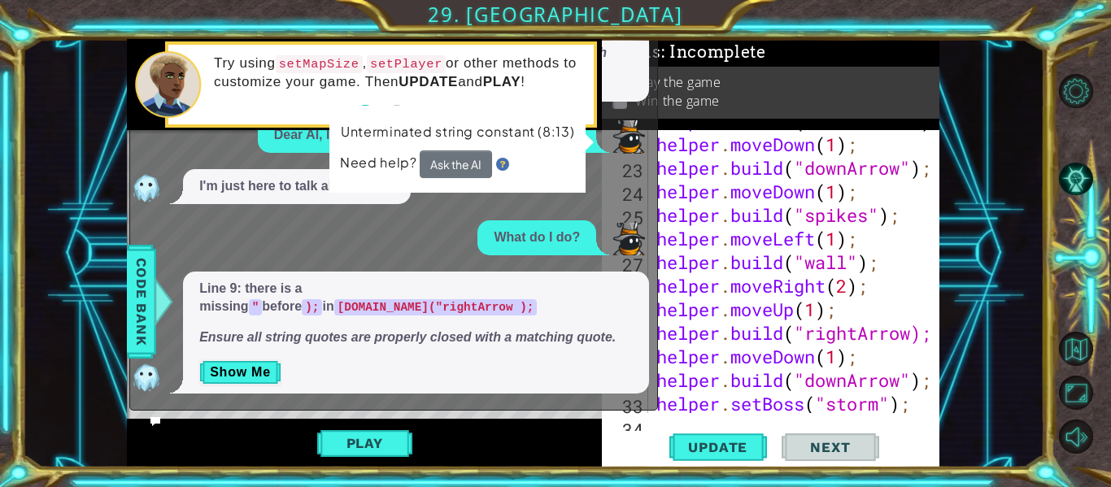
scroll to position [1014, 0]
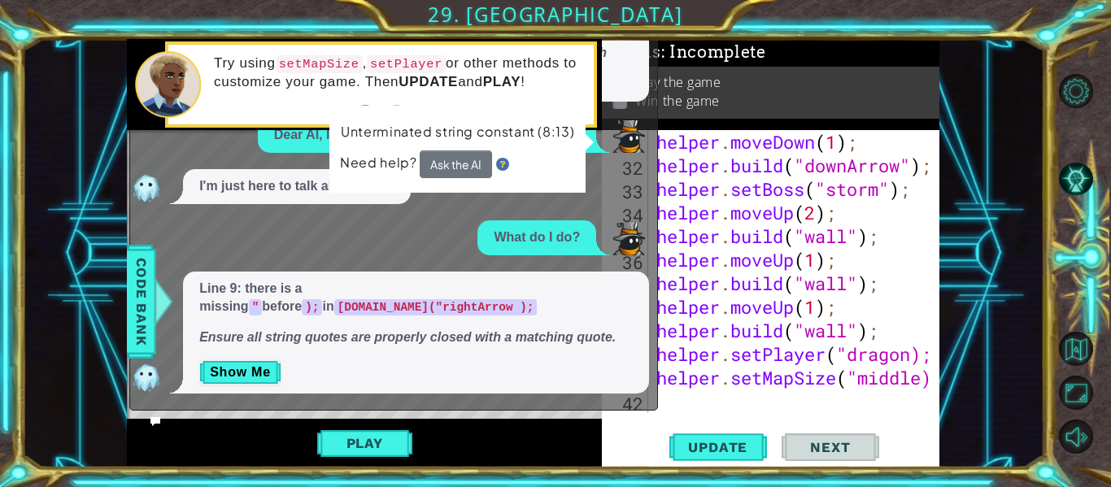
click at [118, 313] on div "helper.moveRight(1 ); 9 10 11 12 13 14 15 16 17 helper . moveRight ( 1 ) ; help…" at bounding box center [533, 253] width 1022 height 428
click at [135, 311] on span "Code Bank" at bounding box center [141, 301] width 26 height 99
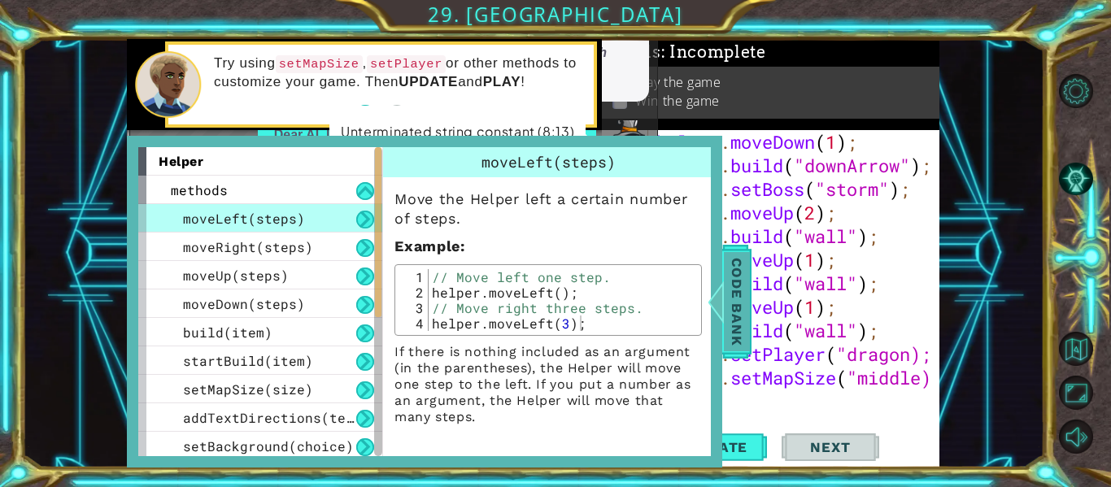
click at [737, 300] on span "Code Bank" at bounding box center [737, 301] width 26 height 99
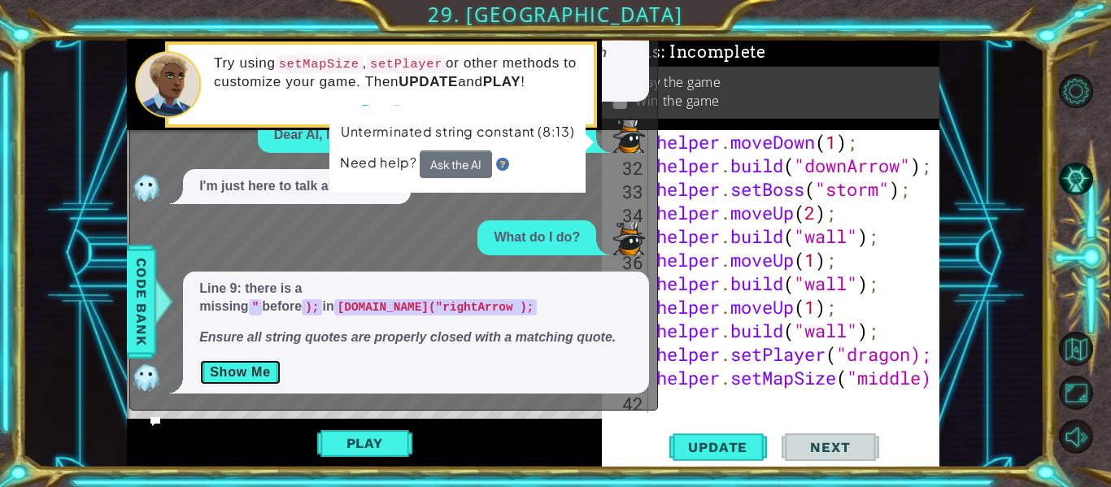
click at [249, 374] on button "Show Me" at bounding box center [240, 372] width 82 height 26
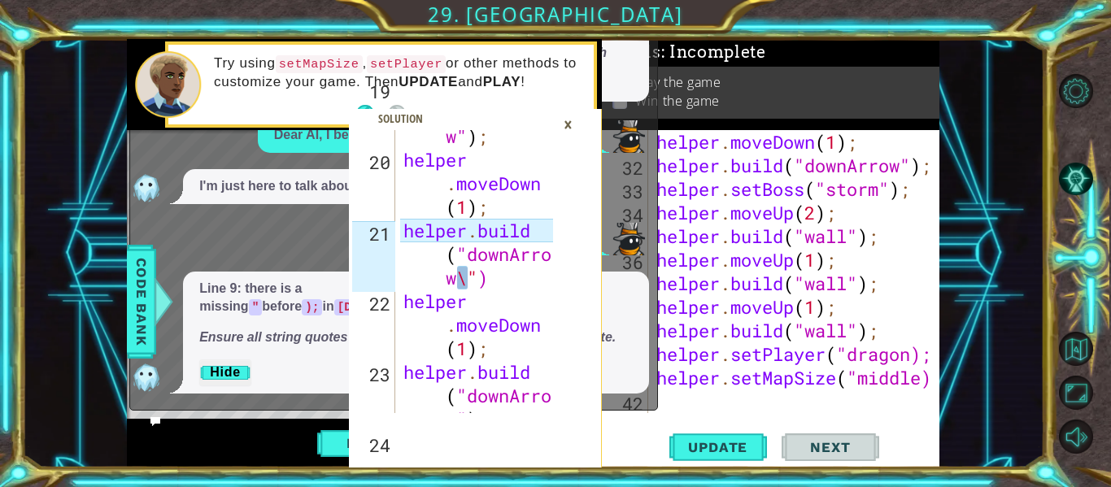
scroll to position [1526, 0]
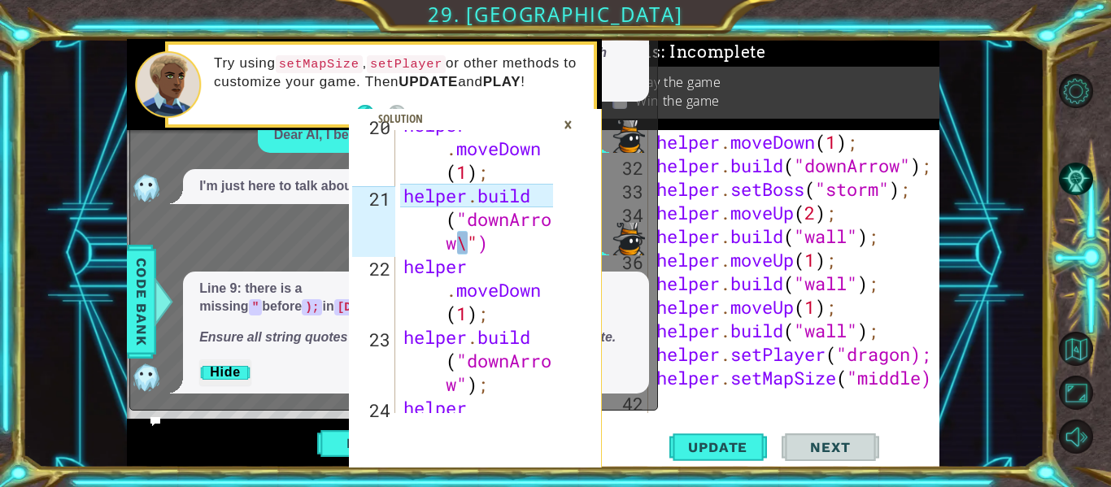
click at [470, 242] on div "helper . moveDown ( 1 ) ; helper . build ( "downArro w \" ) helper . moveDown (…" at bounding box center [480, 325] width 161 height 424
type textarea "helper.build ("downArrow\")"
click at [896, 302] on div "helper . moveDown ( 1 ) ; helper . build ( "downArrow" ) ; helper . setBoss ( "…" at bounding box center [798, 295] width 291 height 330
click at [571, 127] on div "×" at bounding box center [567, 125] width 25 height 28
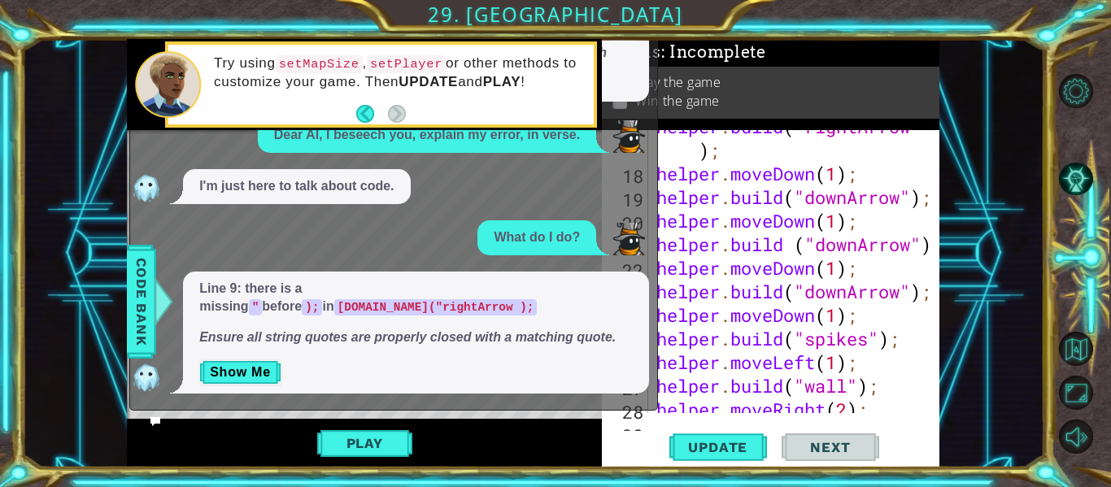
scroll to position [676, 0]
click at [310, 285] on p "Line 9: there is a missing " before ); in helper.build("rightArrow );" at bounding box center [415, 298] width 433 height 37
click at [934, 237] on div at bounding box center [927, 102] width 16 height 1297
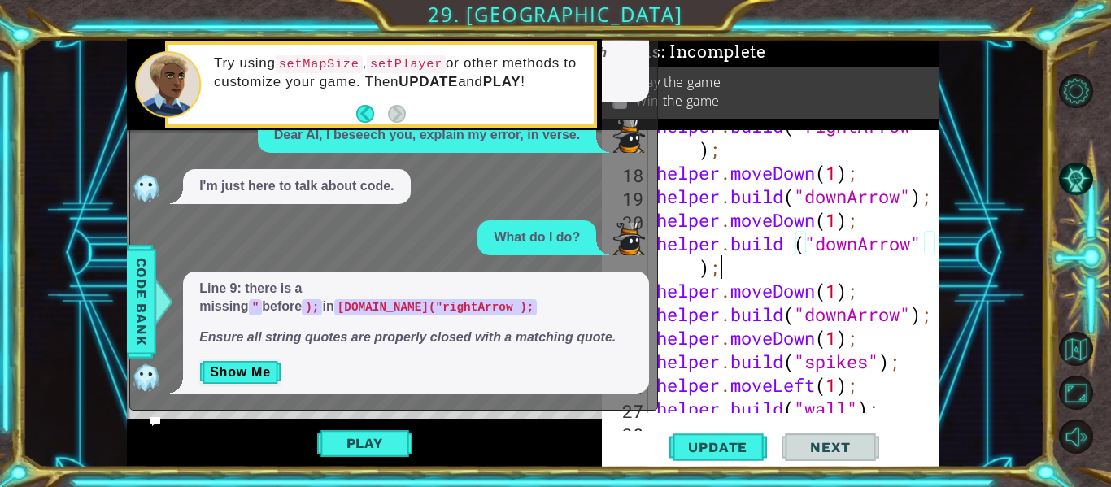
scroll to position [0, 12]
click at [710, 441] on span "Update" at bounding box center [718, 447] width 92 height 16
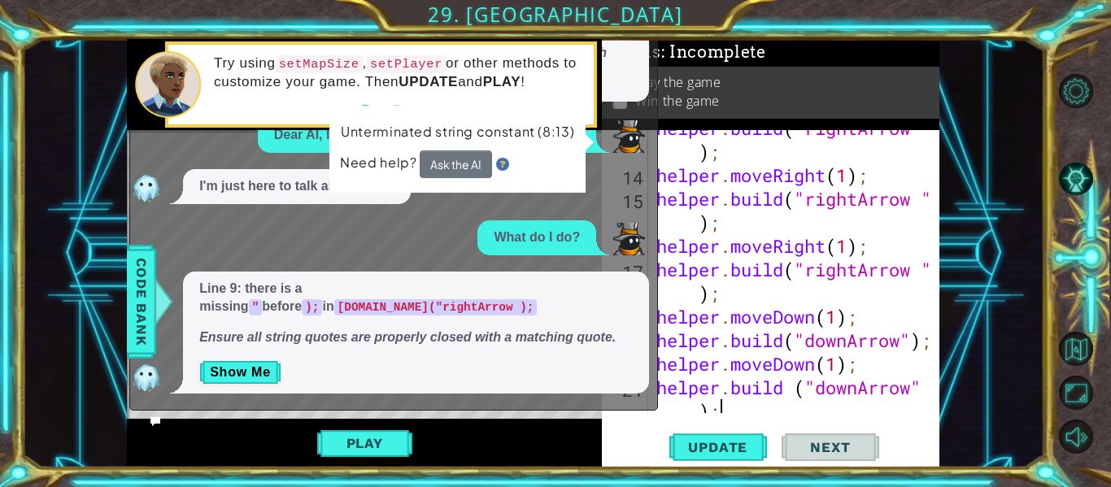
scroll to position [474, 0]
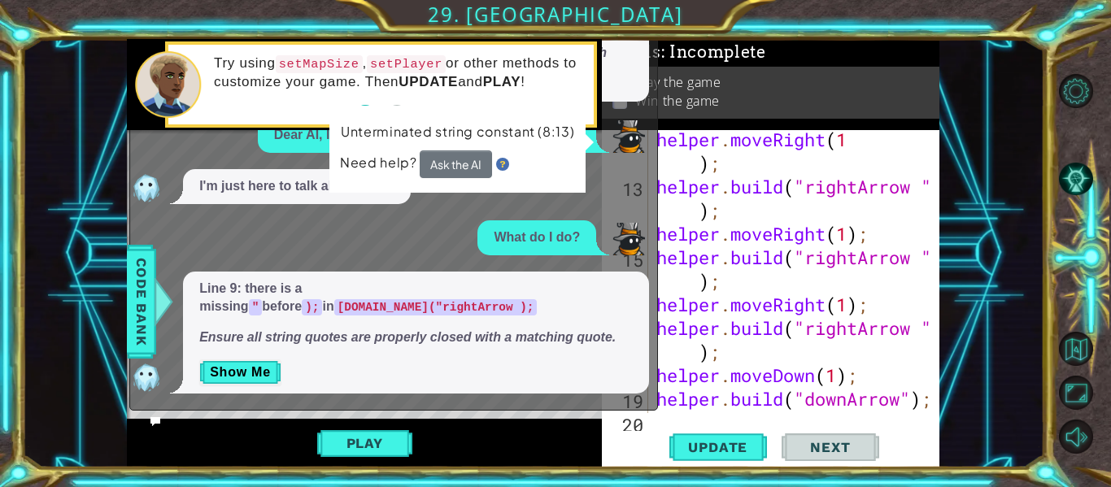
click at [924, 254] on div at bounding box center [927, 316] width 16 height 1320
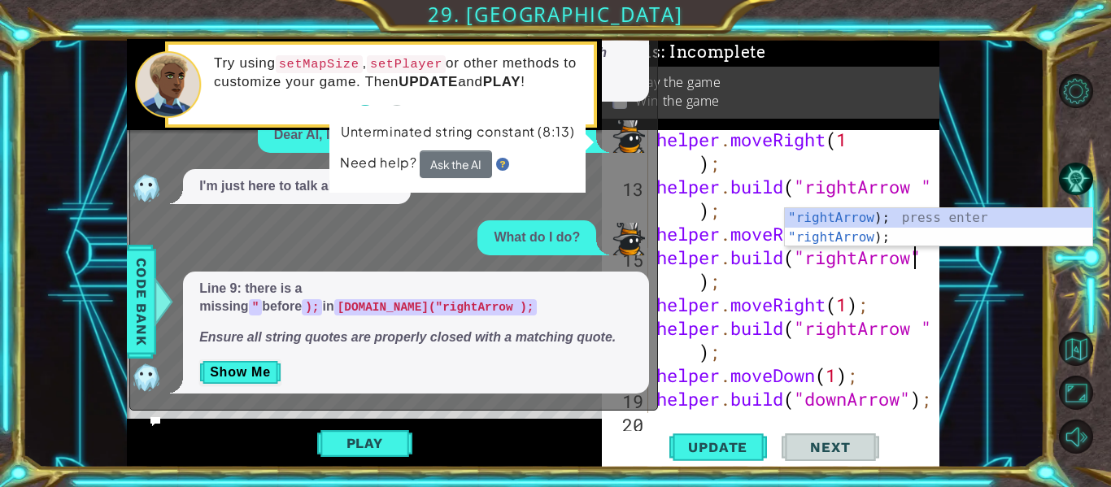
click at [921, 181] on div at bounding box center [927, 316] width 16 height 1320
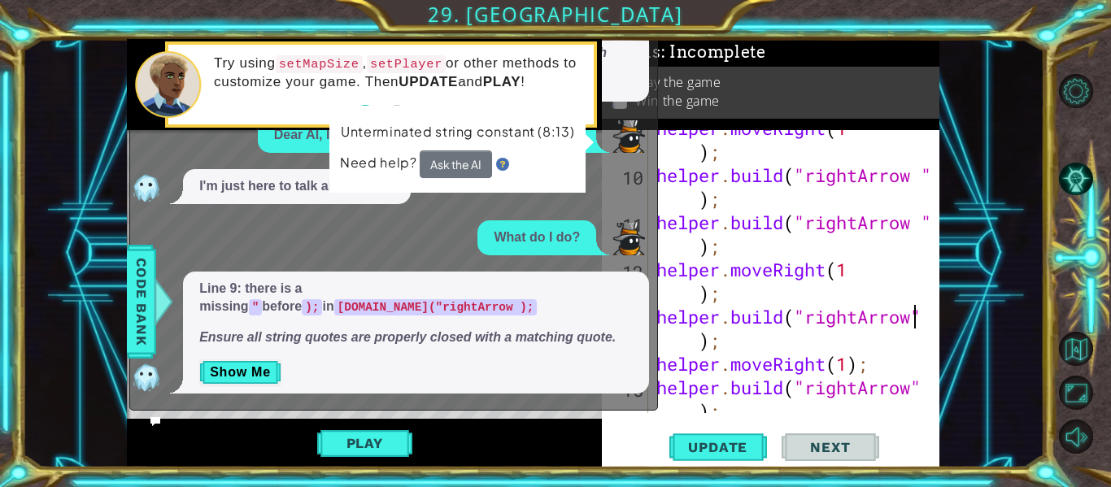
scroll to position [344, 0]
click at [922, 221] on div at bounding box center [927, 446] width 16 height 1320
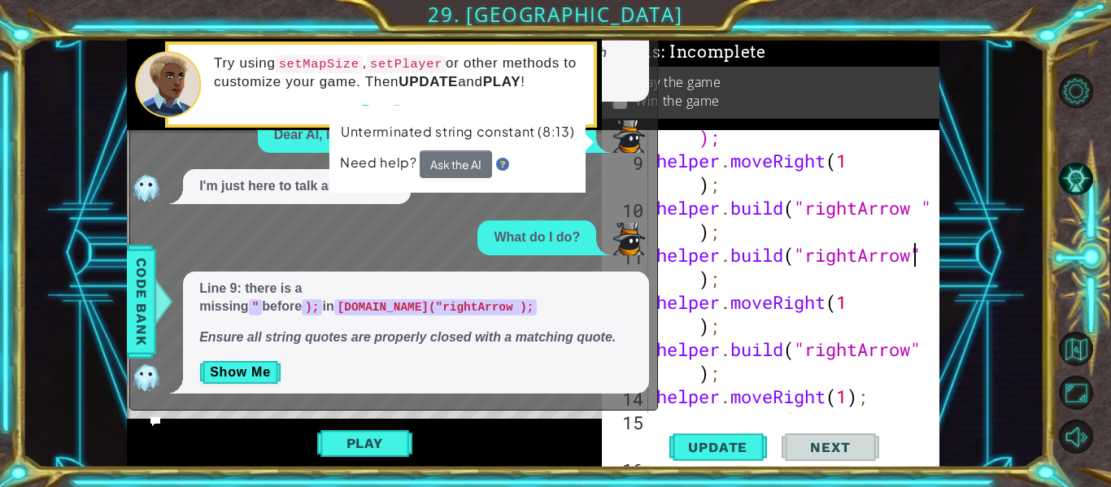
scroll to position [312, 0]
click at [920, 203] on div at bounding box center [927, 478] width 16 height 1320
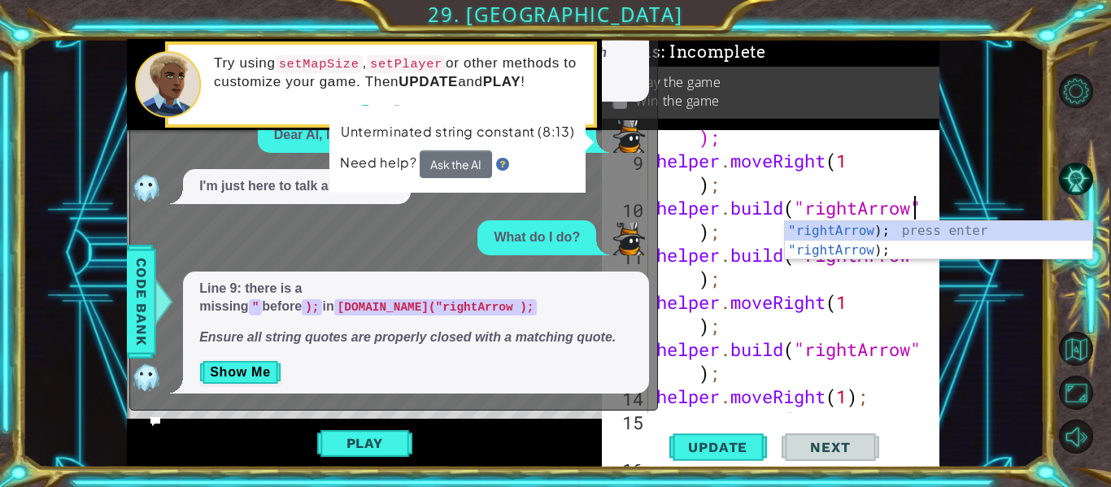
click at [698, 188] on div "helper . build ( "rightArrow ); helper . moveRight ( 1 ) ; helper . build ( "ri…" at bounding box center [798, 290] width 291 height 377
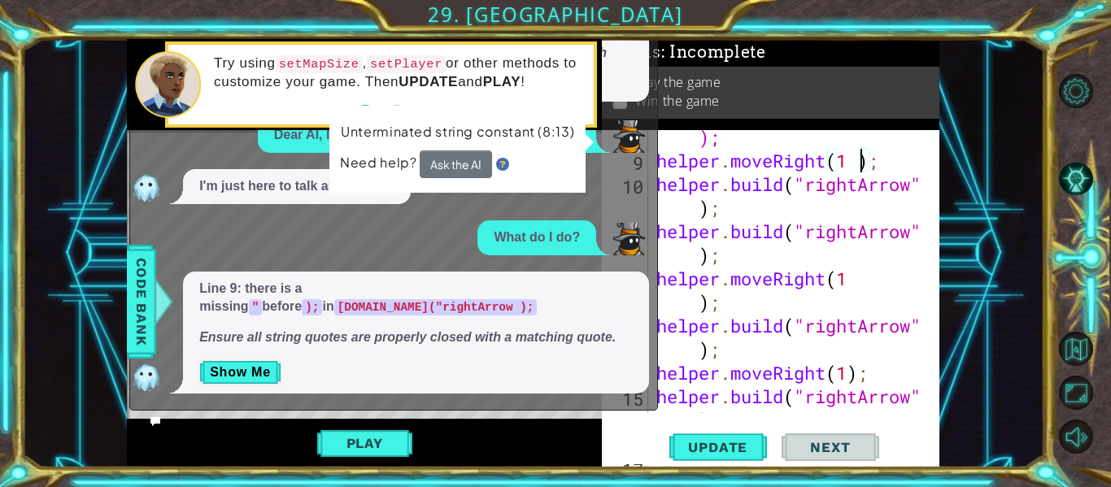
scroll to position [0, 9]
click at [744, 451] on span "Update" at bounding box center [718, 447] width 92 height 16
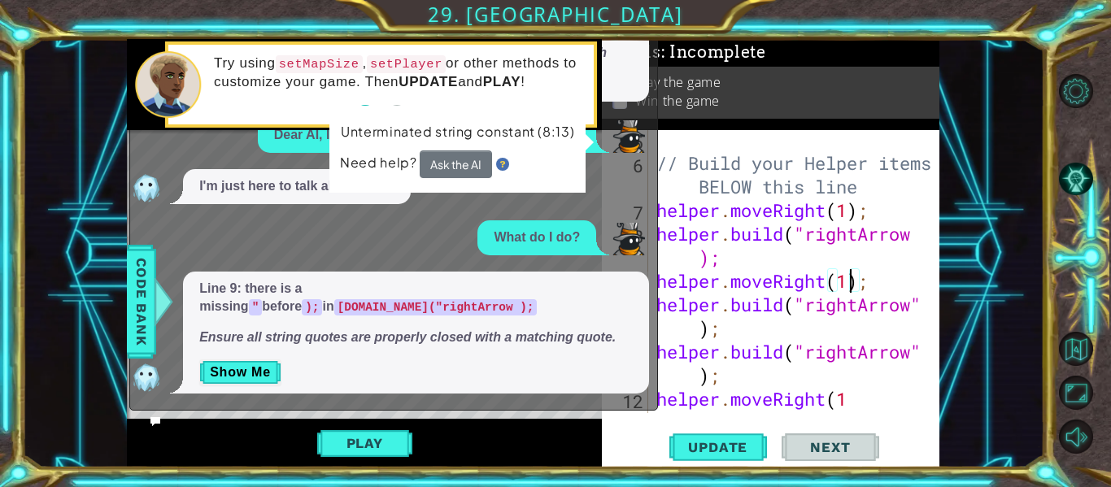
scroll to position [172, 0]
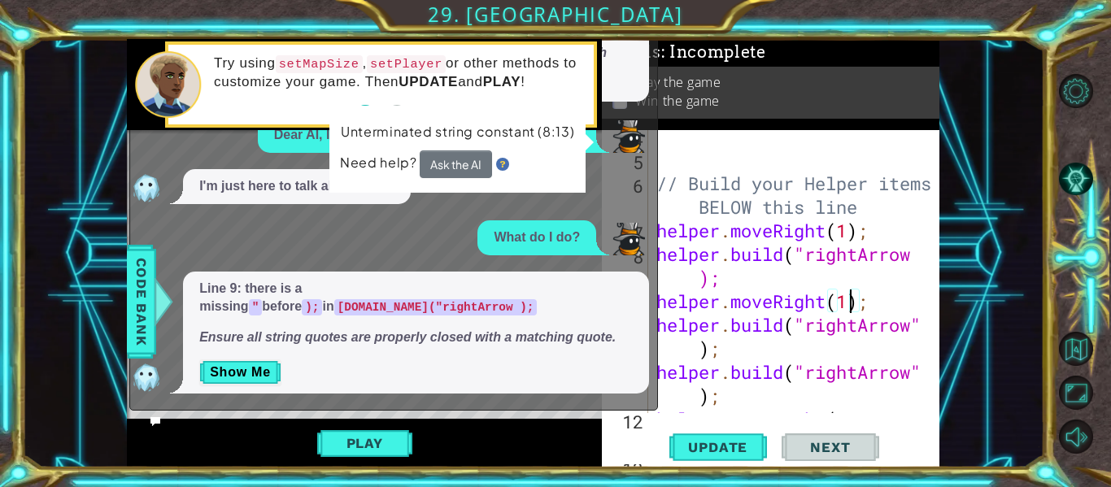
click at [871, 306] on div "// Build your Helper items BELOW this line helper . moveRight ( 1 ) ; helper . …" at bounding box center [798, 301] width 291 height 354
click at [887, 229] on div "// Build your Helper items BELOW this line helper . moveRight ( 1 ) ; helper . …" at bounding box center [798, 301] width 291 height 354
click at [696, 447] on span "Update" at bounding box center [718, 447] width 92 height 16
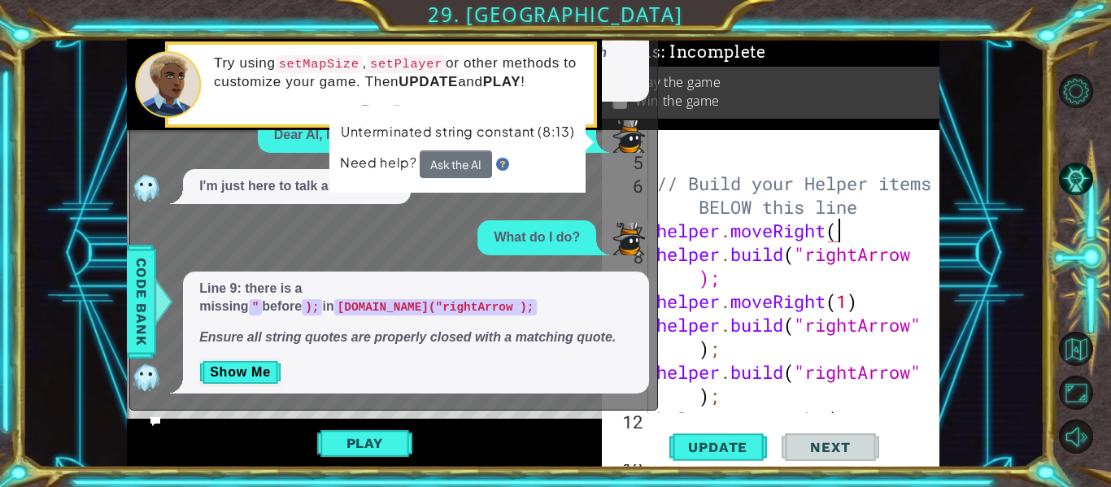
type textarea "helper.moveRight"
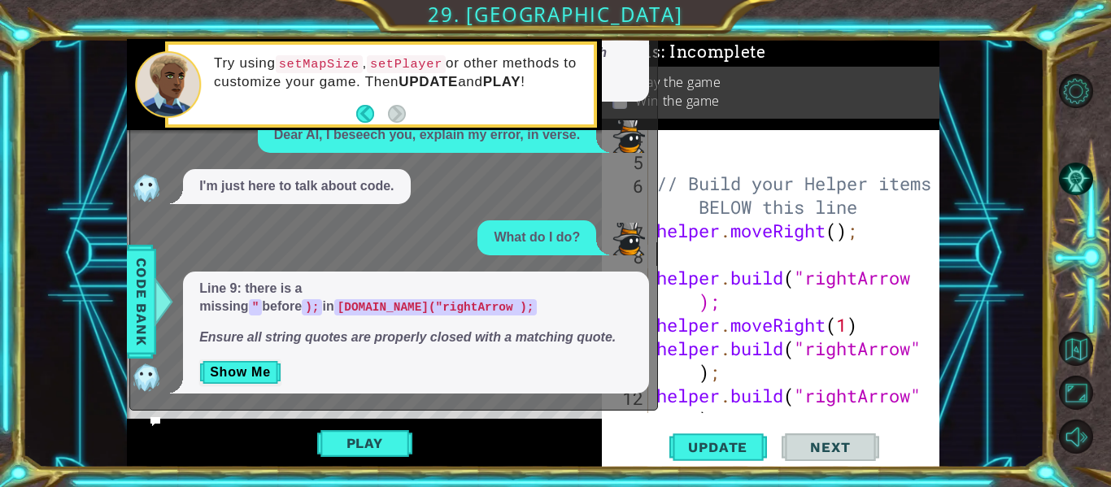
scroll to position [0, 0]
click at [839, 236] on div "// Build your Helper items BELOW this line helper . moveRight ( ) ; helper . bu…" at bounding box center [798, 301] width 291 height 354
click at [737, 455] on button "Update" at bounding box center [718, 447] width 98 height 33
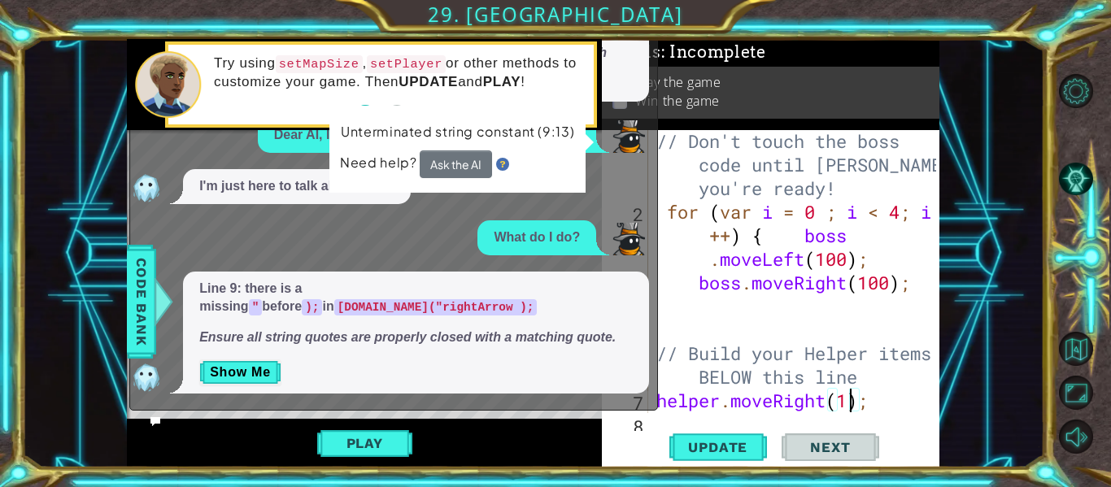
scroll to position [0, 0]
click at [828, 213] on div "// Don't touch the boss code until Vega says you're ready! for ( var i = 0 ; i …" at bounding box center [798, 318] width 291 height 377
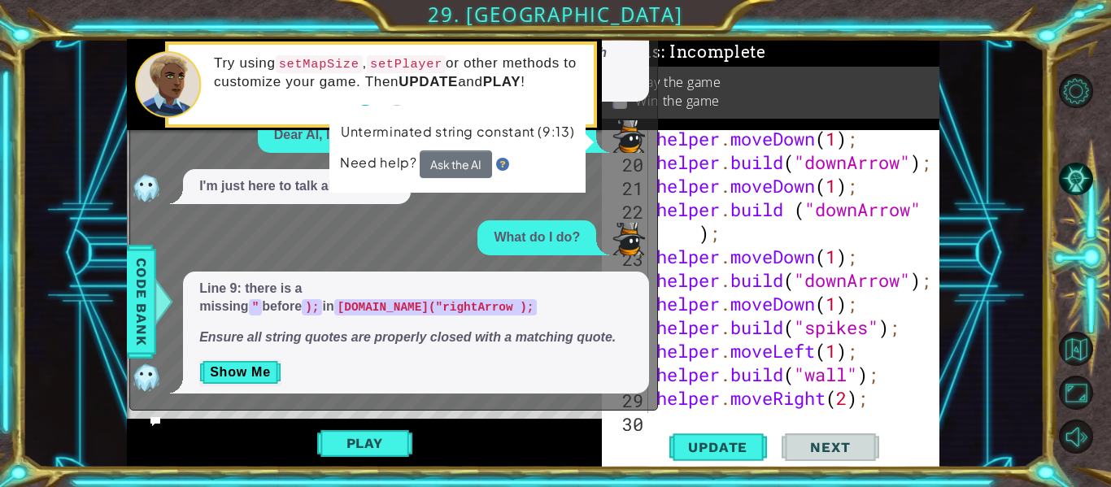
scroll to position [676, 0]
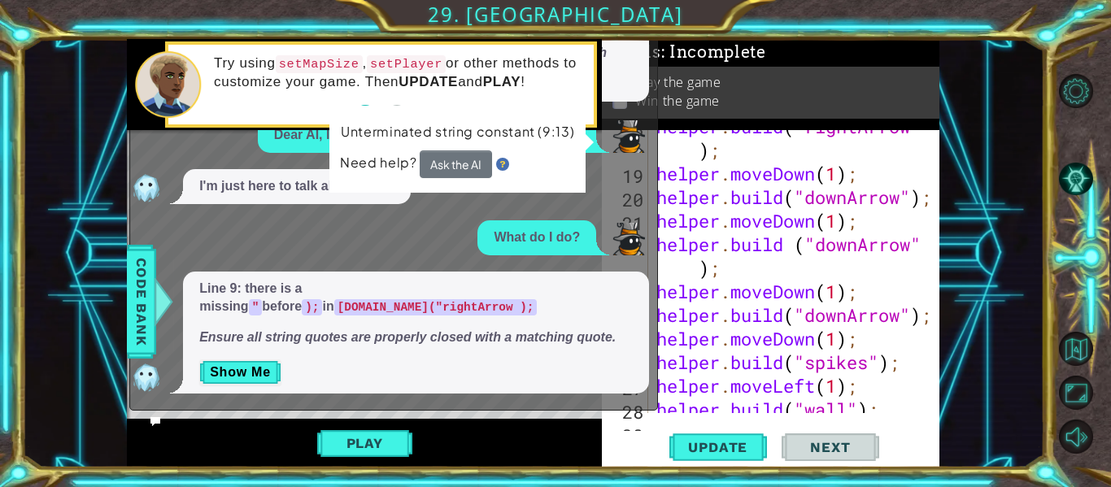
click at [704, 272] on div "helper . build ( "rightArrow " ) ; helper . moveDown ( 1 ) ; helper . build ( "…" at bounding box center [798, 292] width 291 height 354
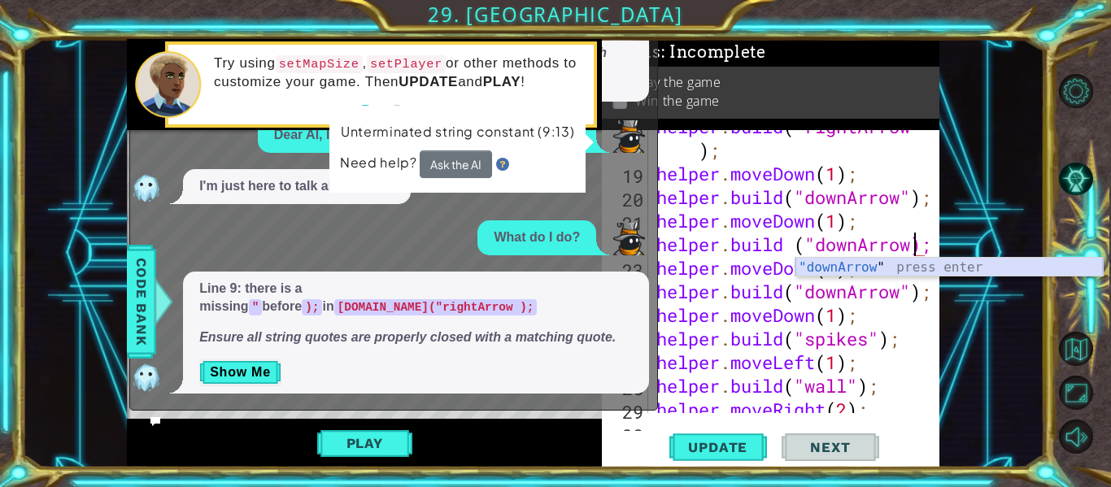
click at [829, 261] on div ""downArrow " press enter" at bounding box center [948, 287] width 307 height 59
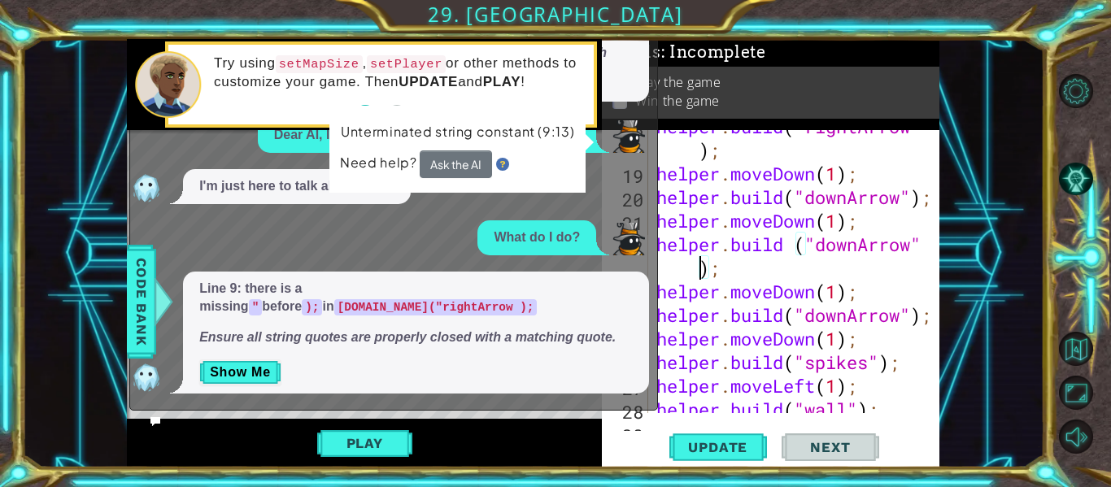
click at [918, 195] on div "helper . build ( "rightArrow " ) ; helper . moveDown ( 1 ) ; helper . build ( "…" at bounding box center [798, 292] width 291 height 354
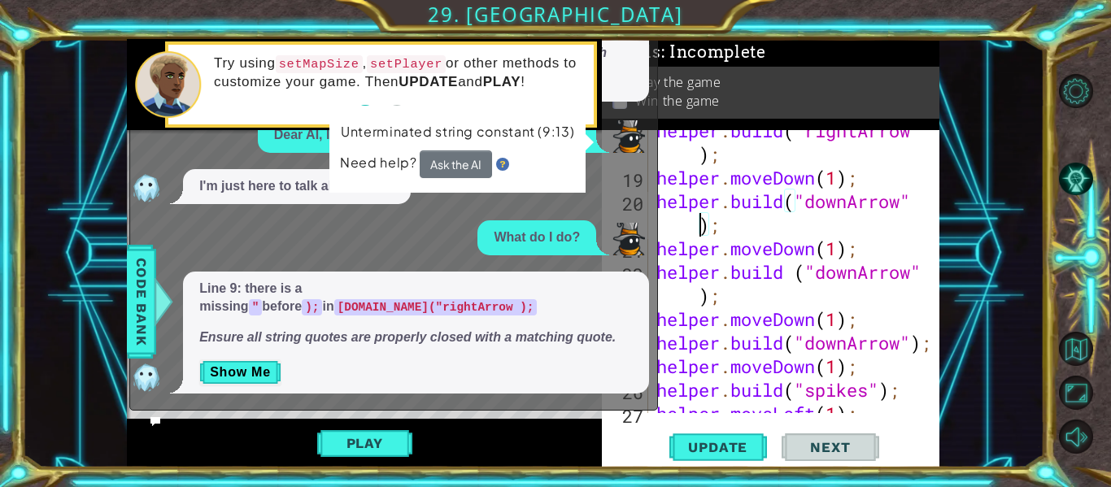
scroll to position [674, 0]
click at [693, 289] on div "helper . build ( "rightArrow " ) ; helper . moveDown ( 1 ) ; helper . build ( "…" at bounding box center [798, 294] width 291 height 354
type textarea "helper.build ("downArrow);"
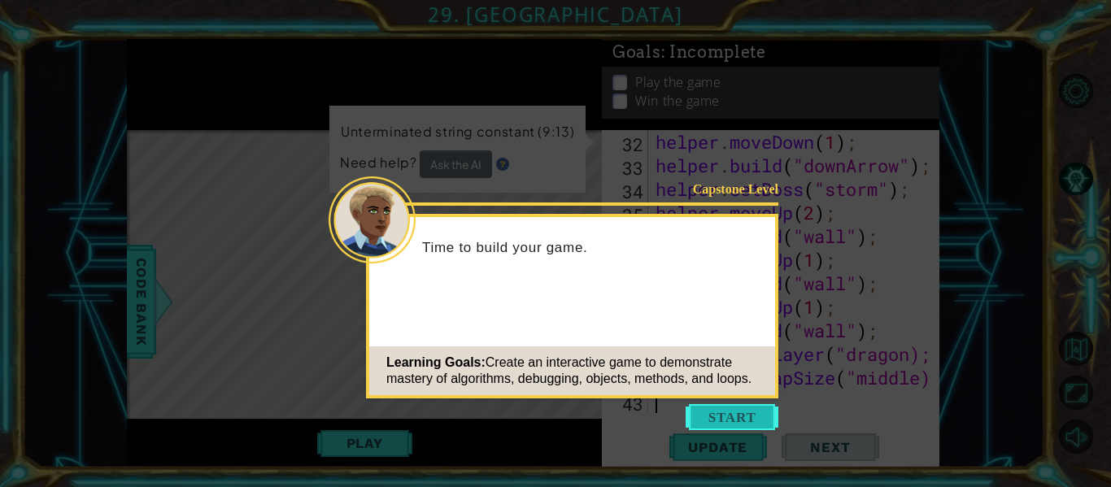
click at [750, 426] on button "Start" at bounding box center [731, 417] width 93 height 26
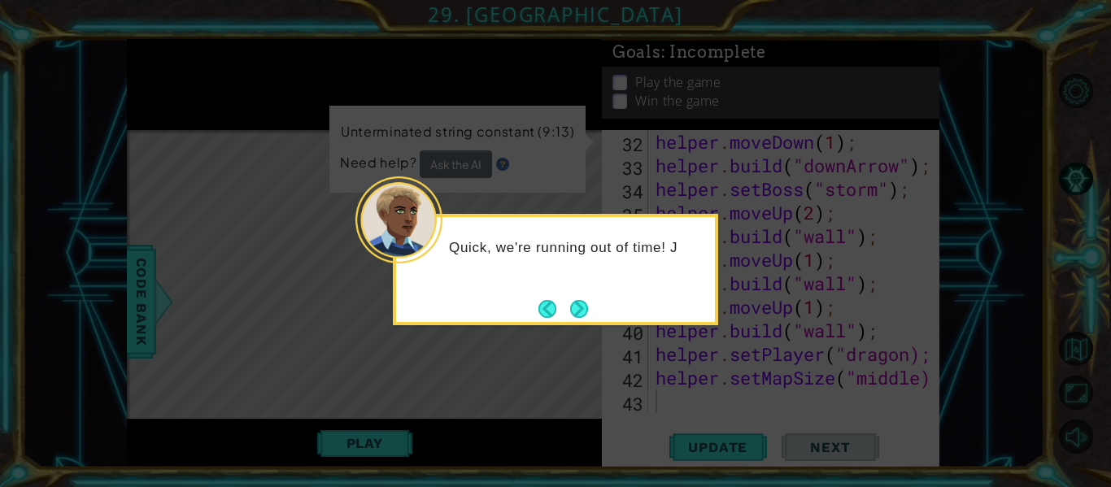
click at [605, 322] on div "Quick, we're running out of time! J" at bounding box center [555, 269] width 325 height 111
click at [589, 306] on div "Quick, we're running out of time! Just a few more" at bounding box center [555, 269] width 325 height 111
click at [577, 293] on div "Quick, we're running out of time! Just a few more changes and the gam" at bounding box center [555, 265] width 319 height 82
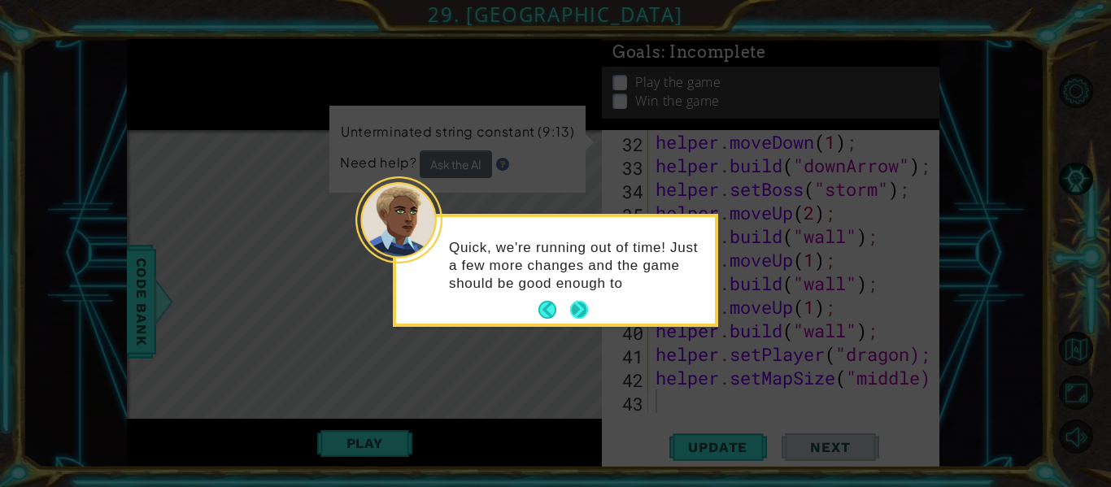
click at [571, 311] on button "Next" at bounding box center [579, 310] width 18 height 18
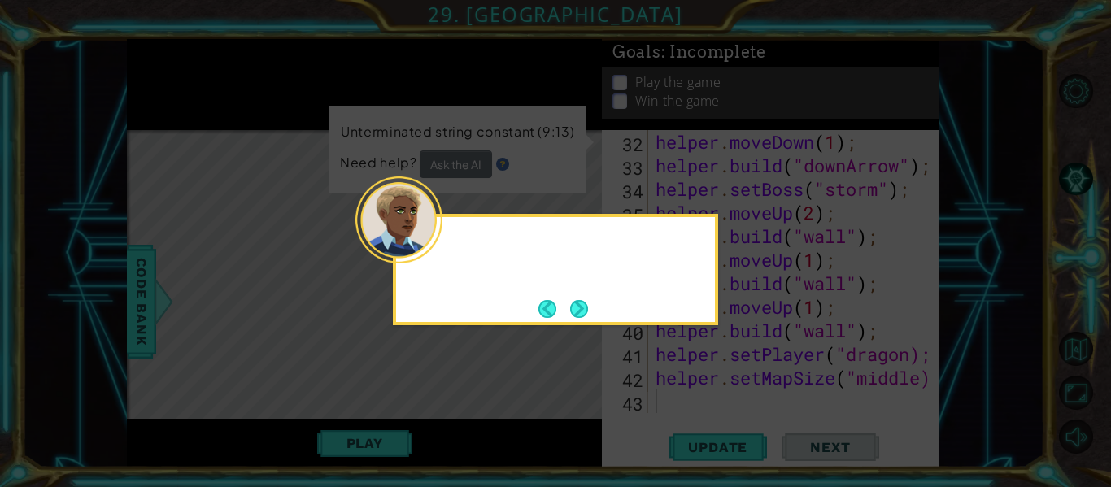
click at [571, 311] on button "Next" at bounding box center [579, 309] width 18 height 18
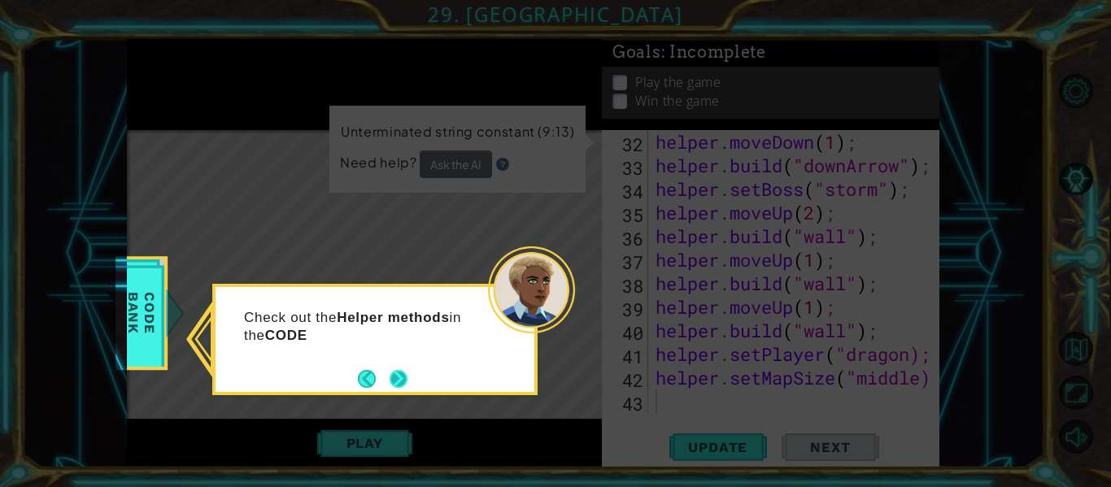
click at [406, 385] on button "Next" at bounding box center [398, 379] width 18 height 18
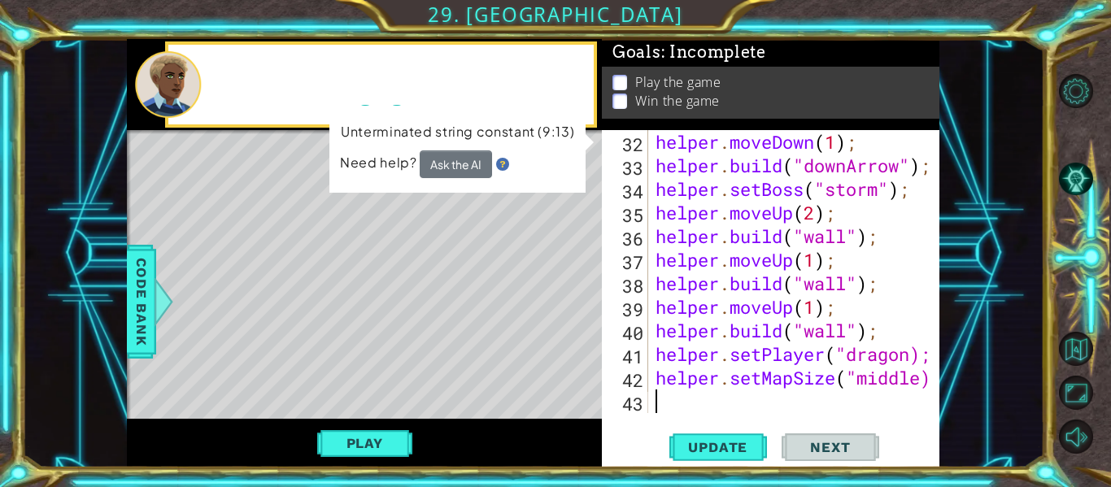
click at [406, 385] on div "Level Map" at bounding box center [502, 369] width 751 height 479
